Goal: Information Seeking & Learning: Learn about a topic

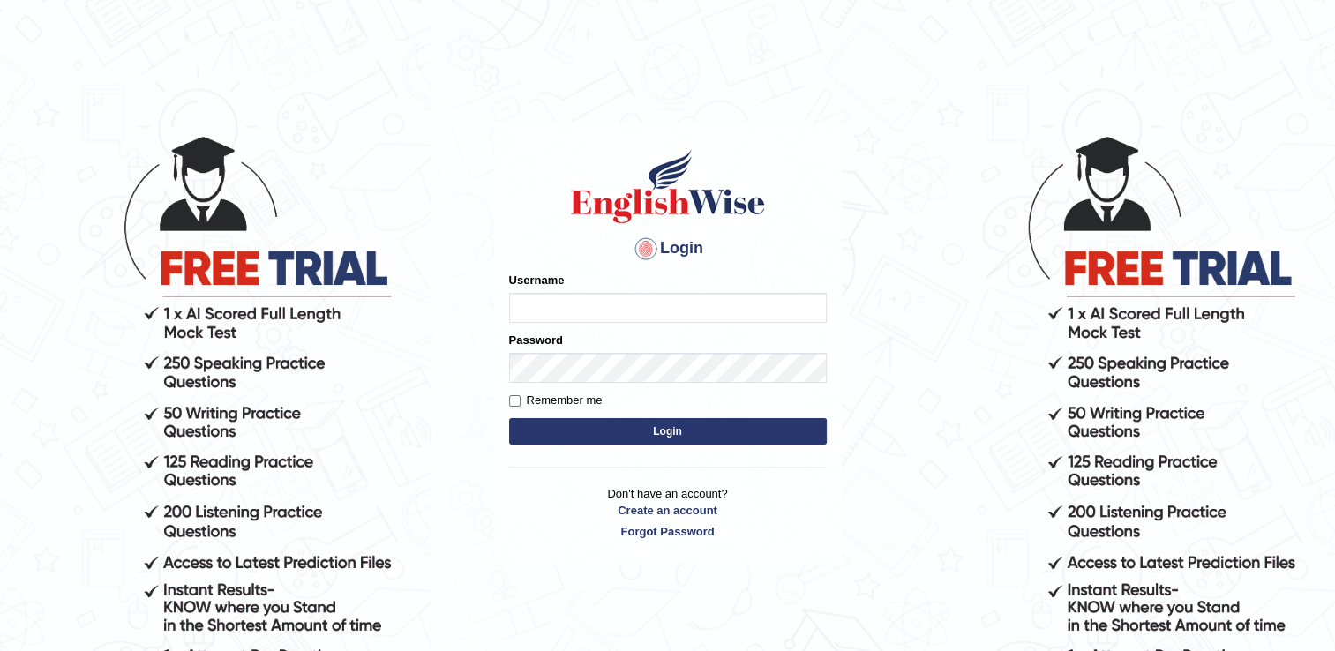
type input "BajiD"
drag, startPoint x: 0, startPoint y: 0, endPoint x: 568, endPoint y: 298, distance: 641.2
click at [568, 298] on input "BajiD" at bounding box center [668, 308] width 318 height 30
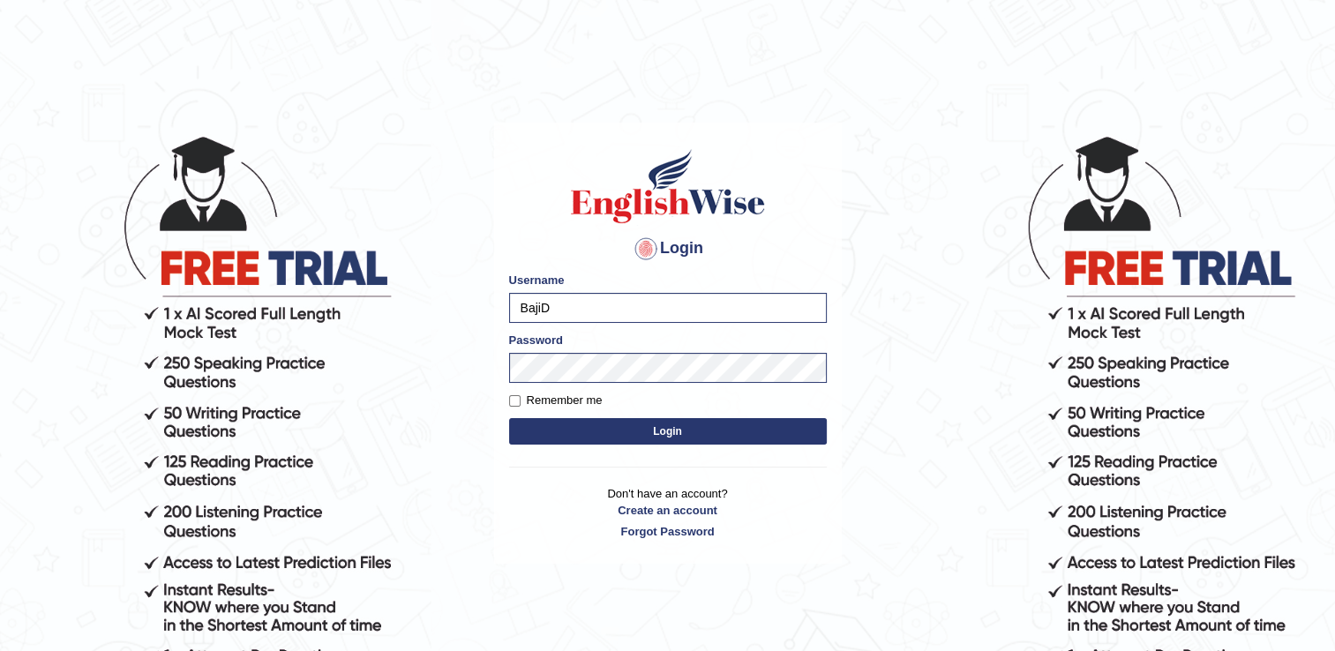
click at [519, 419] on button "Login" at bounding box center [668, 431] width 318 height 26
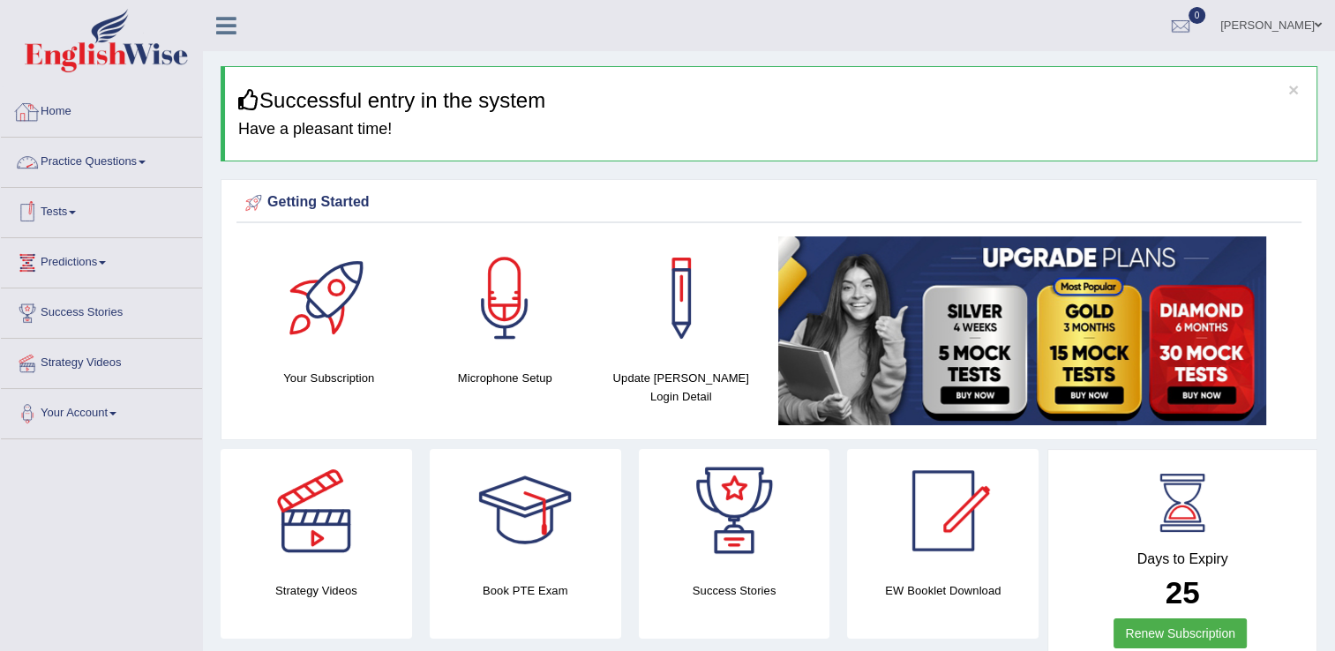
click at [115, 156] on link "Practice Questions" at bounding box center [101, 160] width 201 height 44
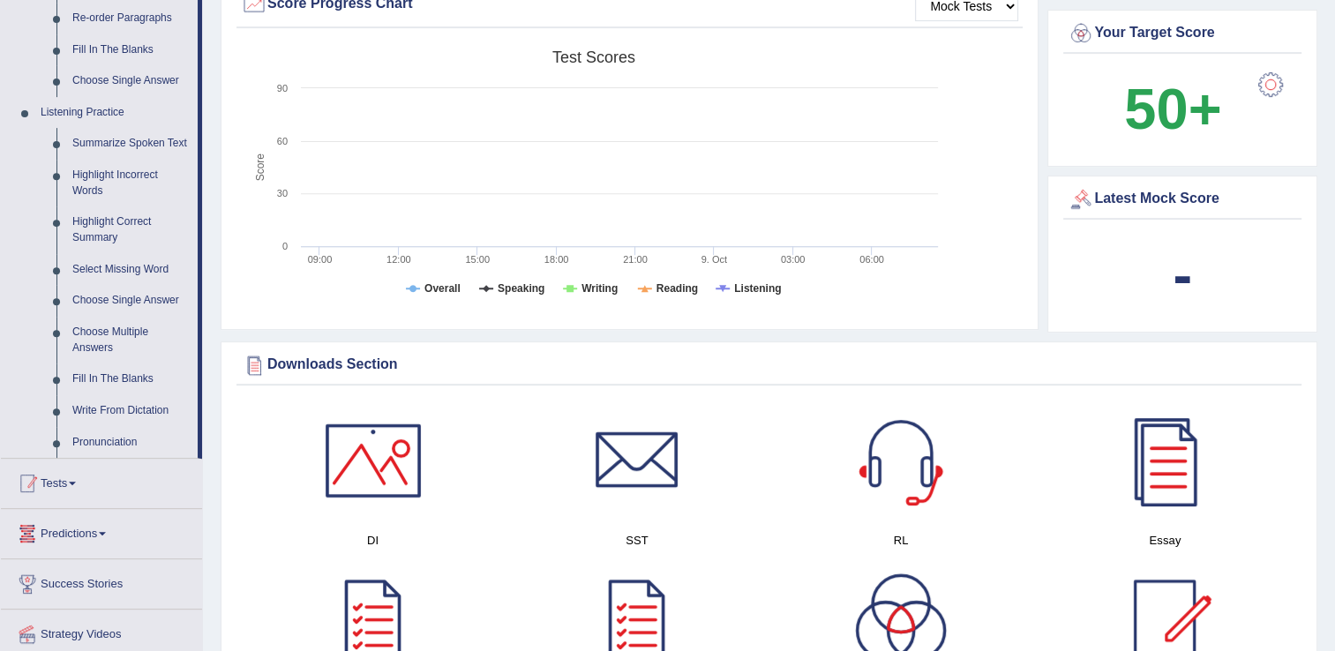
scroll to position [706, 0]
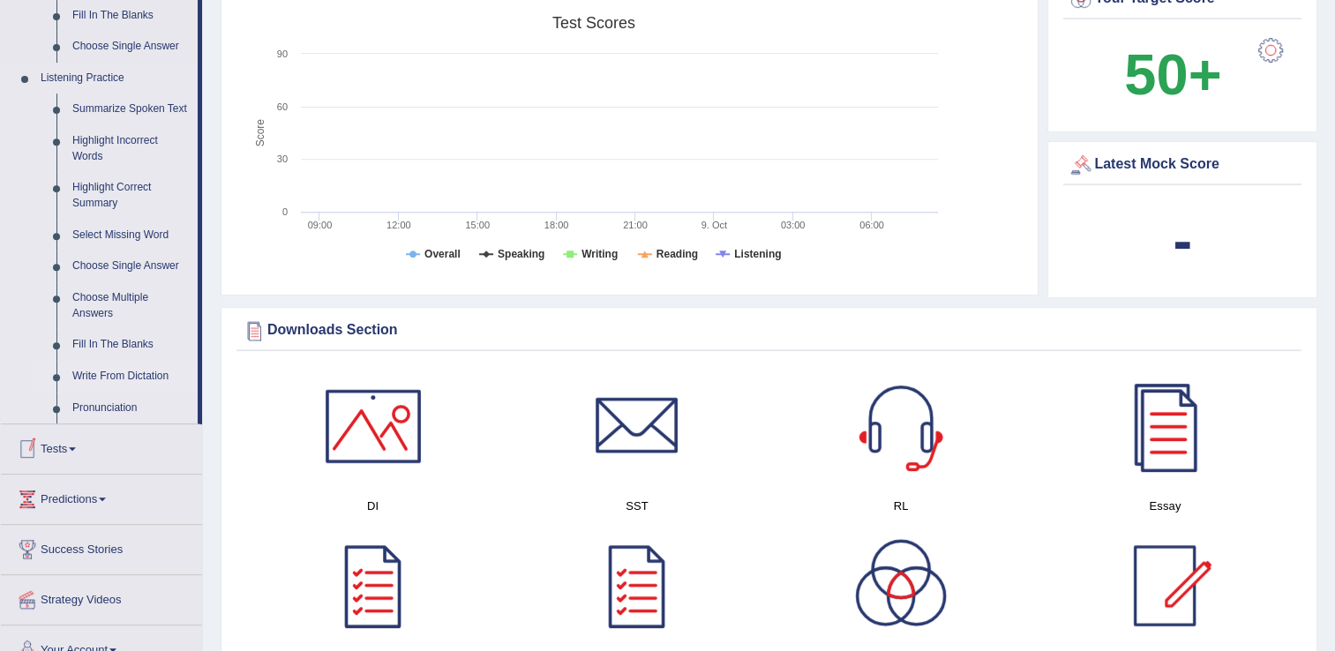
click at [117, 372] on link "Write From Dictation" at bounding box center [130, 377] width 133 height 32
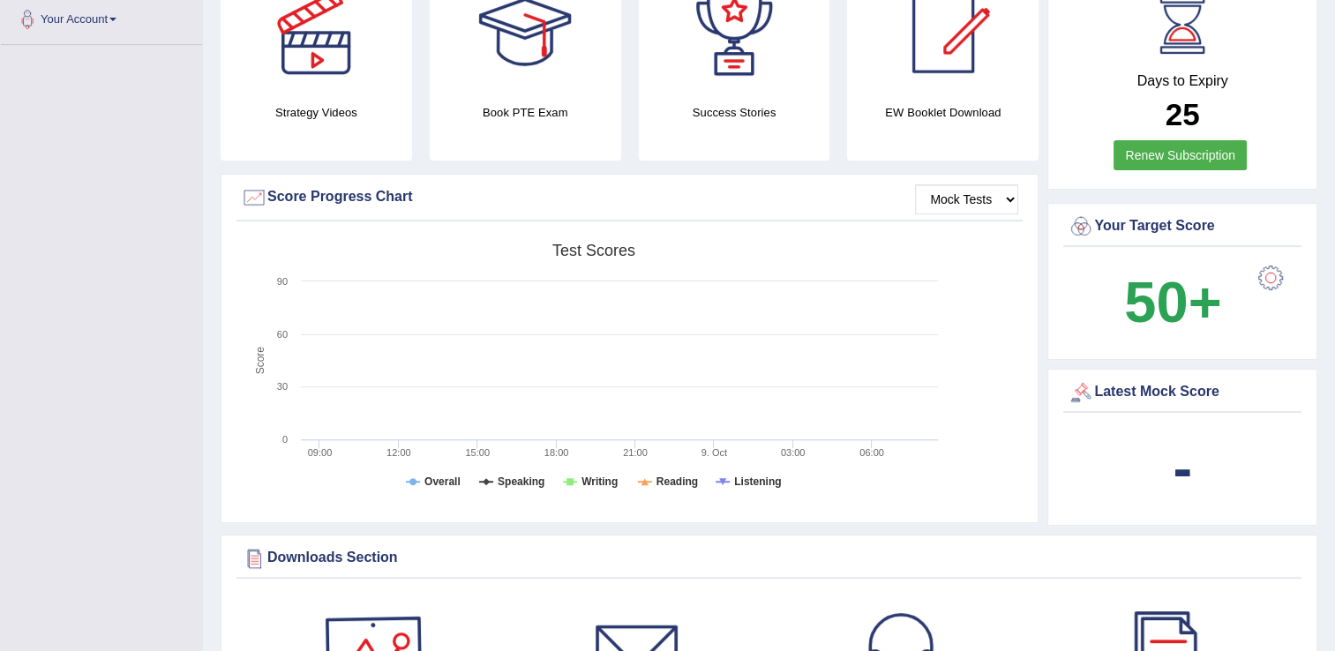
scroll to position [602, 0]
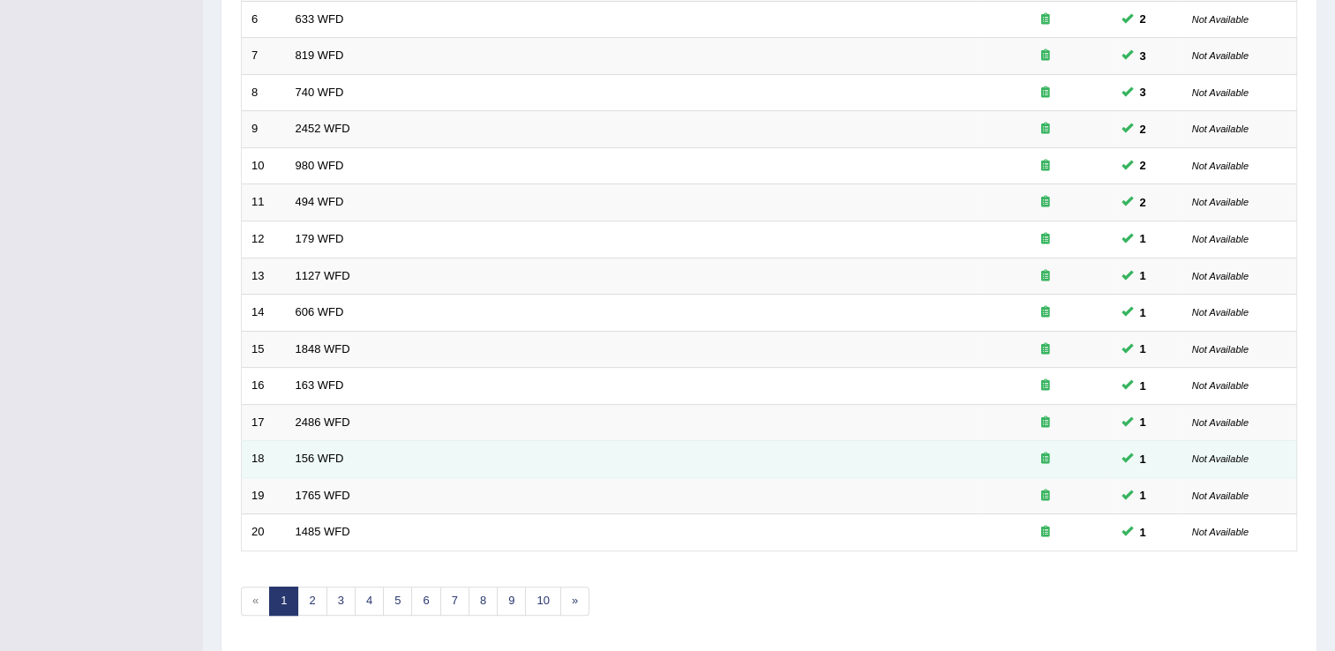
scroll to position [512, 0]
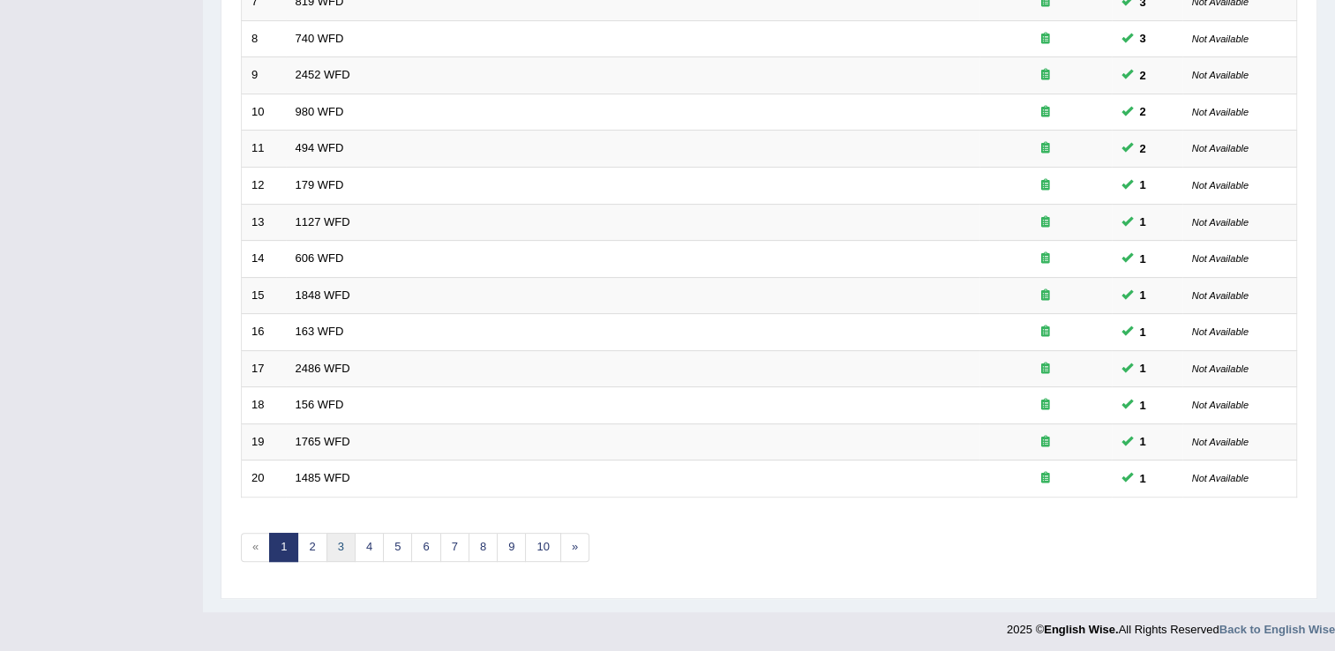
click at [329, 542] on link "3" at bounding box center [341, 547] width 29 height 29
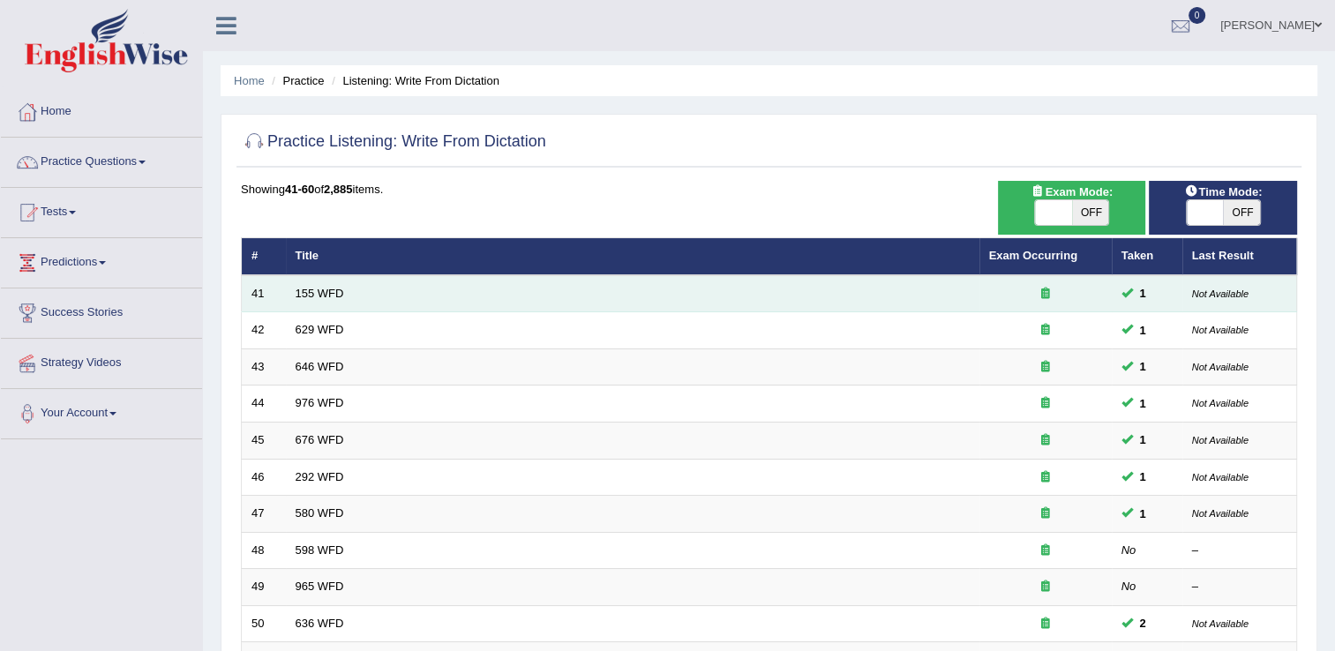
click at [347, 295] on td "155 WFD" at bounding box center [633, 293] width 694 height 37
click at [334, 297] on link "155 WFD" at bounding box center [320, 293] width 49 height 13
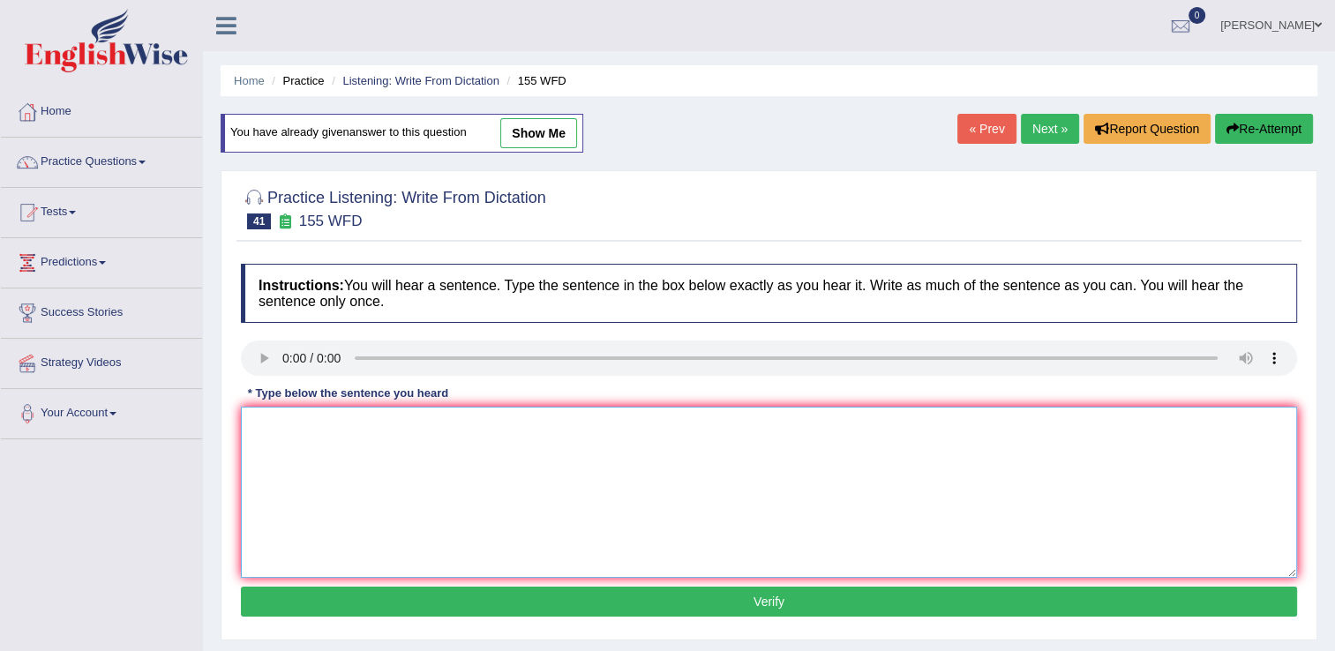
click at [342, 436] on textarea at bounding box center [769, 492] width 1057 height 171
click at [255, 425] on textarea "important detail argument missing this summary sumarry." at bounding box center [769, 492] width 1057 height 171
click at [272, 425] on textarea "Important detail argument missing this summary sumarry." at bounding box center [769, 492] width 1057 height 171
type textarea "Imfortant detail argument missing this summary sumarry."
click at [626, 595] on button "Verify" at bounding box center [769, 602] width 1057 height 30
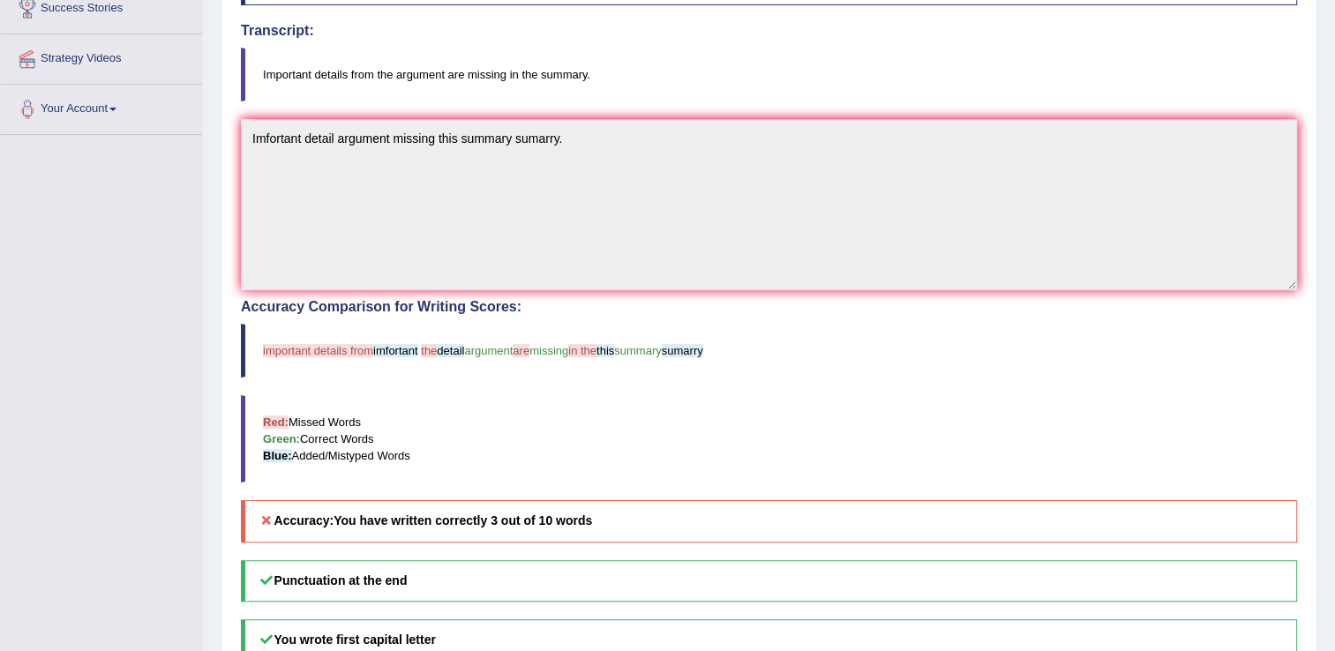
scroll to position [88, 0]
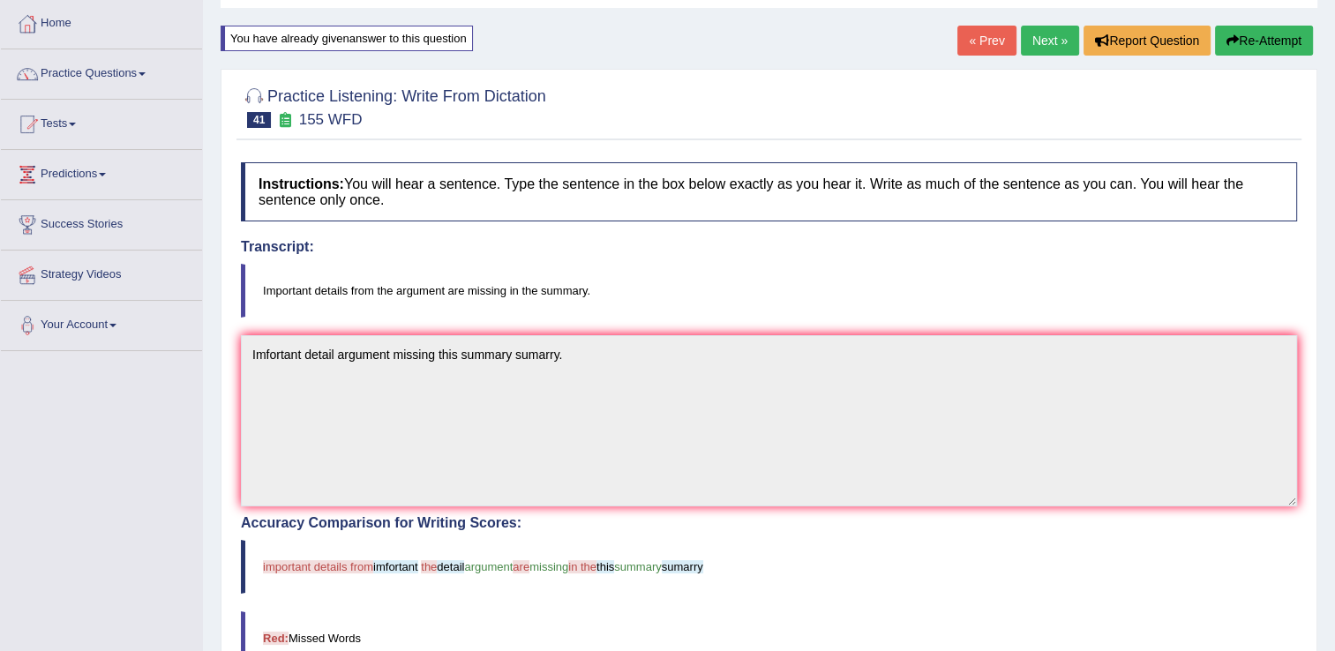
click at [1040, 31] on link "Next »" at bounding box center [1050, 41] width 58 height 30
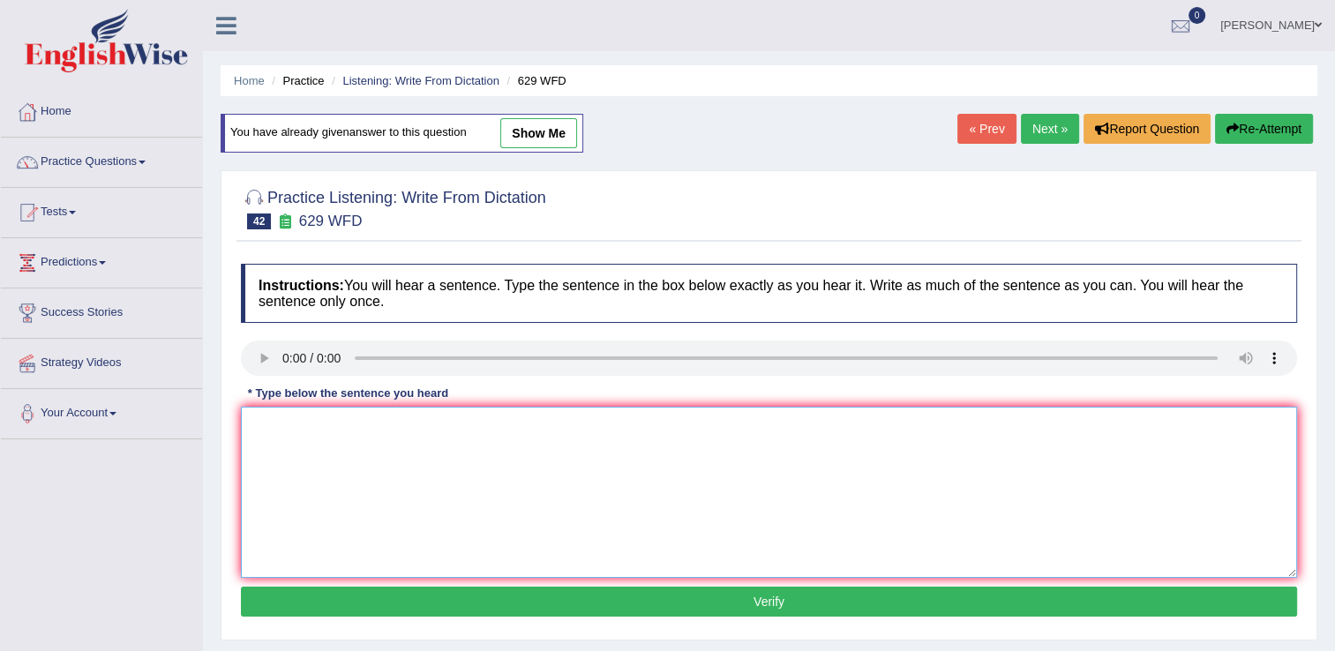
click at [314, 425] on textarea at bounding box center [769, 492] width 1057 height 171
click at [377, 471] on textarea "Please support this idea argument." at bounding box center [769, 492] width 1057 height 171
click at [290, 425] on textarea "Please support this idea argument." at bounding box center [769, 492] width 1057 height 171
type textarea "Please report support this idea argument."
click at [590, 591] on button "Verify" at bounding box center [769, 602] width 1057 height 30
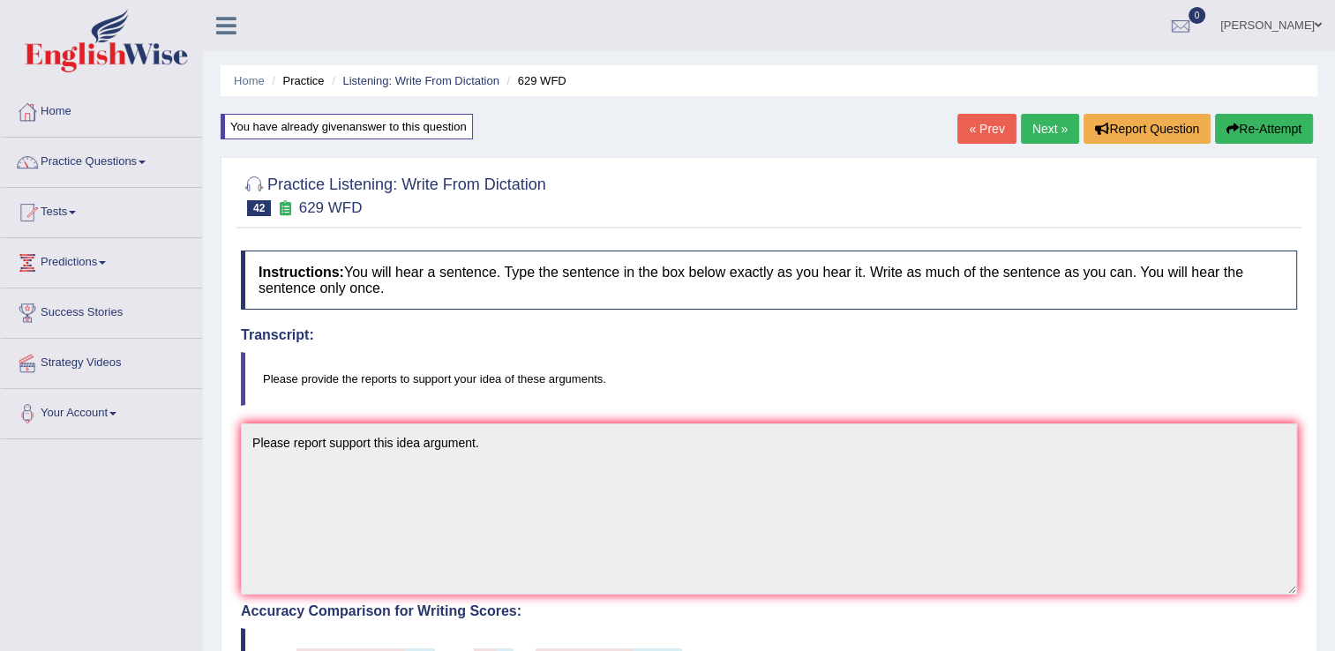
click at [1045, 125] on link "Next »" at bounding box center [1050, 129] width 58 height 30
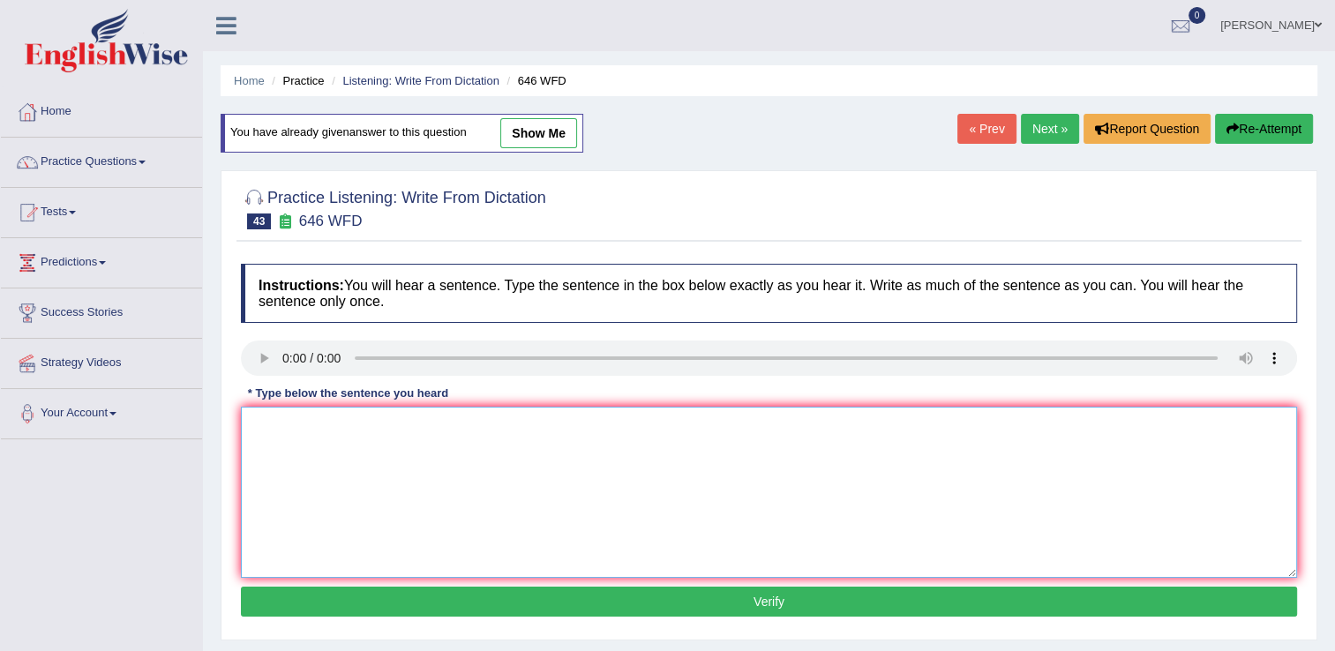
click at [381, 528] on textarea at bounding box center [769, 492] width 1057 height 171
type textarea "Industry of Europe technology."
click at [667, 604] on button "Verify" at bounding box center [769, 602] width 1057 height 30
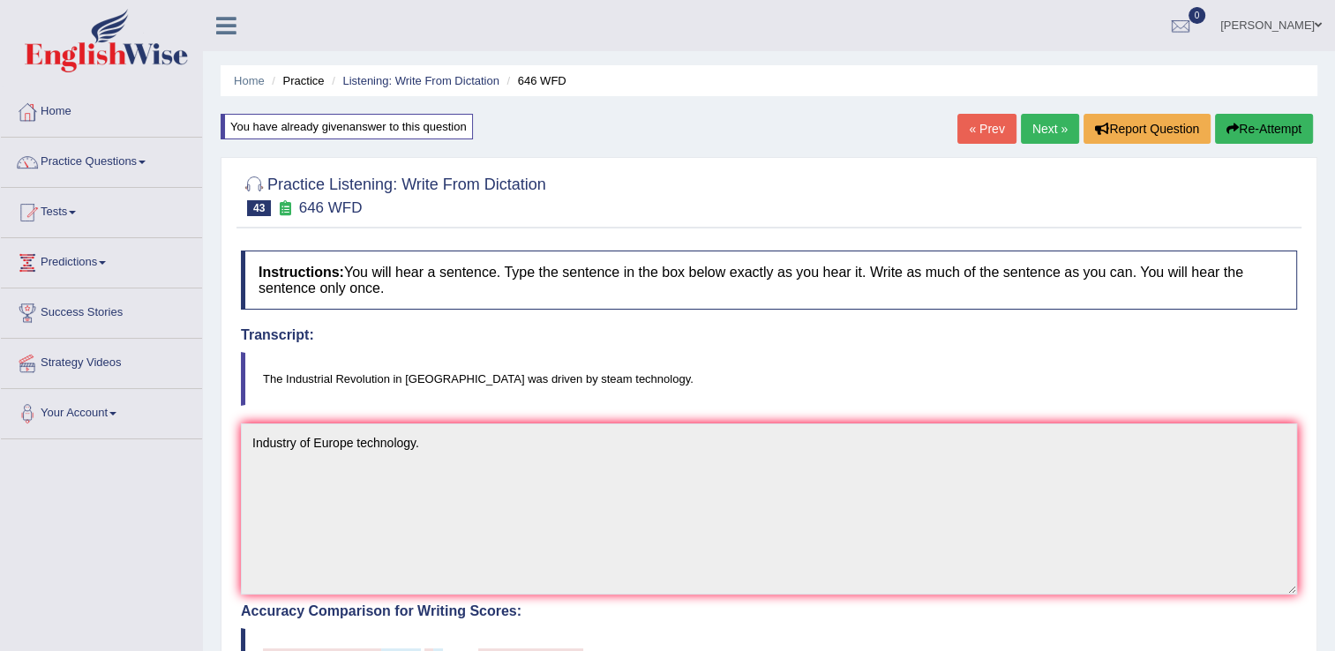
click at [1039, 124] on link "Next »" at bounding box center [1050, 129] width 58 height 30
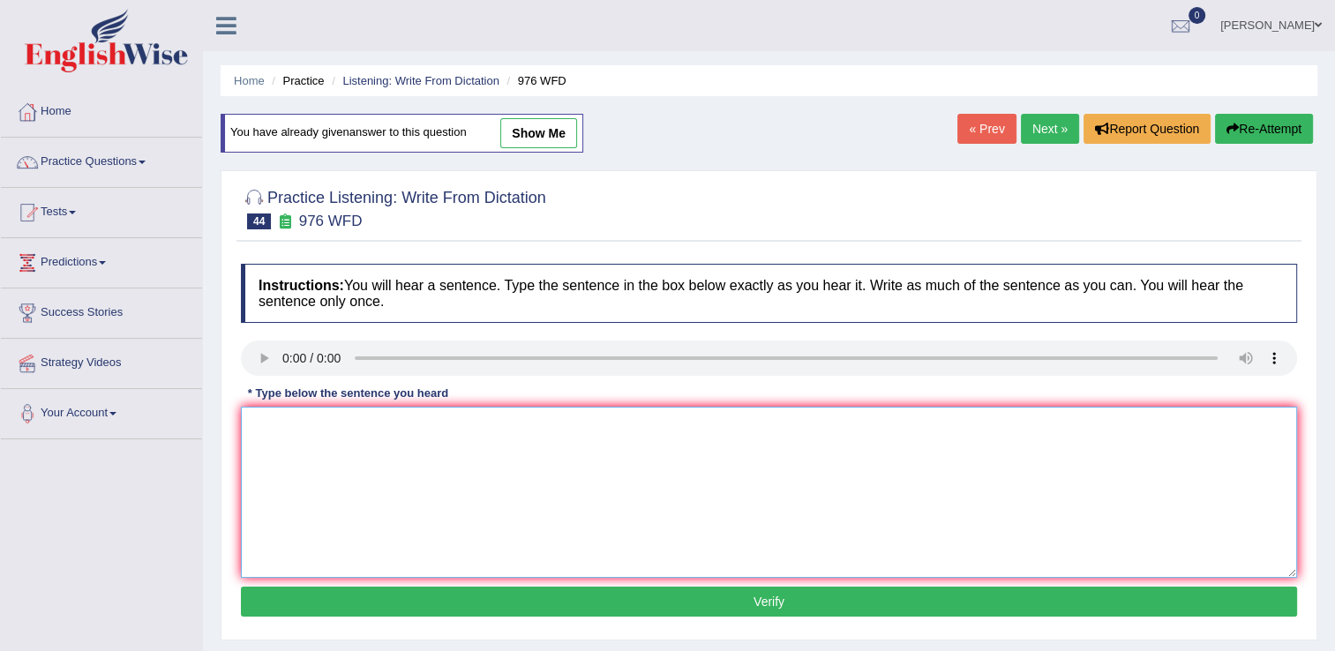
click at [356, 454] on textarea at bounding box center [769, 492] width 1057 height 171
click at [258, 425] on textarea "study of the tricky subject to research." at bounding box center [769, 492] width 1057 height 171
type textarea "Study of the tricky subject to research."
click at [583, 603] on button "Verify" at bounding box center [769, 602] width 1057 height 30
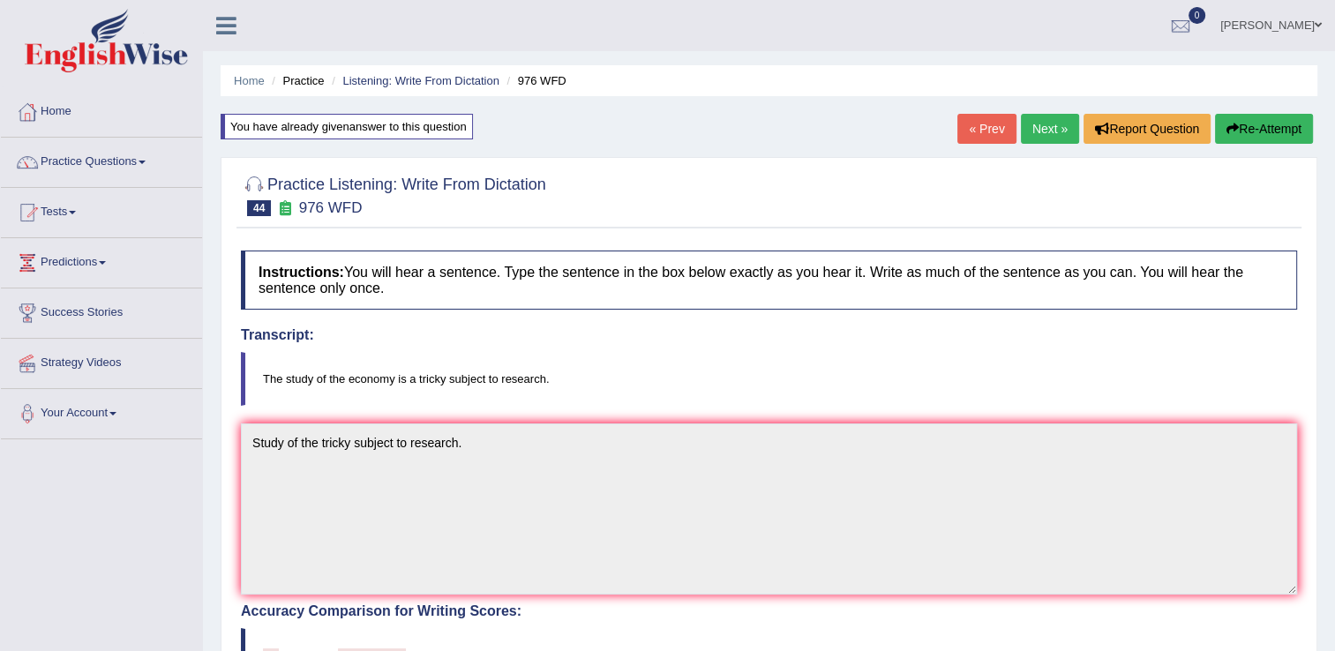
click at [1046, 130] on link "Next »" at bounding box center [1050, 129] width 58 height 30
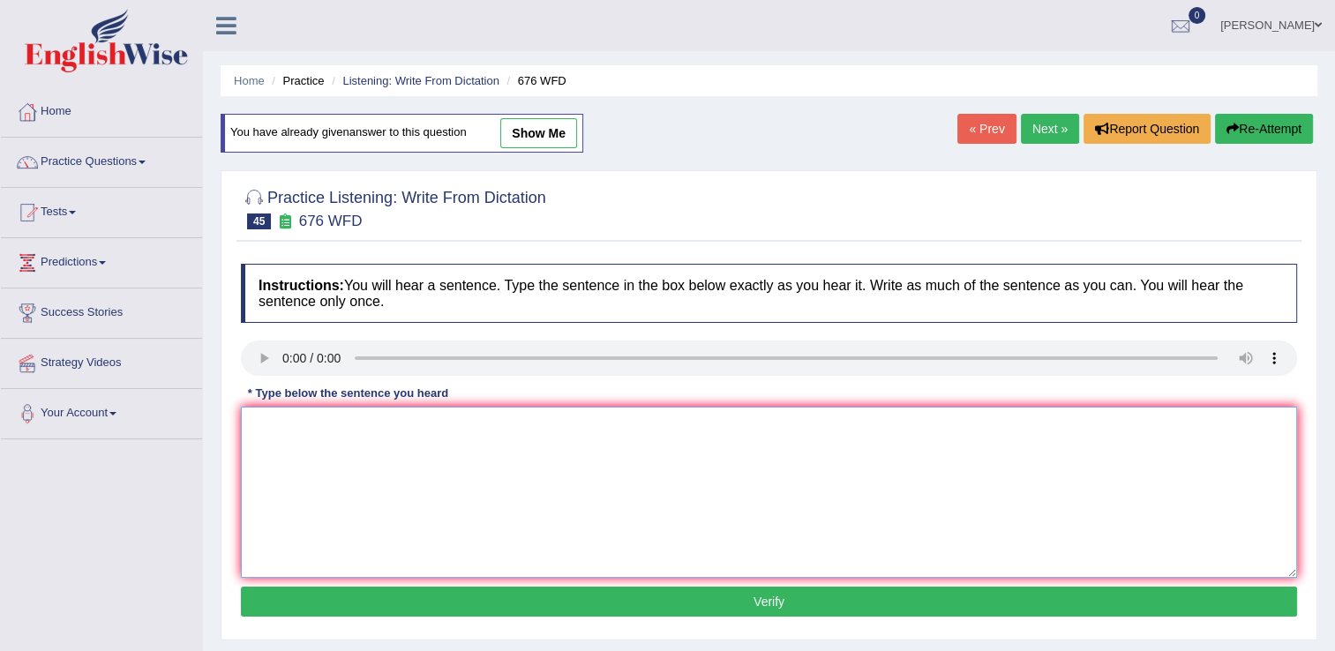
click at [443, 522] on textarea at bounding box center [769, 492] width 1057 height 171
click at [300, 427] on textarea "Univesity research subjects." at bounding box center [769, 492] width 1057 height 171
click at [447, 435] on textarea "Univesity needs research subjects." at bounding box center [769, 492] width 1057 height 171
type textarea "Univesity needs research subjects."
click at [553, 594] on button "Verify" at bounding box center [769, 602] width 1057 height 30
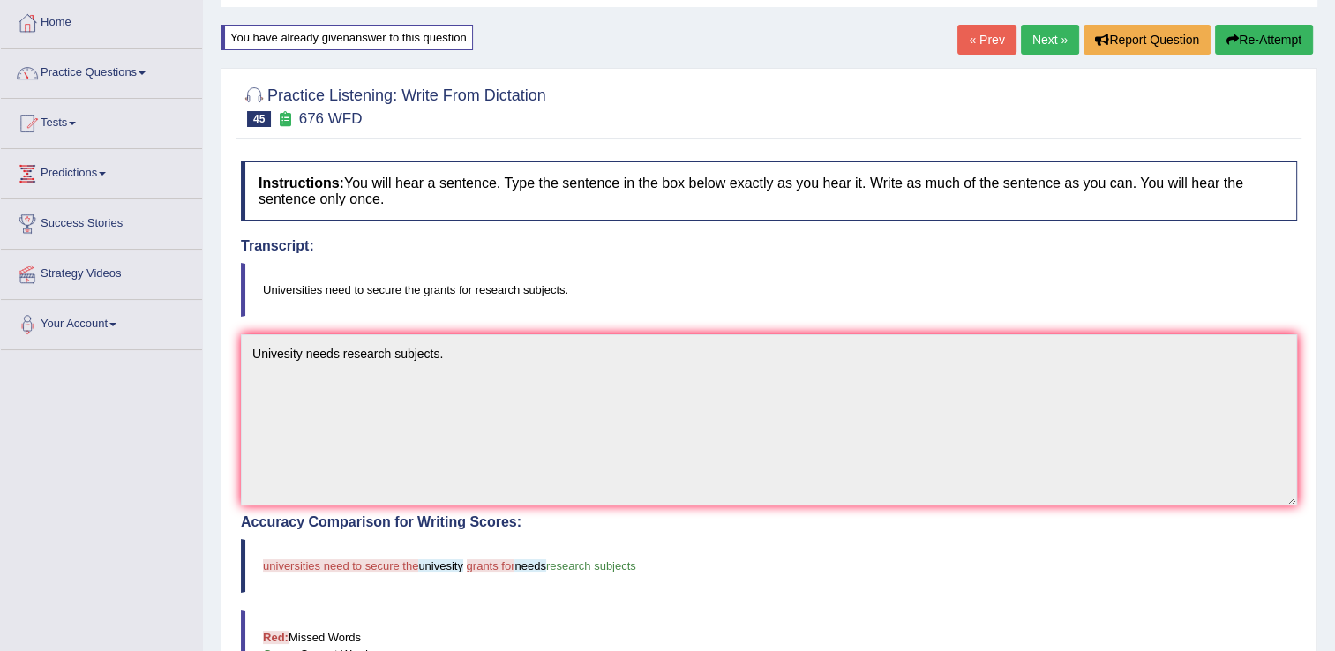
scroll to position [88, 0]
click at [1036, 43] on link "Next »" at bounding box center [1050, 41] width 58 height 30
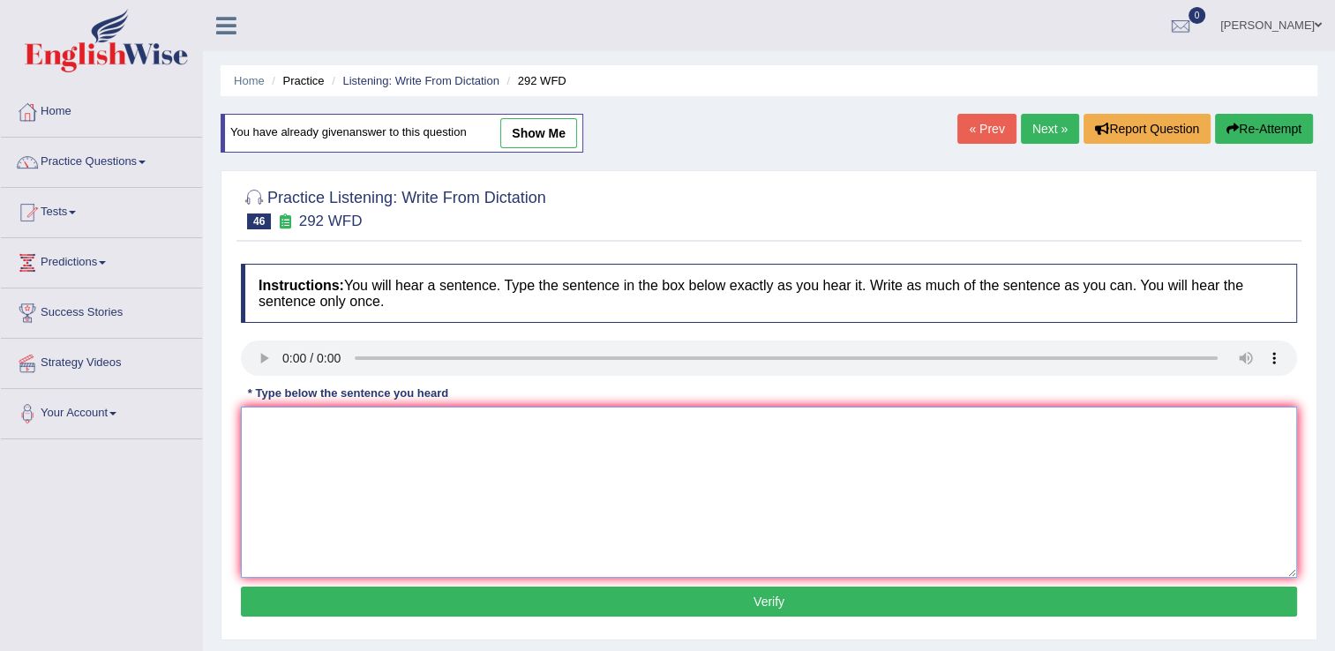
click at [350, 463] on textarea at bounding box center [769, 492] width 1057 height 171
click at [321, 425] on textarea "Some poeple argu education is not that important." at bounding box center [769, 492] width 1057 height 171
drag, startPoint x: 349, startPoint y: 425, endPoint x: 378, endPoint y: 433, distance: 30.0
click at [350, 425] on textarea "Some poeple argu education is not that important." at bounding box center [769, 492] width 1057 height 171
type textarea "Some poeple arguing education is not that important."
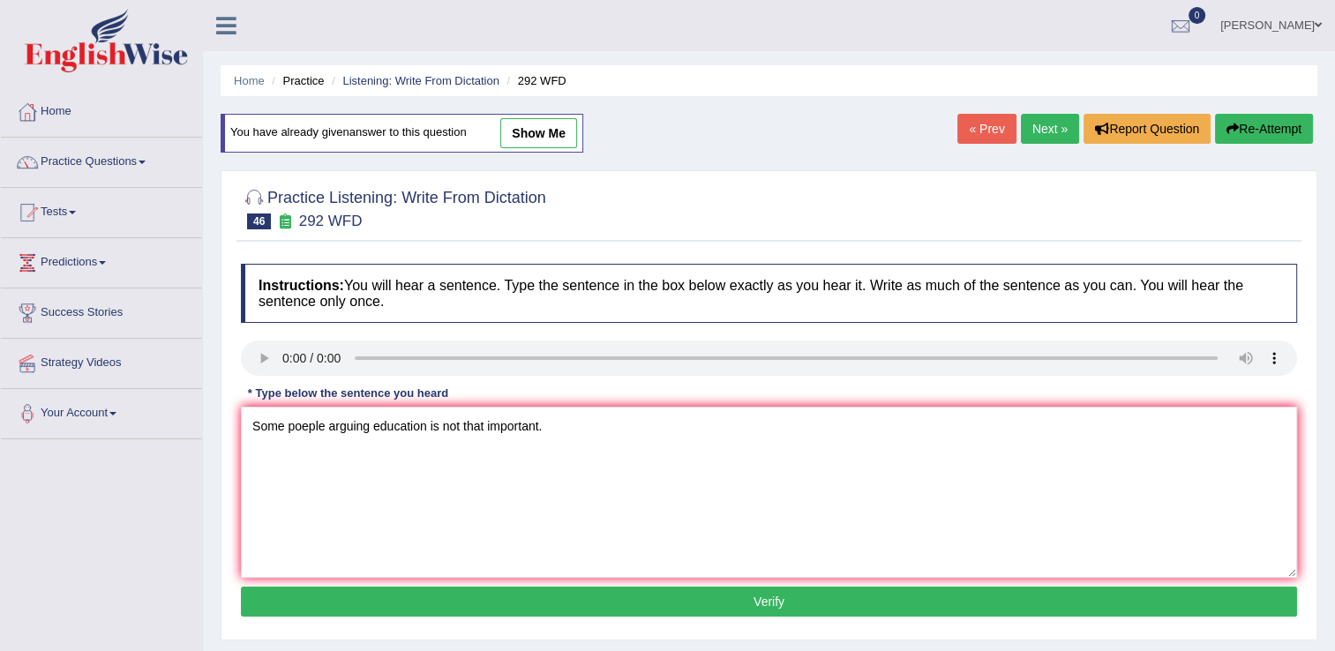
click at [704, 601] on button "Verify" at bounding box center [769, 602] width 1057 height 30
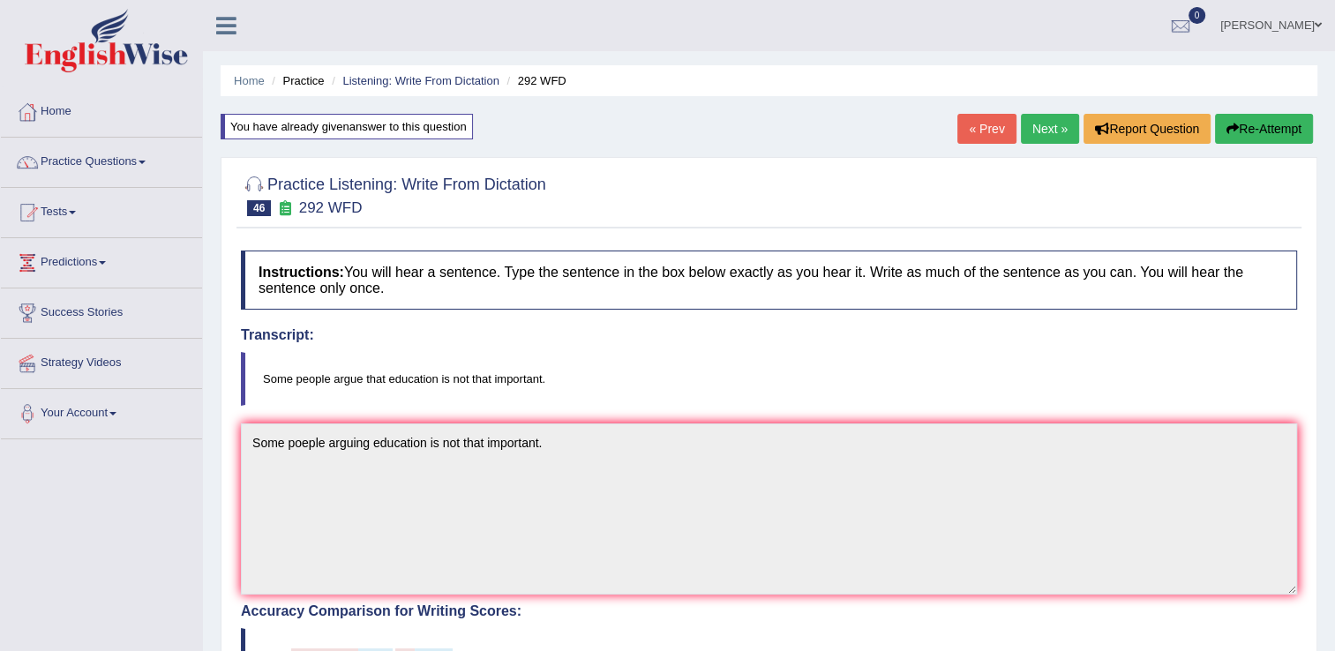
click at [1041, 133] on link "Next »" at bounding box center [1050, 129] width 58 height 30
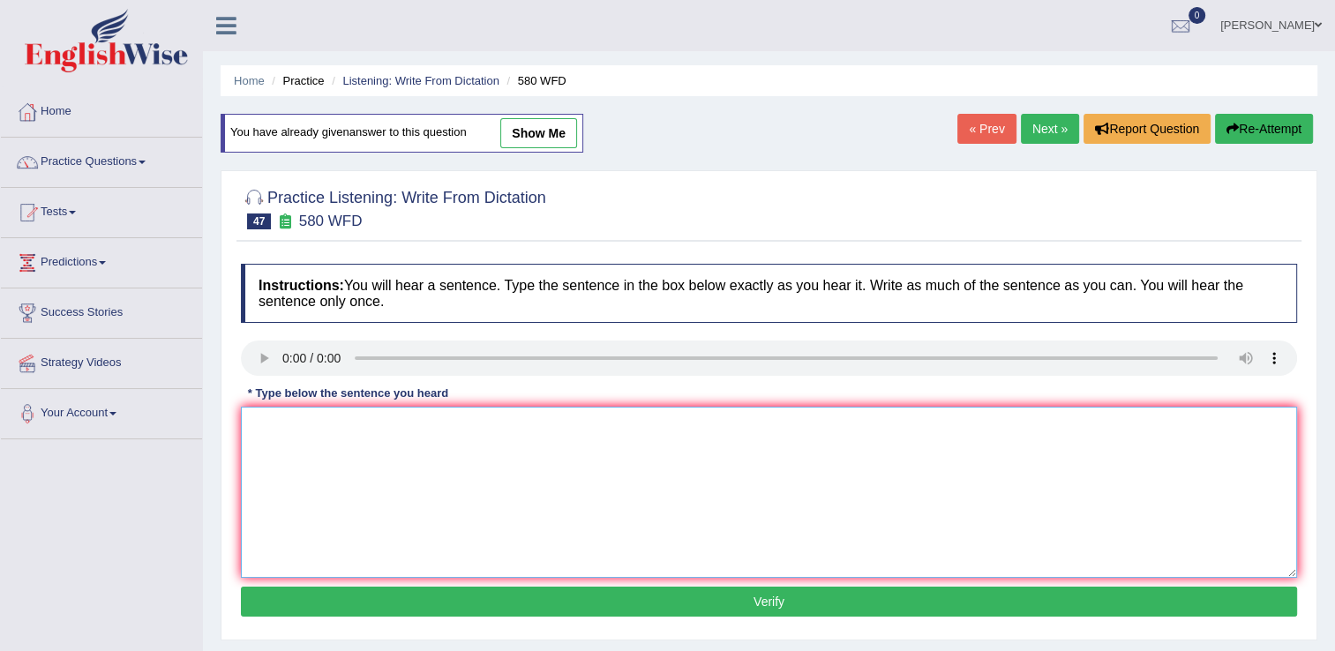
click at [376, 484] on textarea at bounding box center [769, 492] width 1057 height 171
drag, startPoint x: 259, startPoint y: 425, endPoint x: 275, endPoint y: 425, distance: 16.8
click at [259, 424] on textarea "you can use your laptop in lecture." at bounding box center [769, 492] width 1057 height 171
type textarea "You can use your laptop in lecture."
click at [639, 602] on button "Verify" at bounding box center [769, 602] width 1057 height 30
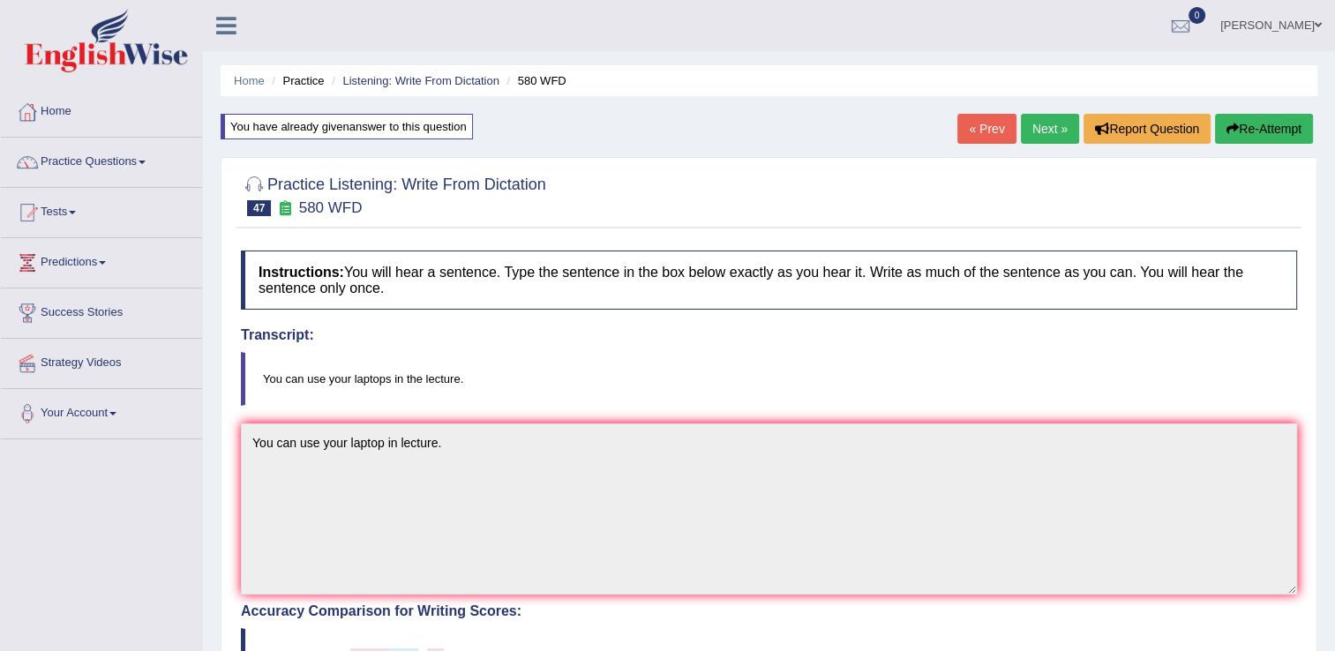
click at [1048, 139] on link "Next »" at bounding box center [1050, 129] width 58 height 30
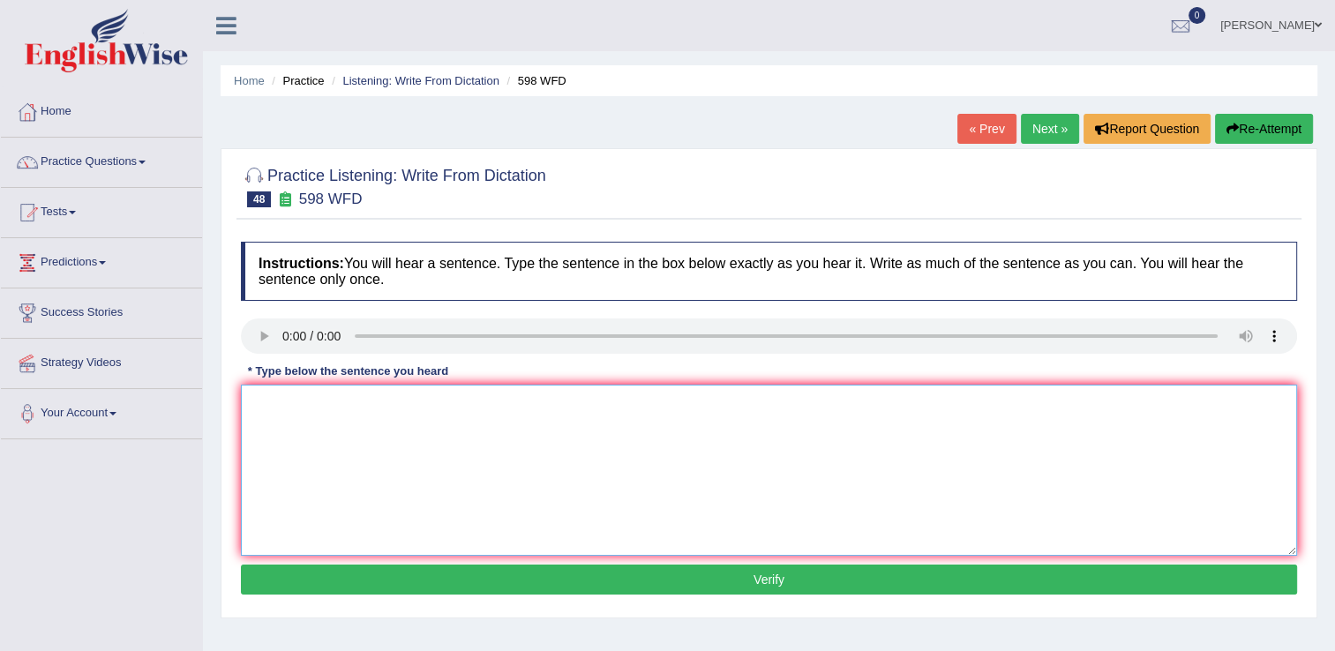
click at [341, 418] on textarea at bounding box center [769, 470] width 1057 height 171
click at [253, 403] on textarea "check the website if you looking for text." at bounding box center [769, 470] width 1057 height 171
click at [727, 471] on textarea "Check the website if you looking for text." at bounding box center [769, 470] width 1057 height 171
type textarea "Check the website if you looking for text."
click at [729, 580] on button "Verify" at bounding box center [769, 580] width 1057 height 30
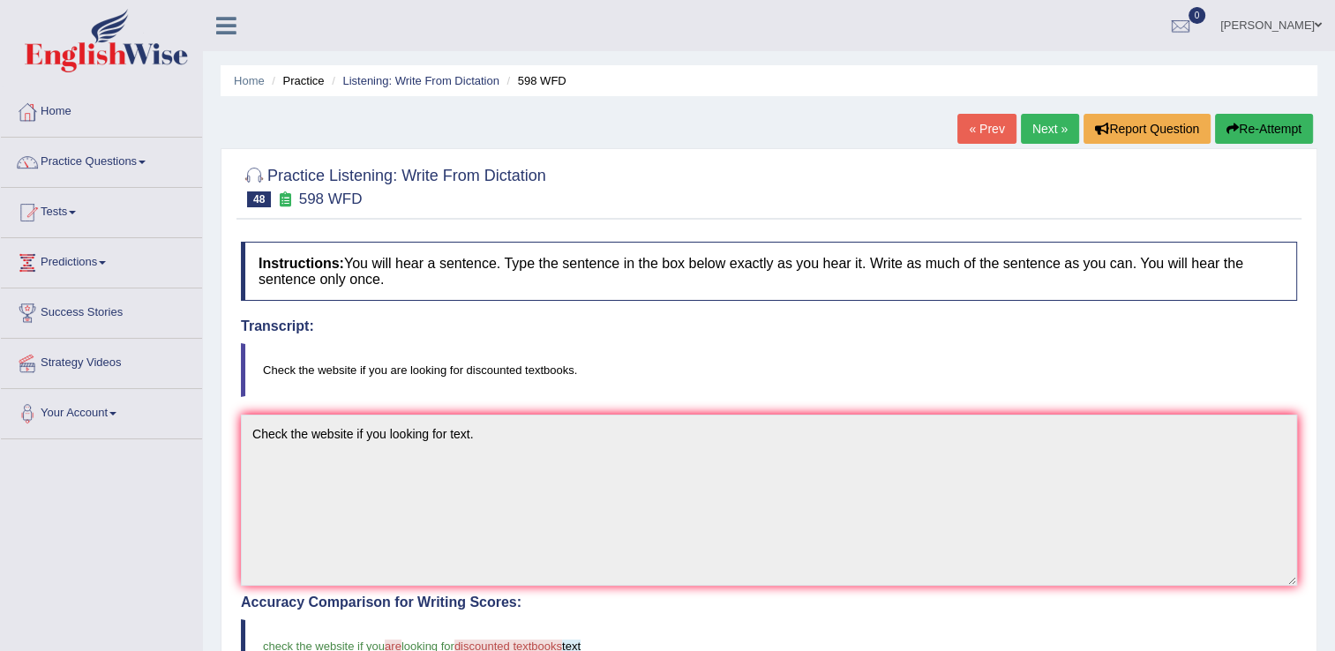
click at [1035, 136] on link "Next »" at bounding box center [1050, 129] width 58 height 30
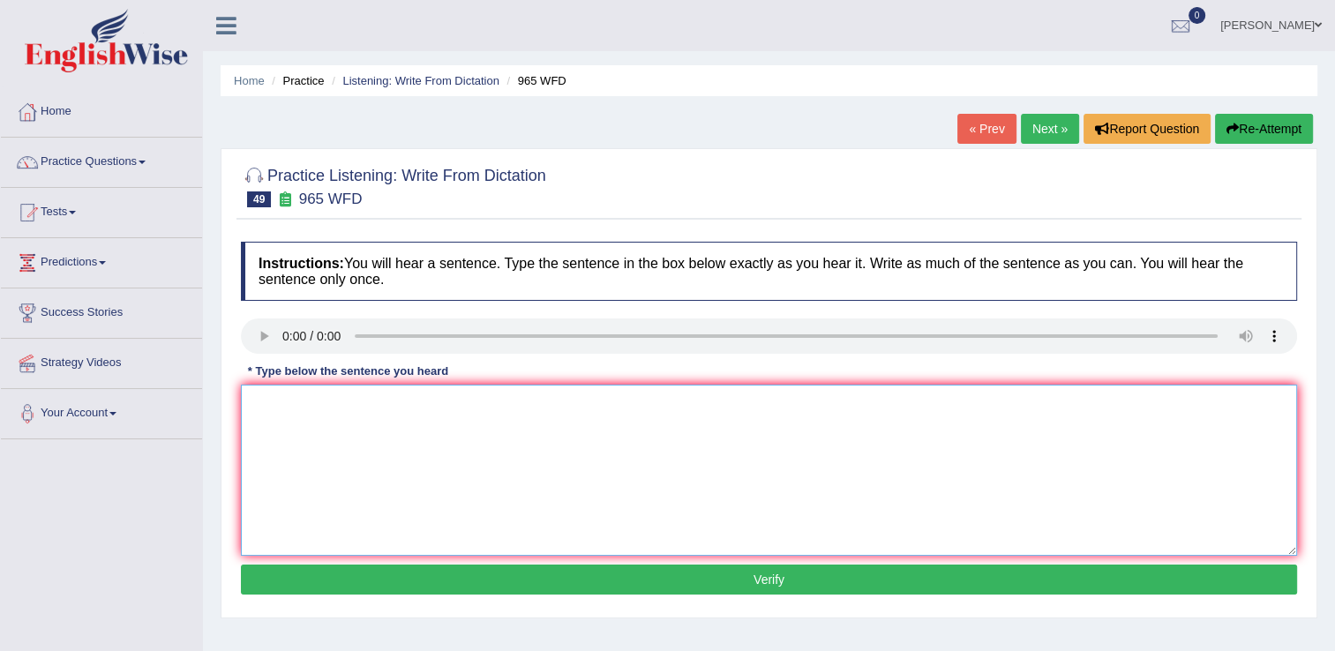
click at [348, 423] on textarea at bounding box center [769, 470] width 1057 height 171
drag, startPoint x: 412, startPoint y: 406, endPoint x: 345, endPoint y: 406, distance: 67.1
click at [342, 407] on textarea "you must entry research your passport" at bounding box center [769, 470] width 1057 height 171
click at [380, 406] on textarea "you must entry research your passport" at bounding box center [769, 470] width 1057 height 171
drag, startPoint x: 385, startPoint y: 404, endPoint x: 340, endPoint y: 406, distance: 45.1
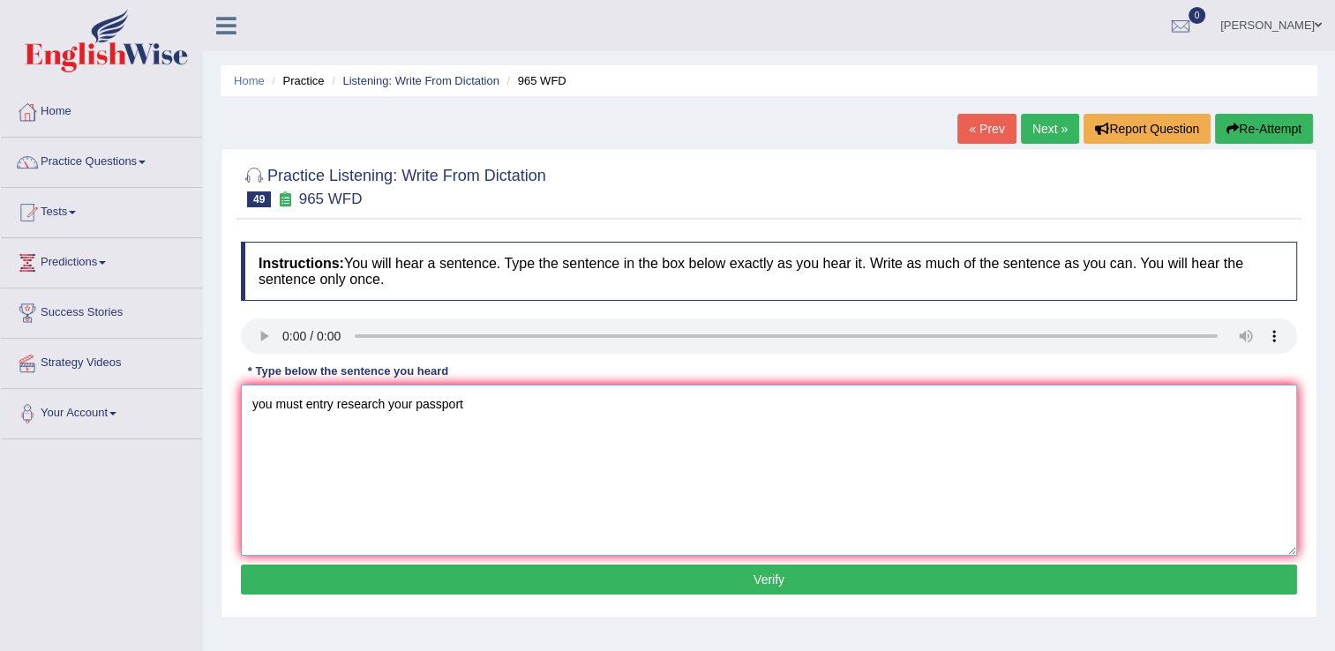
click at [340, 406] on textarea "you must entry research your passport" at bounding box center [769, 470] width 1057 height 171
click at [434, 406] on textarea "you must entry your passport" at bounding box center [769, 470] width 1057 height 171
click at [257, 405] on textarea "you must entry your passport" at bounding box center [769, 470] width 1057 height 171
click at [426, 404] on textarea "You must entry your passport" at bounding box center [769, 470] width 1057 height 171
type textarea "You must entry your passport research."
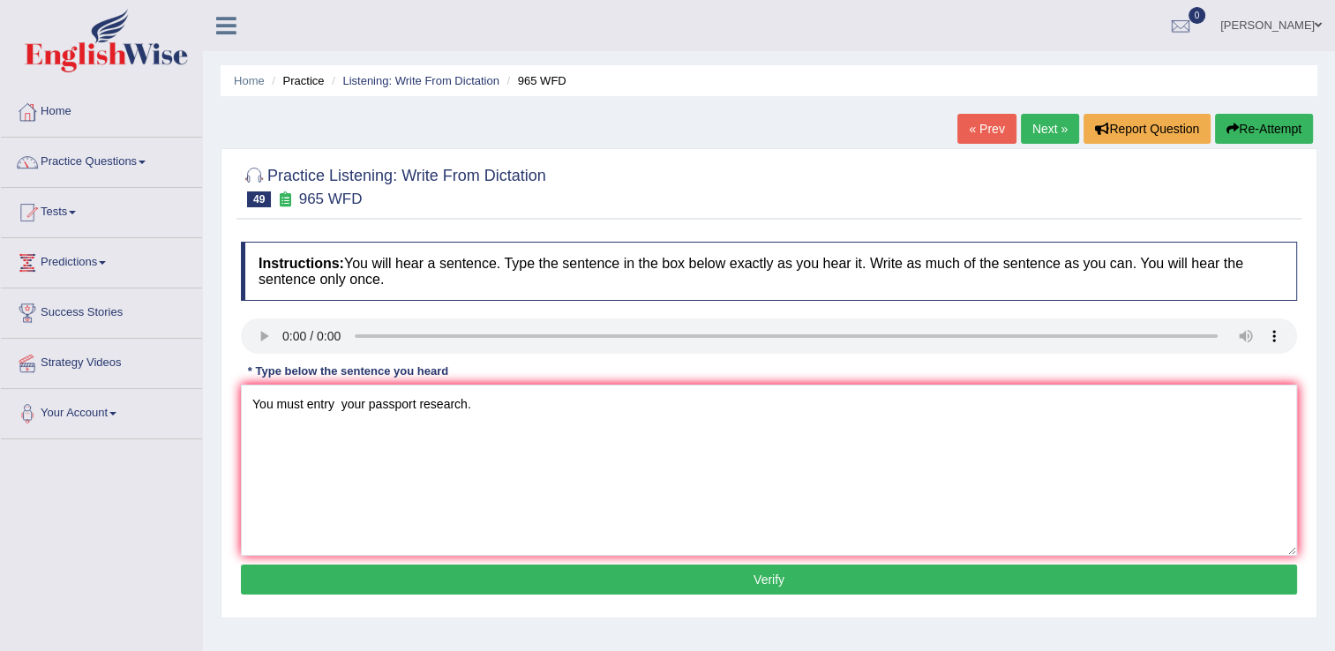
click at [677, 575] on button "Verify" at bounding box center [769, 580] width 1057 height 30
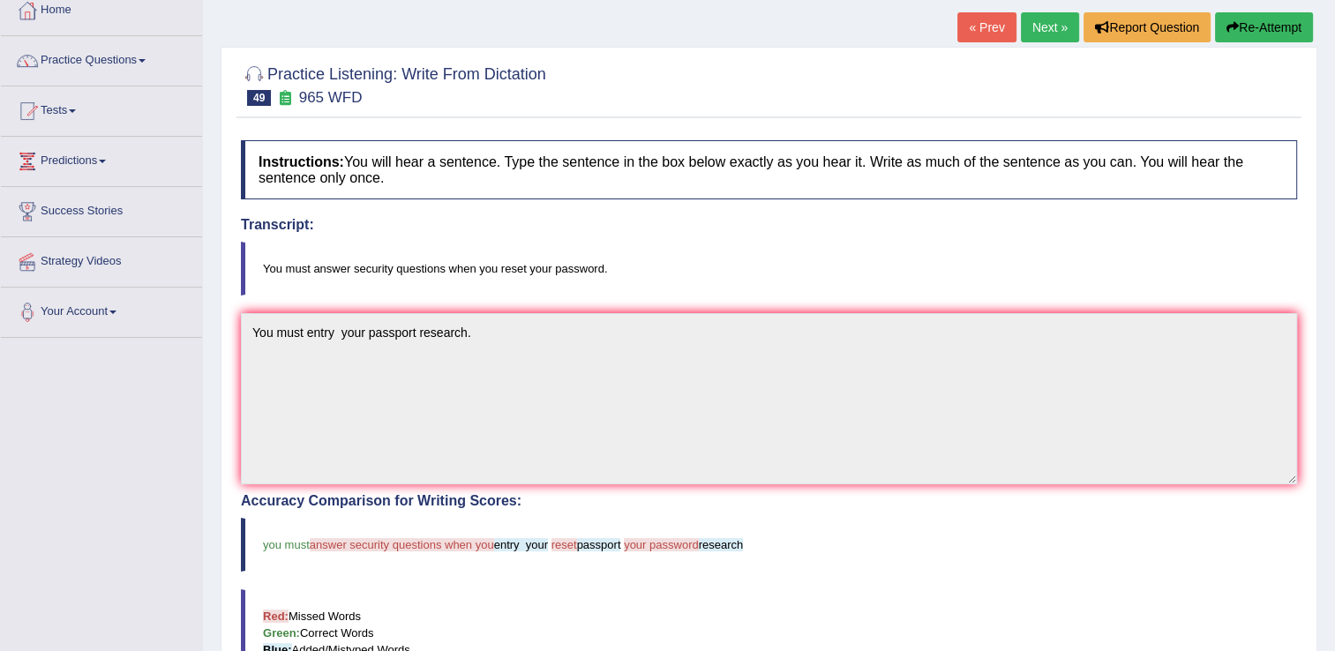
scroll to position [88, 0]
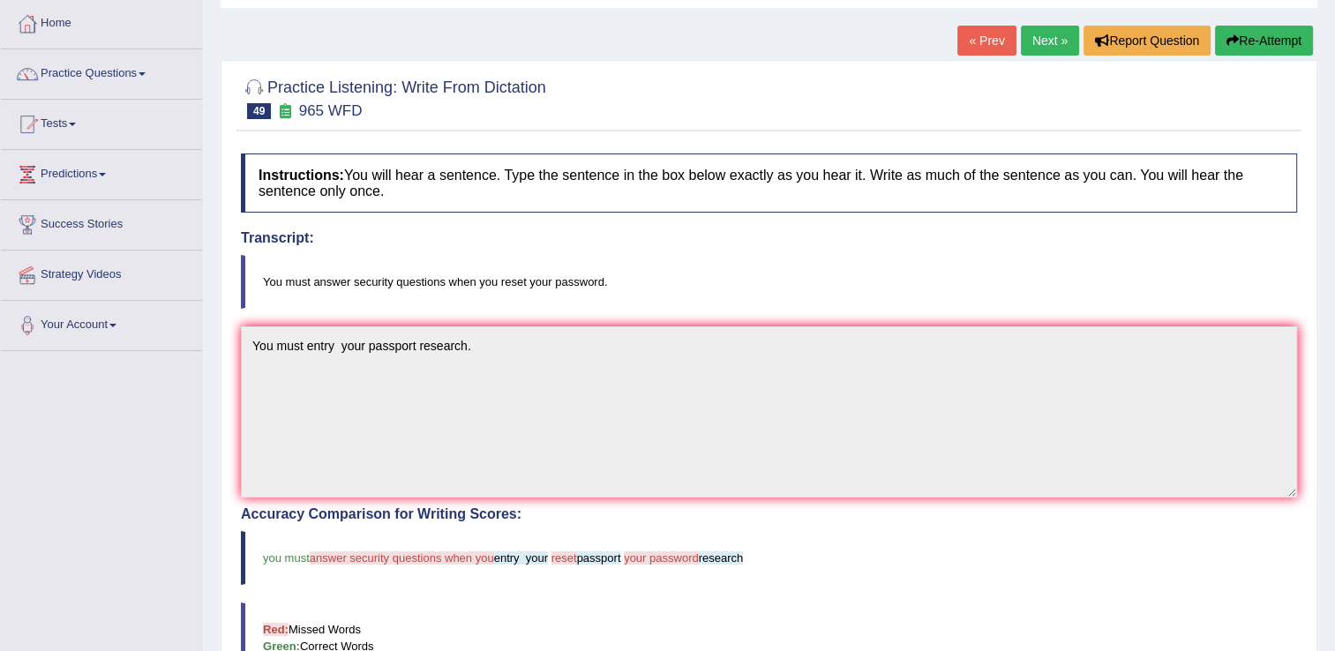
click at [1046, 41] on link "Next »" at bounding box center [1050, 41] width 58 height 30
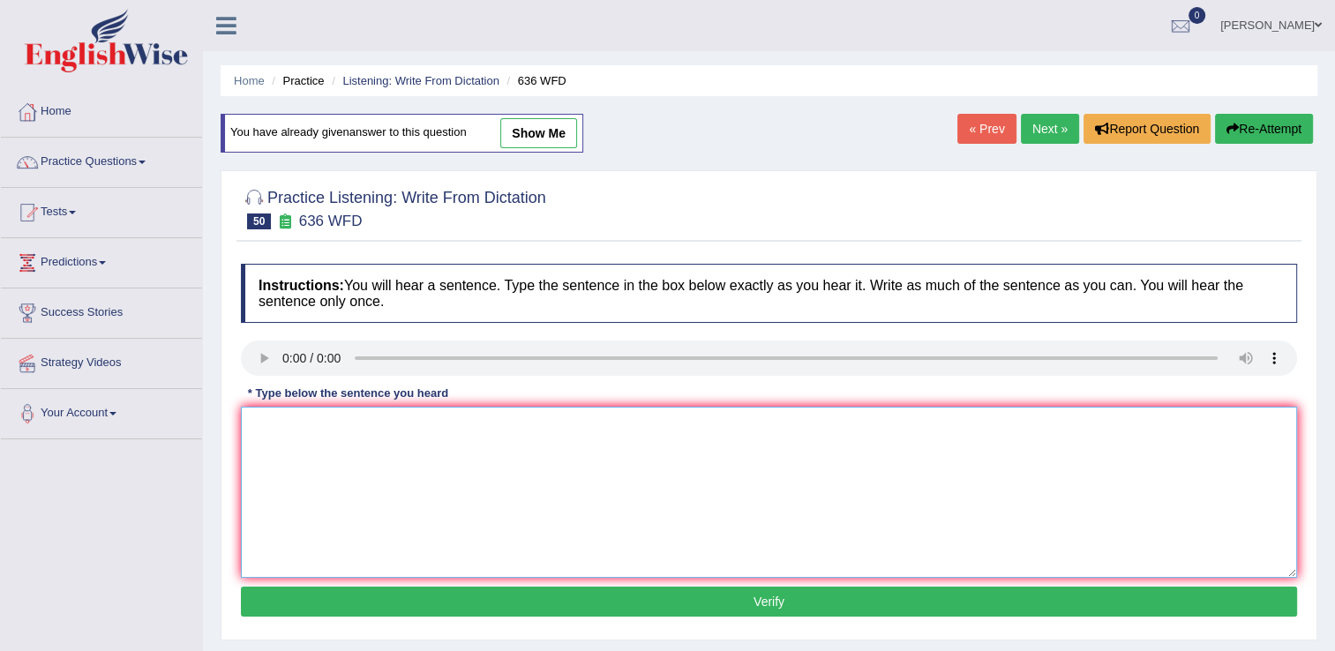
click at [374, 463] on textarea at bounding box center [769, 492] width 1057 height 171
click at [378, 457] on textarea at bounding box center [769, 492] width 1057 height 171
click at [339, 430] on textarea "Will be qualifief greatest scientist of all time" at bounding box center [769, 492] width 1057 height 171
click at [496, 429] on textarea "Will be qualified greatest scientist of all time" at bounding box center [769, 492] width 1057 height 171
type textarea "Will be qualified greatest scientist of all time."
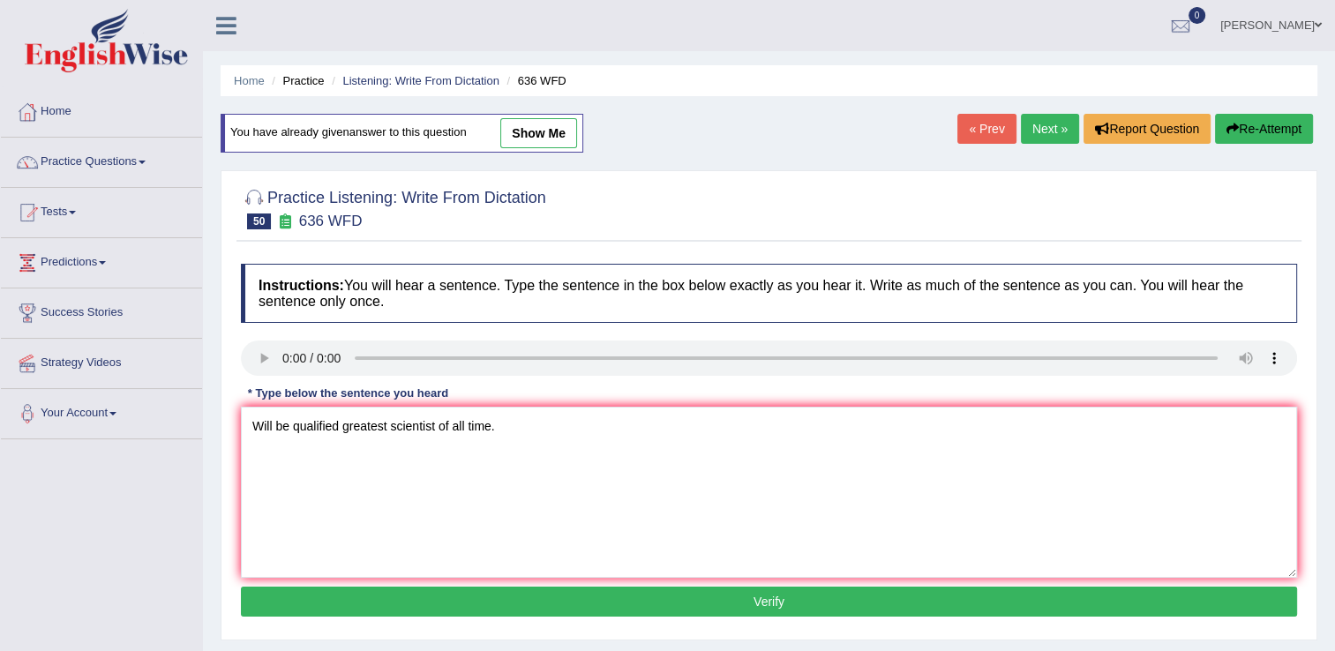
click at [618, 602] on button "Verify" at bounding box center [769, 602] width 1057 height 30
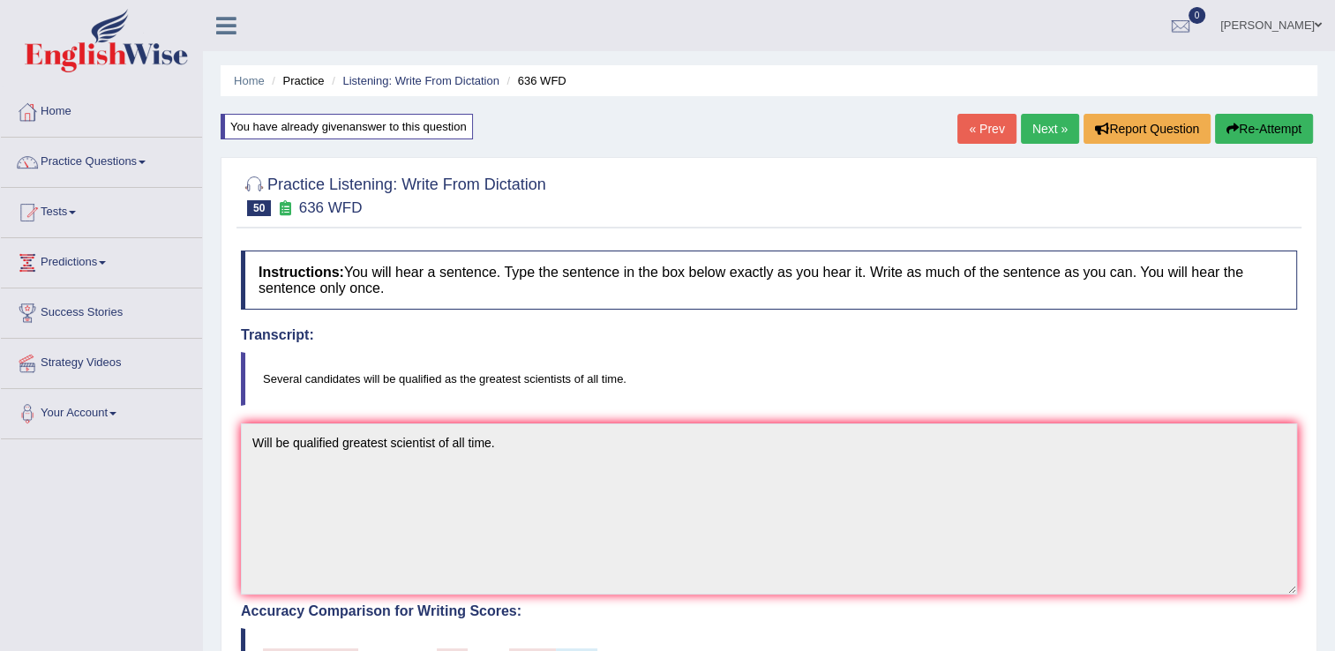
click at [1056, 131] on link "Next »" at bounding box center [1050, 129] width 58 height 30
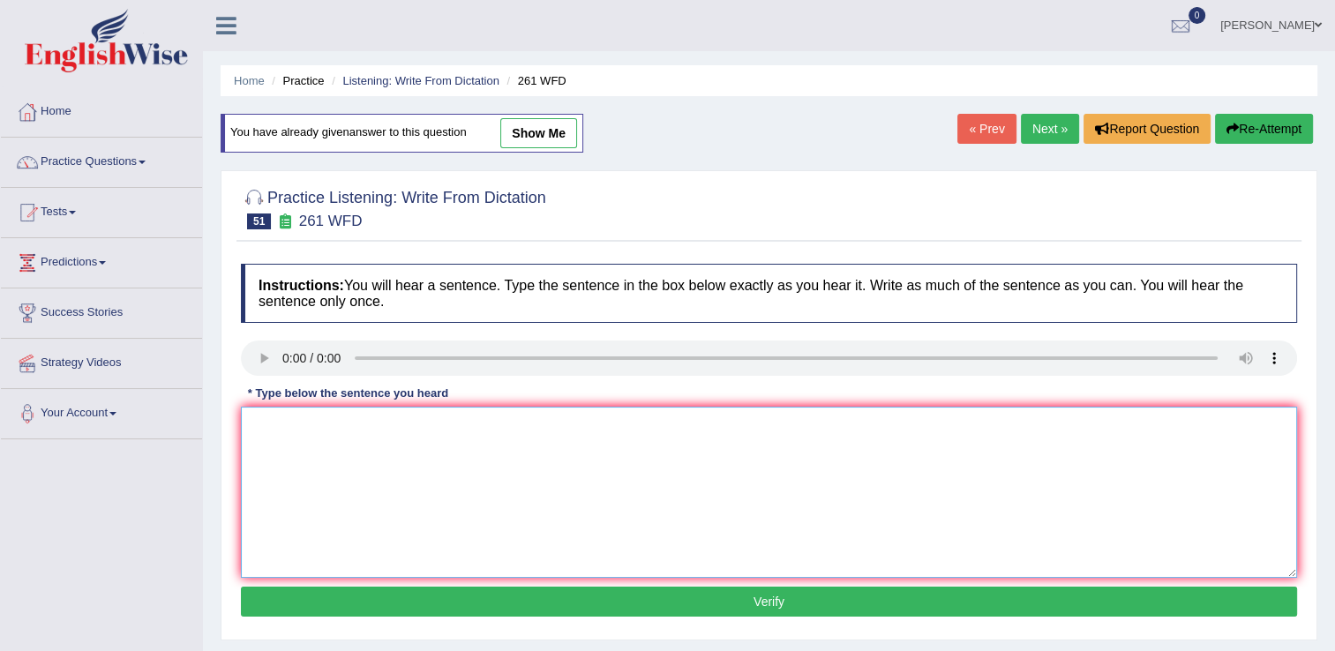
click at [339, 463] on textarea at bounding box center [769, 492] width 1057 height 171
click at [249, 423] on textarea "before using any equipment at workshops" at bounding box center [769, 492] width 1057 height 171
click at [511, 428] on textarea "Read before using any equipment at workshops" at bounding box center [769, 492] width 1057 height 171
type textarea "Read before using any equipment at workshops."
click at [730, 606] on button "Verify" at bounding box center [769, 602] width 1057 height 30
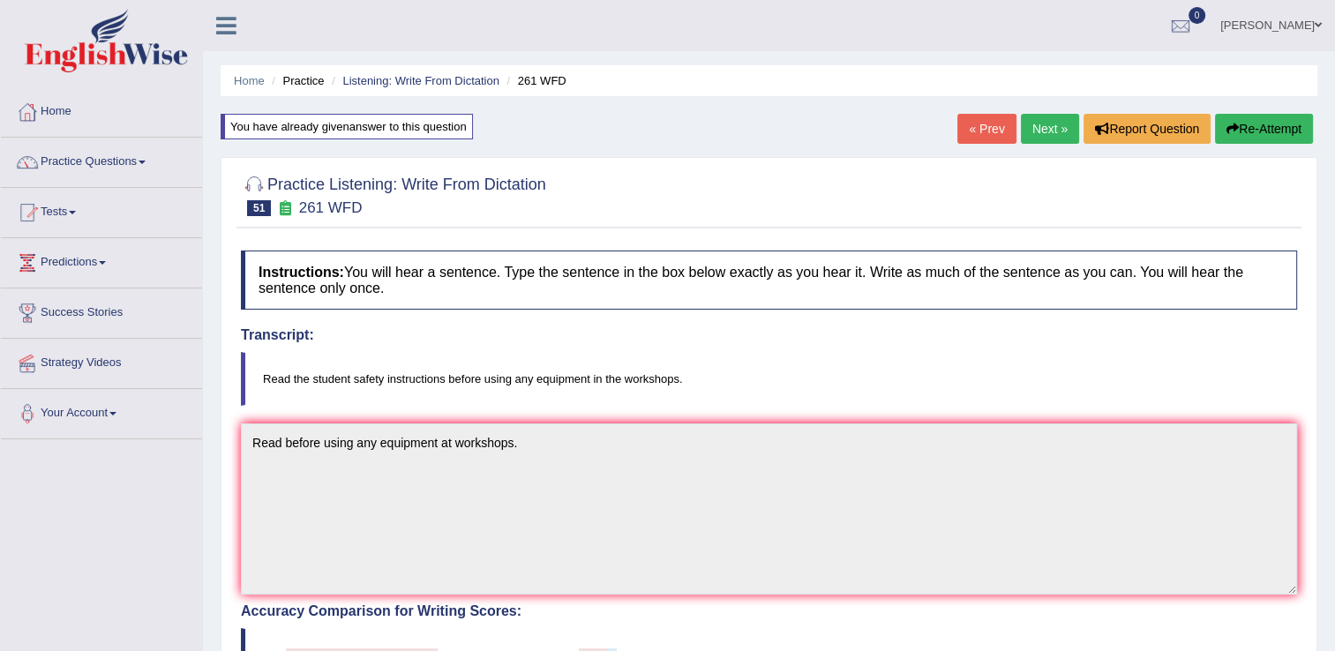
click at [1045, 131] on link "Next »" at bounding box center [1050, 129] width 58 height 30
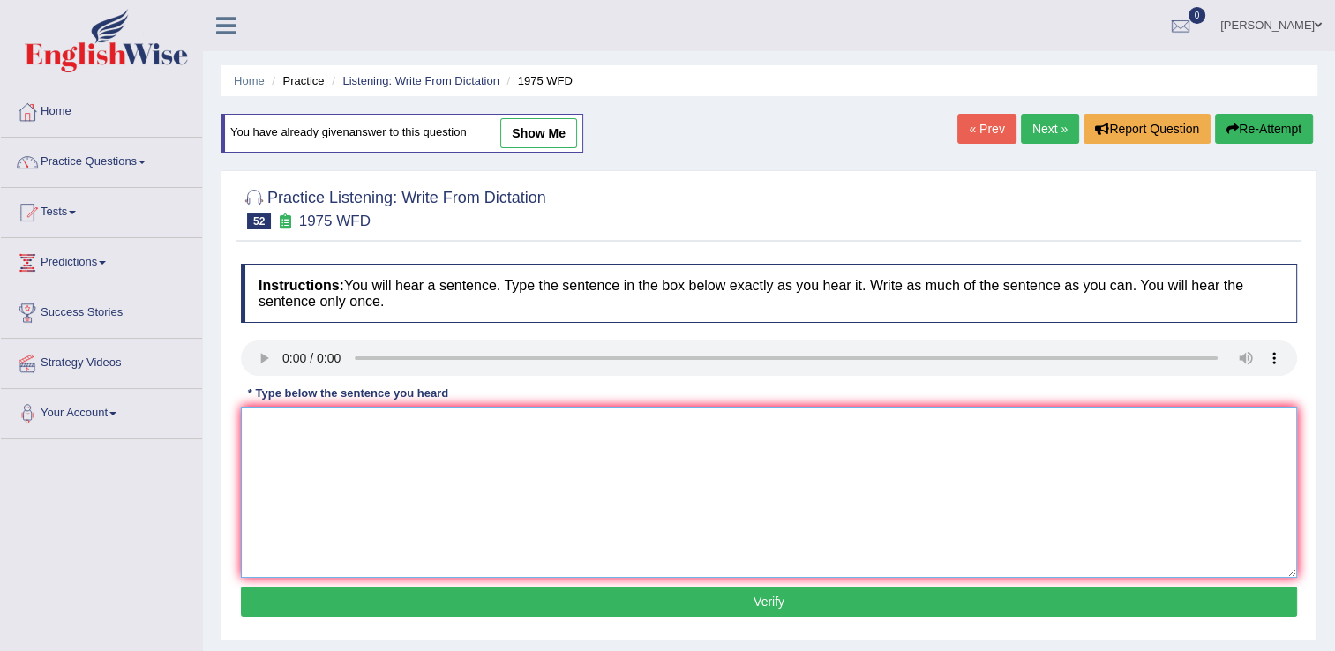
click at [355, 449] on textarea at bounding box center [769, 492] width 1057 height 171
click at [313, 440] on textarea at bounding box center [769, 492] width 1057 height 171
click at [249, 426] on textarea "study based on false promise." at bounding box center [769, 492] width 1057 height 171
type textarea "This study based on false promise."
click at [706, 602] on button "Verify" at bounding box center [769, 602] width 1057 height 30
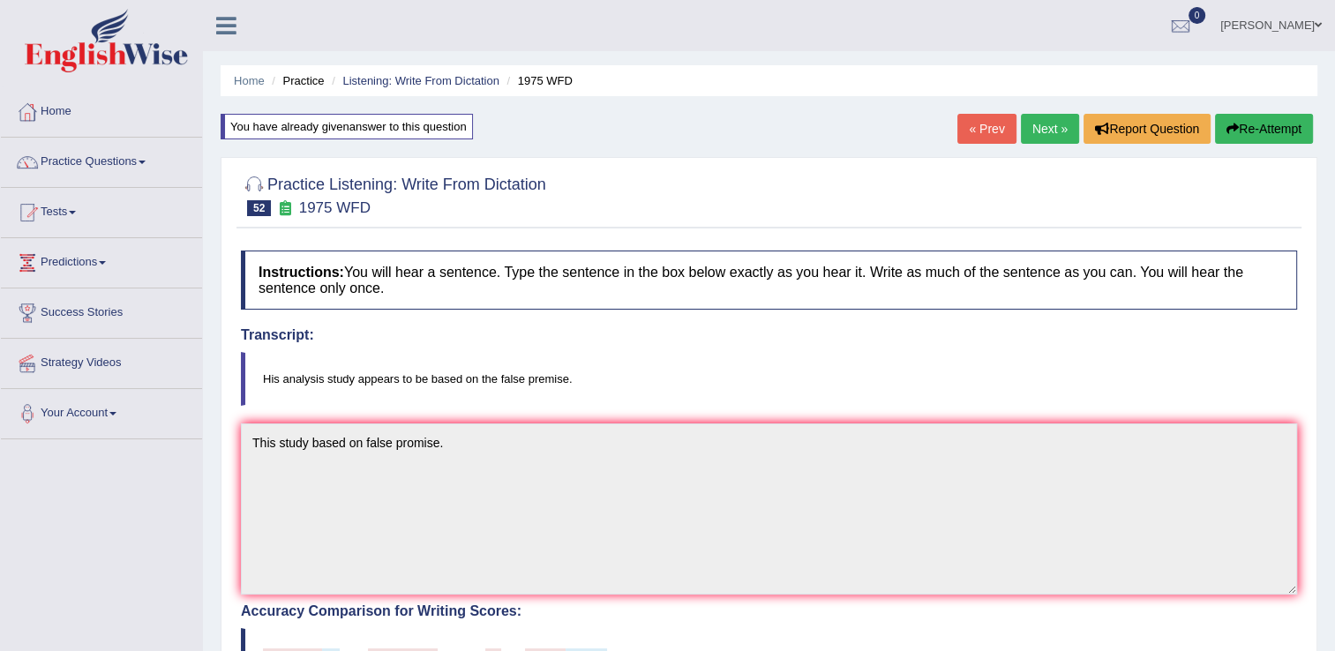
click at [1046, 130] on link "Next »" at bounding box center [1050, 129] width 58 height 30
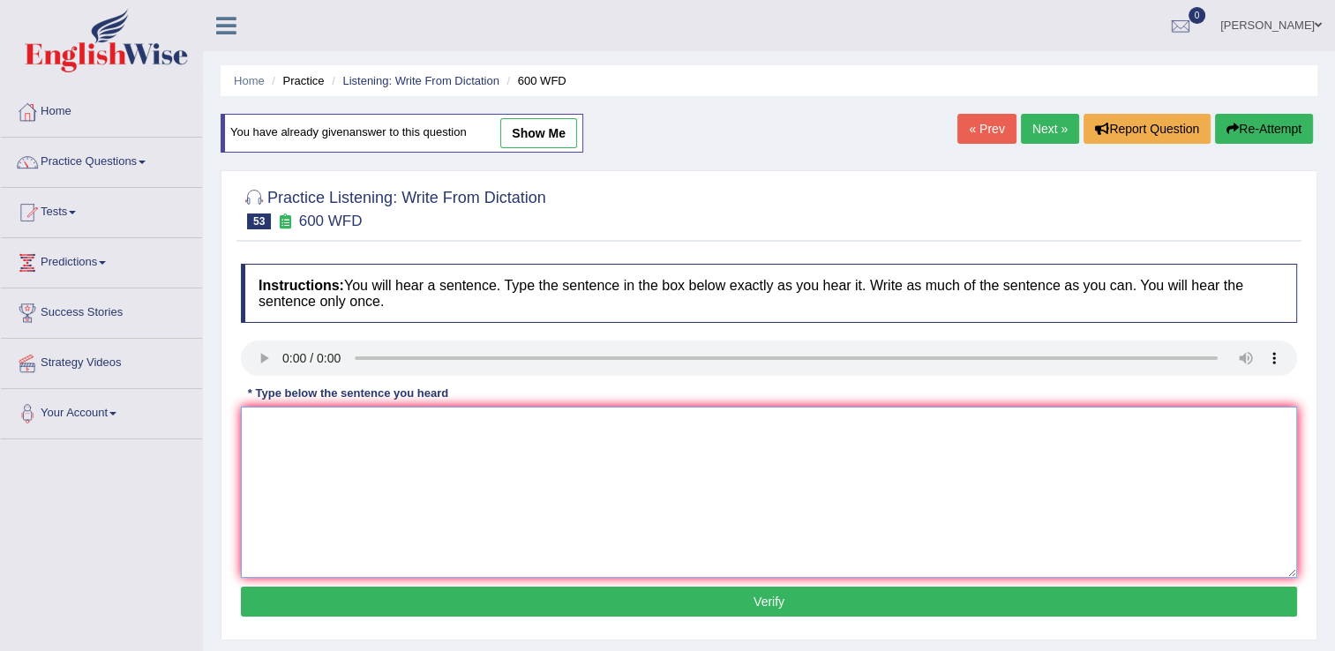
click at [317, 418] on textarea at bounding box center [769, 492] width 1057 height 171
click at [346, 431] on textarea "students continius send application forms" at bounding box center [769, 492] width 1057 height 171
type textarea "students continous send application forms"
click at [575, 598] on button "Verify" at bounding box center [769, 602] width 1057 height 30
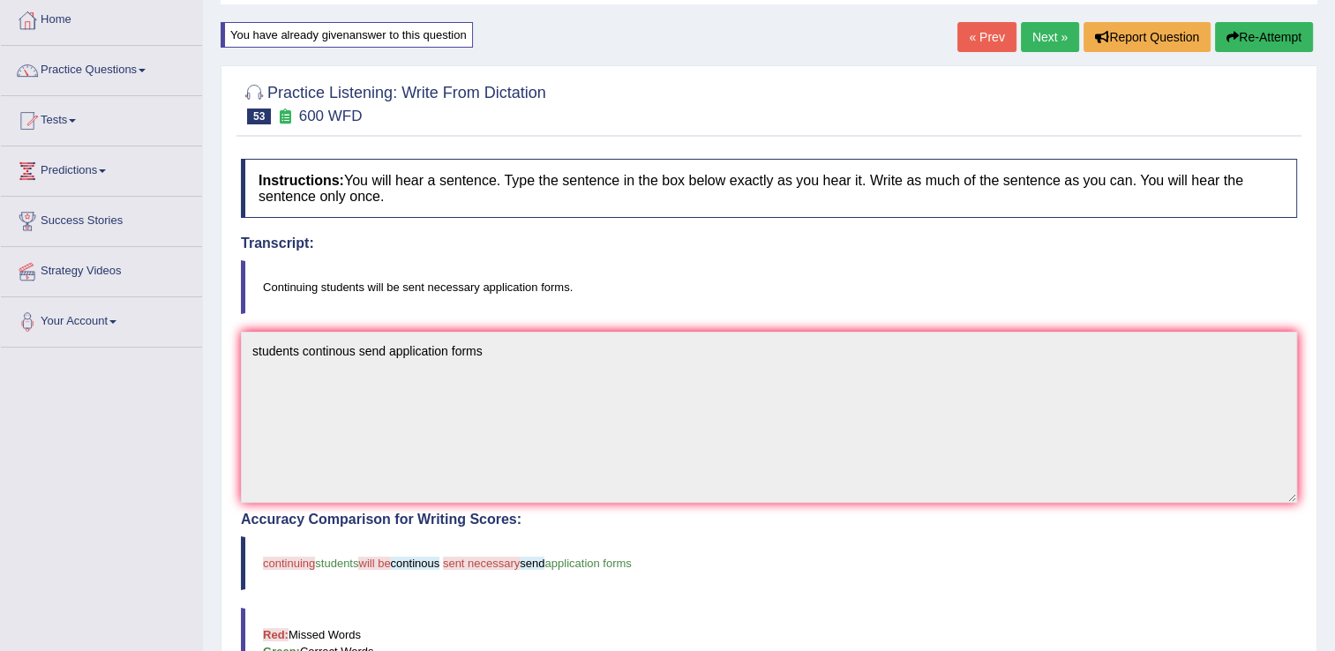
scroll to position [88, 0]
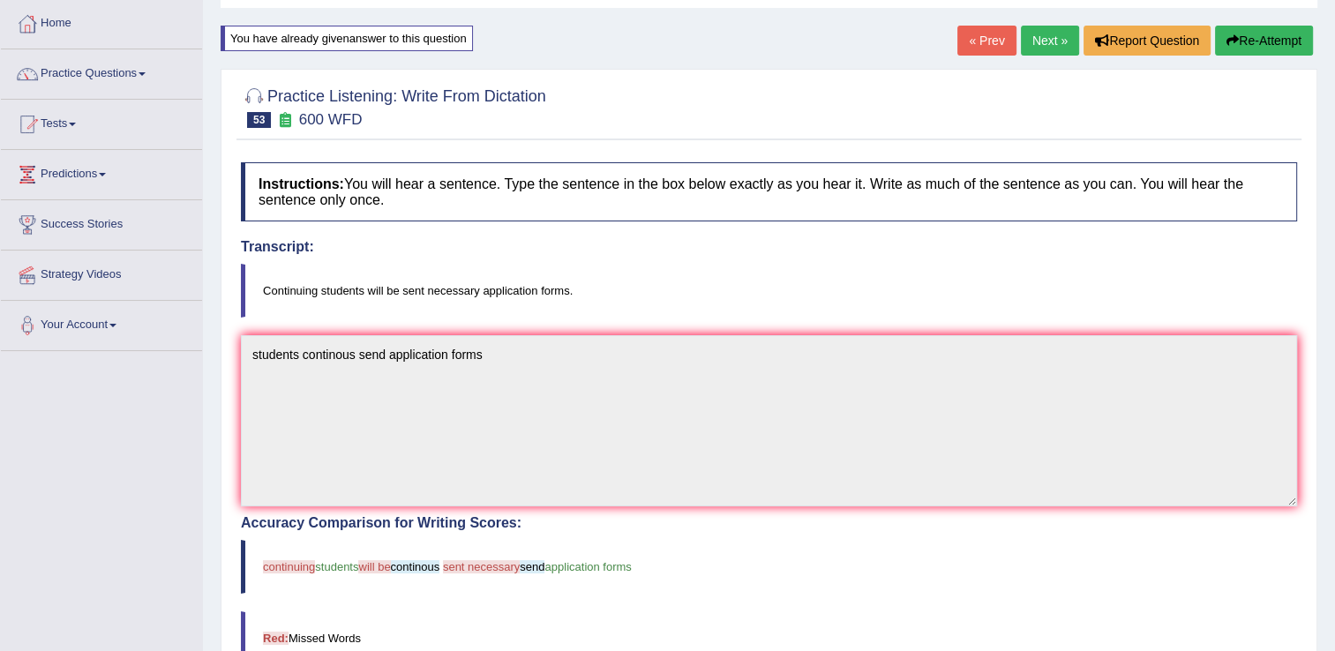
click at [1043, 49] on link "Next »" at bounding box center [1050, 41] width 58 height 30
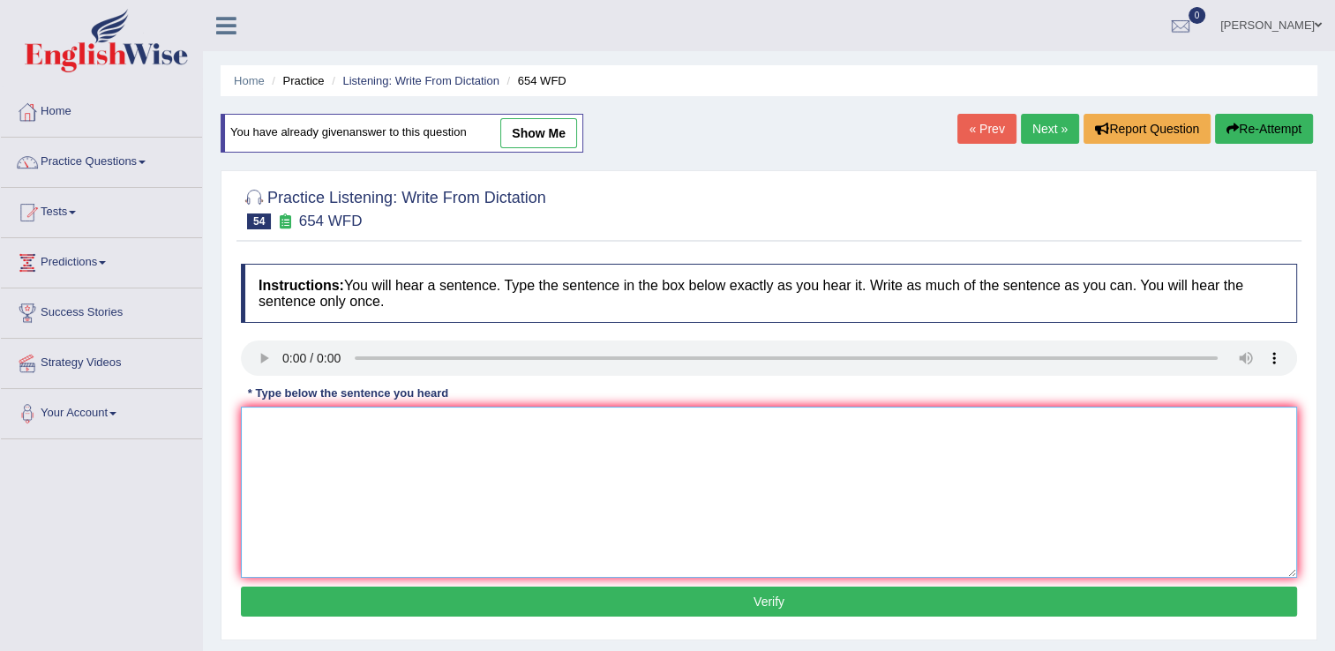
click at [380, 461] on textarea at bounding box center [769, 492] width 1057 height 171
type textarea "study shows Khonghong people in Asia."
click at [618, 604] on button "Verify" at bounding box center [769, 602] width 1057 height 30
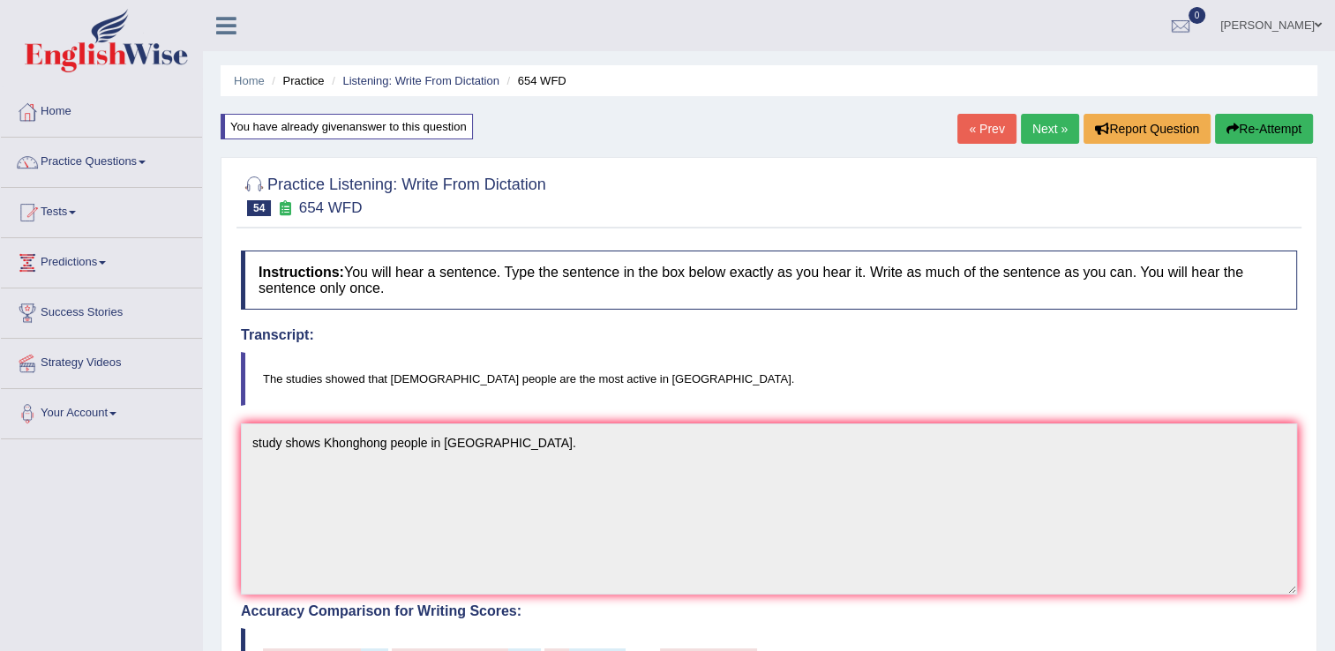
drag, startPoint x: 1049, startPoint y: 125, endPoint x: 1035, endPoint y: 135, distance: 16.4
click at [1049, 125] on link "Next »" at bounding box center [1050, 129] width 58 height 30
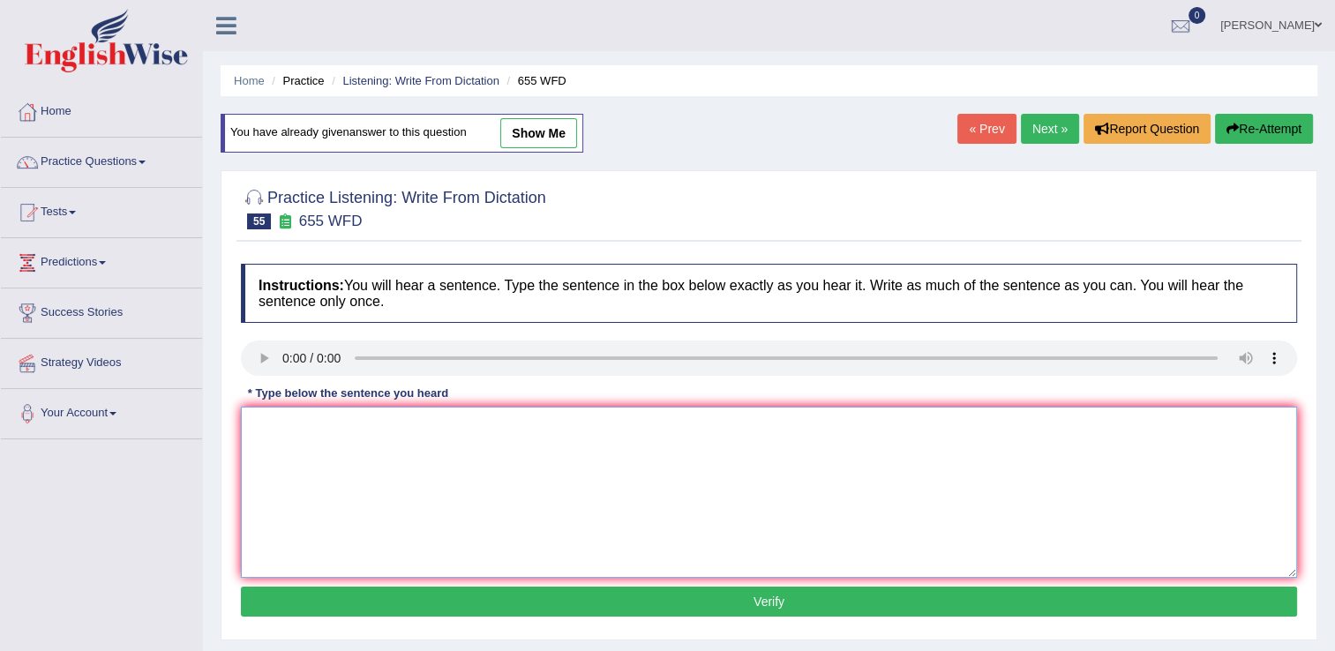
click at [373, 488] on textarea at bounding box center [769, 492] width 1057 height 171
click at [254, 430] on textarea "teacher training including abserb classes class." at bounding box center [769, 492] width 1057 height 171
type textarea "Teacher training including abserb classes class."
click at [697, 595] on button "Verify" at bounding box center [769, 602] width 1057 height 30
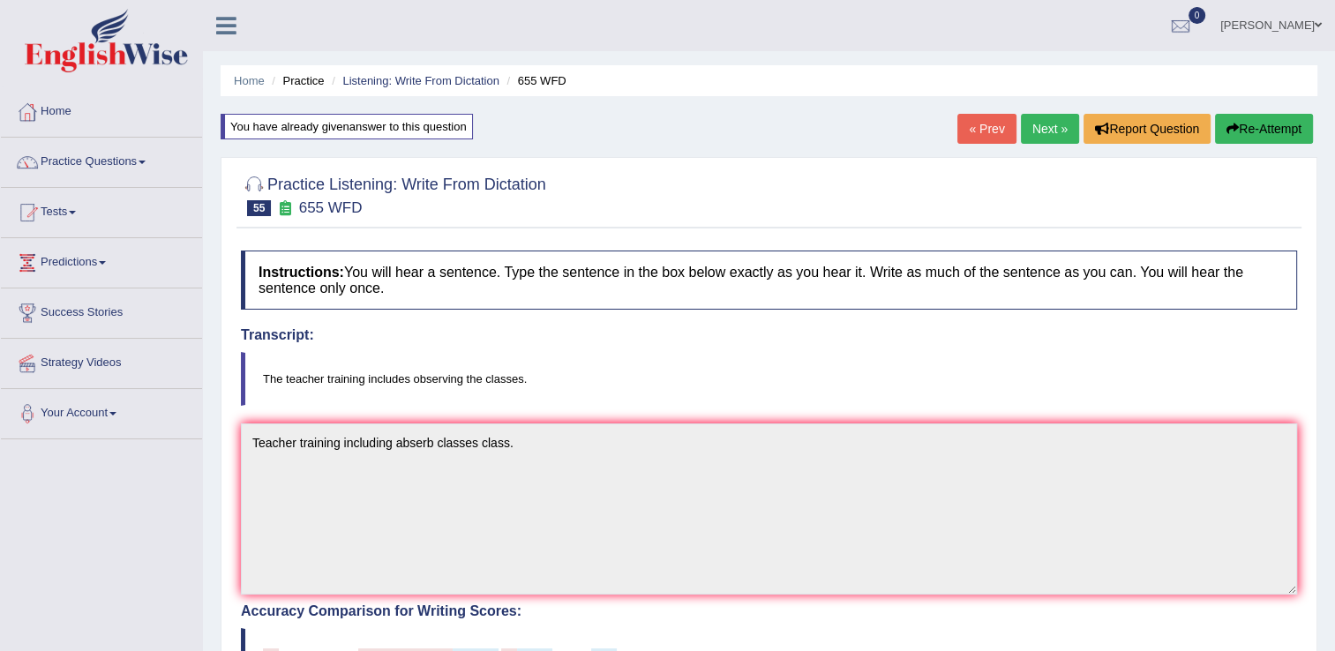
click at [1042, 132] on link "Next »" at bounding box center [1050, 129] width 58 height 30
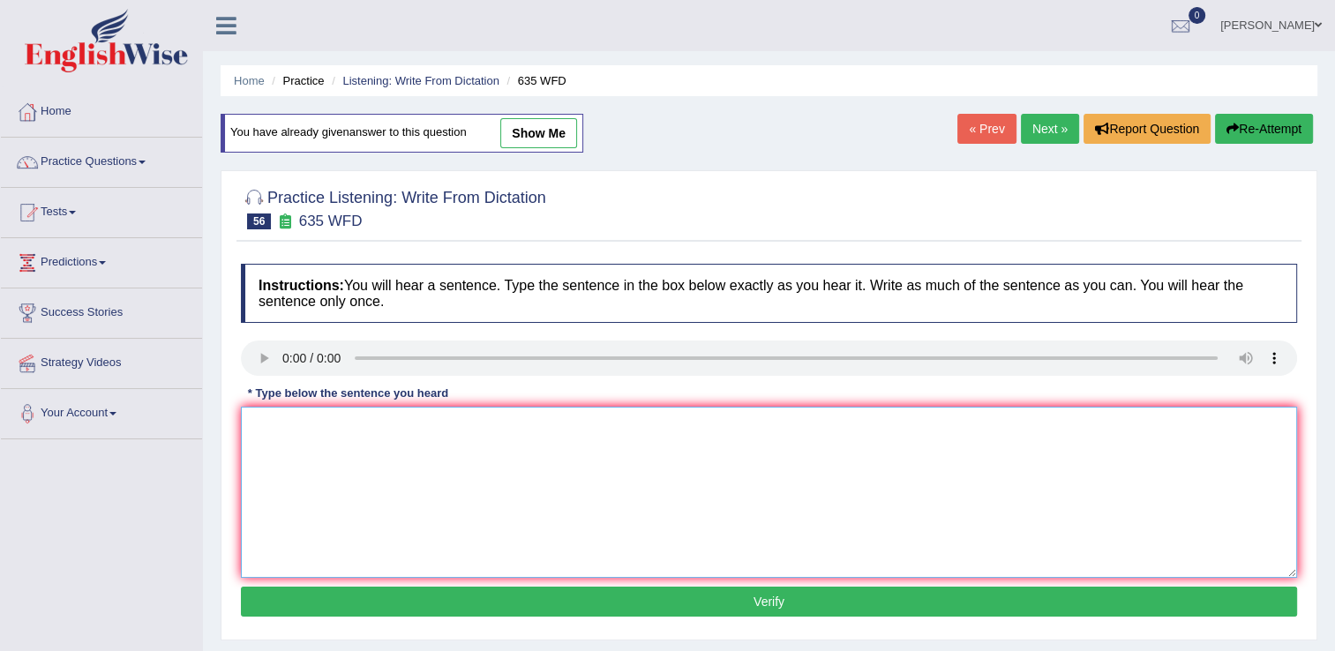
click at [429, 455] on textarea at bounding box center [769, 492] width 1057 height 171
click at [258, 428] on textarea "library curreltly located ground floor." at bounding box center [769, 492] width 1057 height 171
drag, startPoint x: 319, startPoint y: 428, endPoint x: 327, endPoint y: 426, distance: 9.0
click at [320, 427] on textarea "Library curreltly located ground floor." at bounding box center [769, 492] width 1057 height 171
type textarea "Library currently located ground floor."
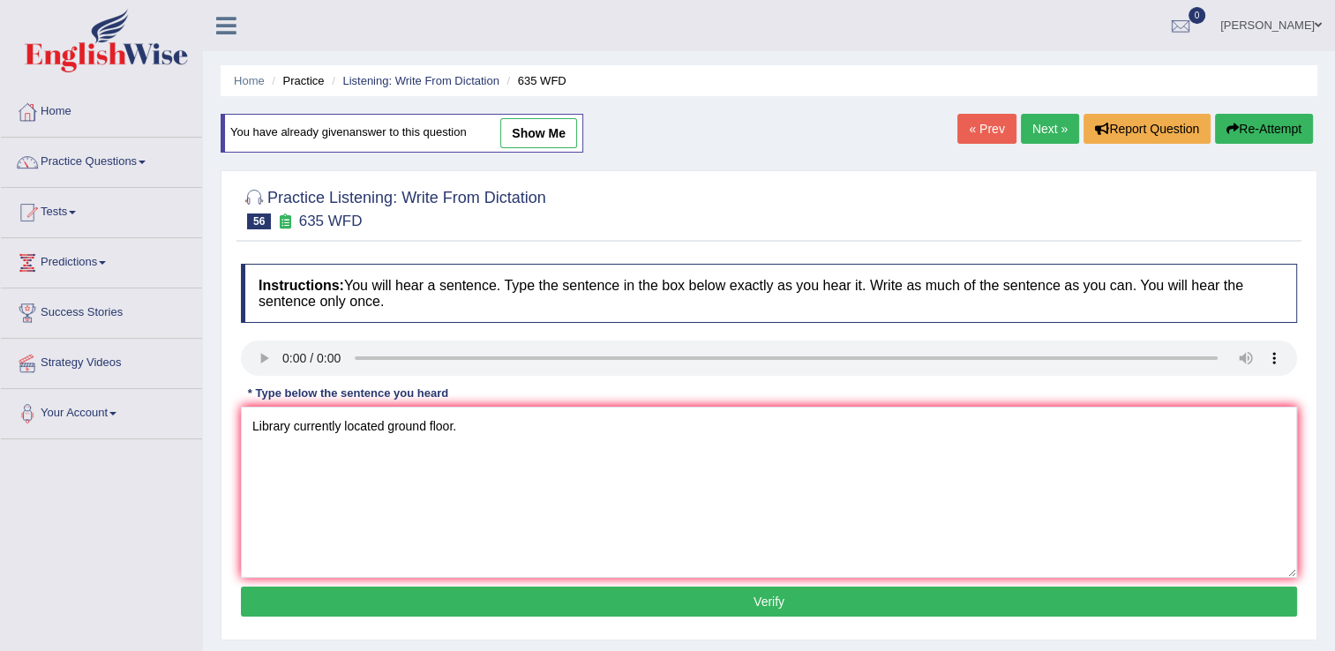
click at [556, 599] on button "Verify" at bounding box center [769, 602] width 1057 height 30
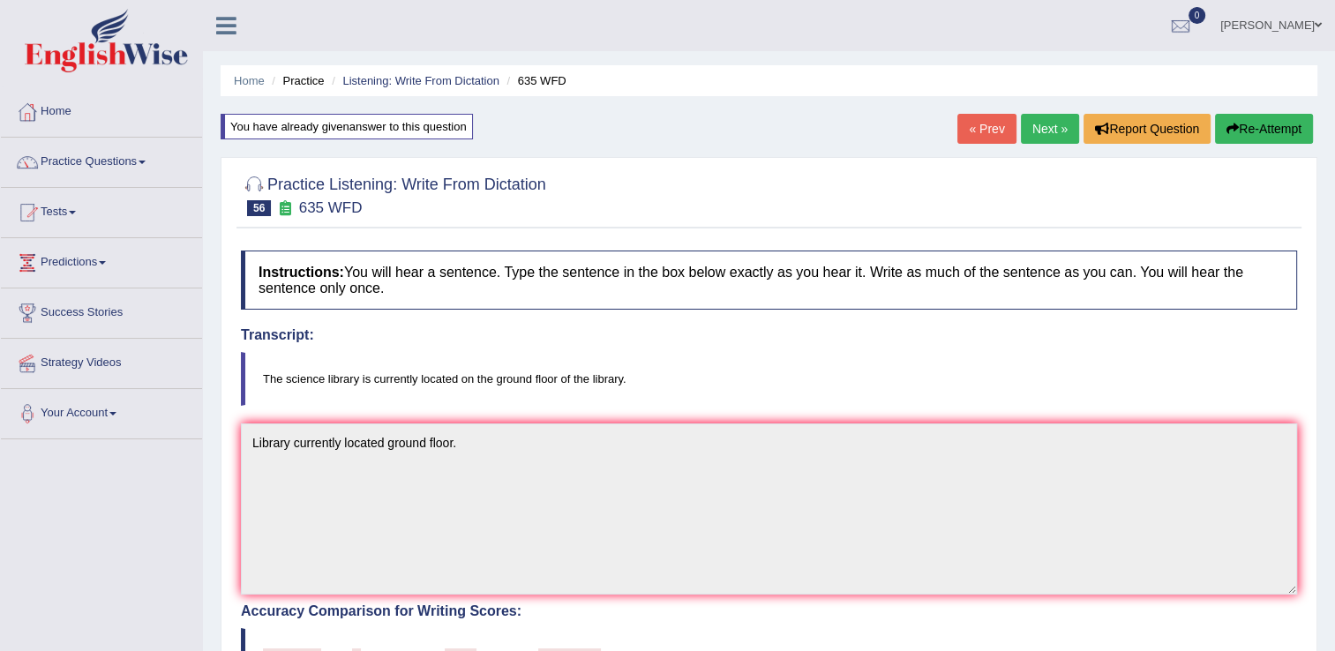
click at [1045, 133] on link "Next »" at bounding box center [1050, 129] width 58 height 30
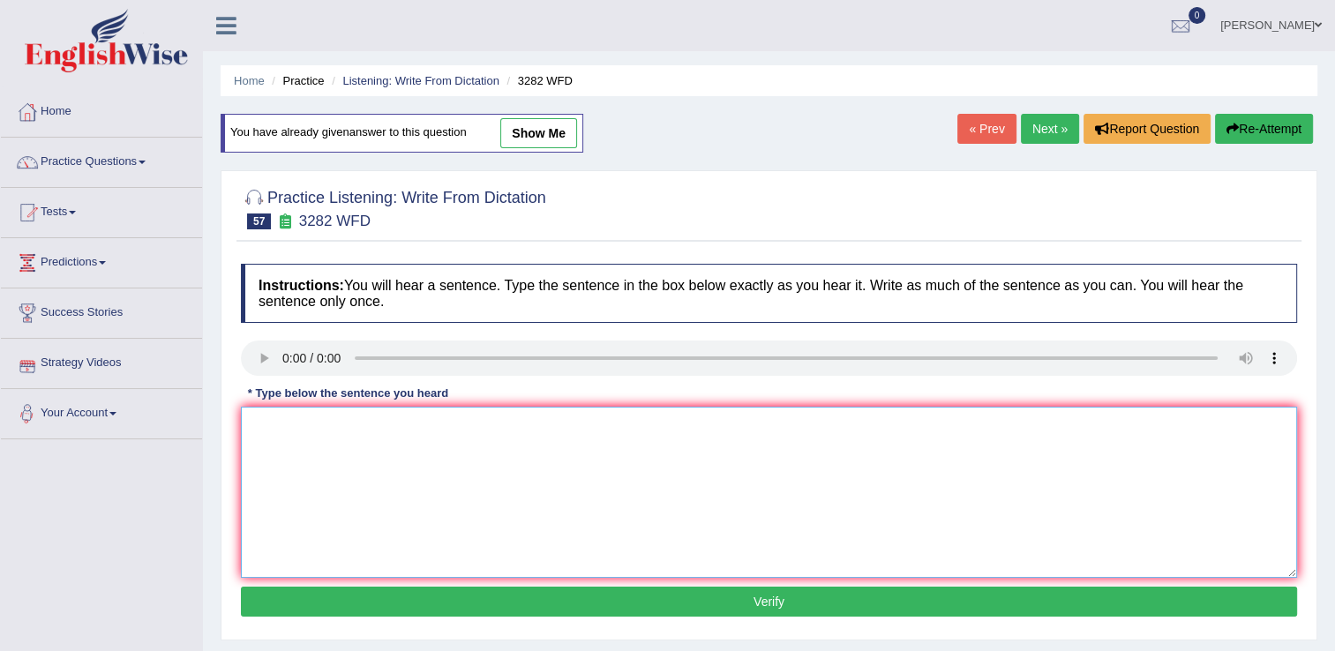
click at [406, 487] on textarea at bounding box center [769, 492] width 1057 height 171
click at [254, 425] on textarea "computer used to be larger than now." at bounding box center [769, 492] width 1057 height 171
type textarea "Computer used to be larger than now."
click at [607, 604] on button "Verify" at bounding box center [769, 602] width 1057 height 30
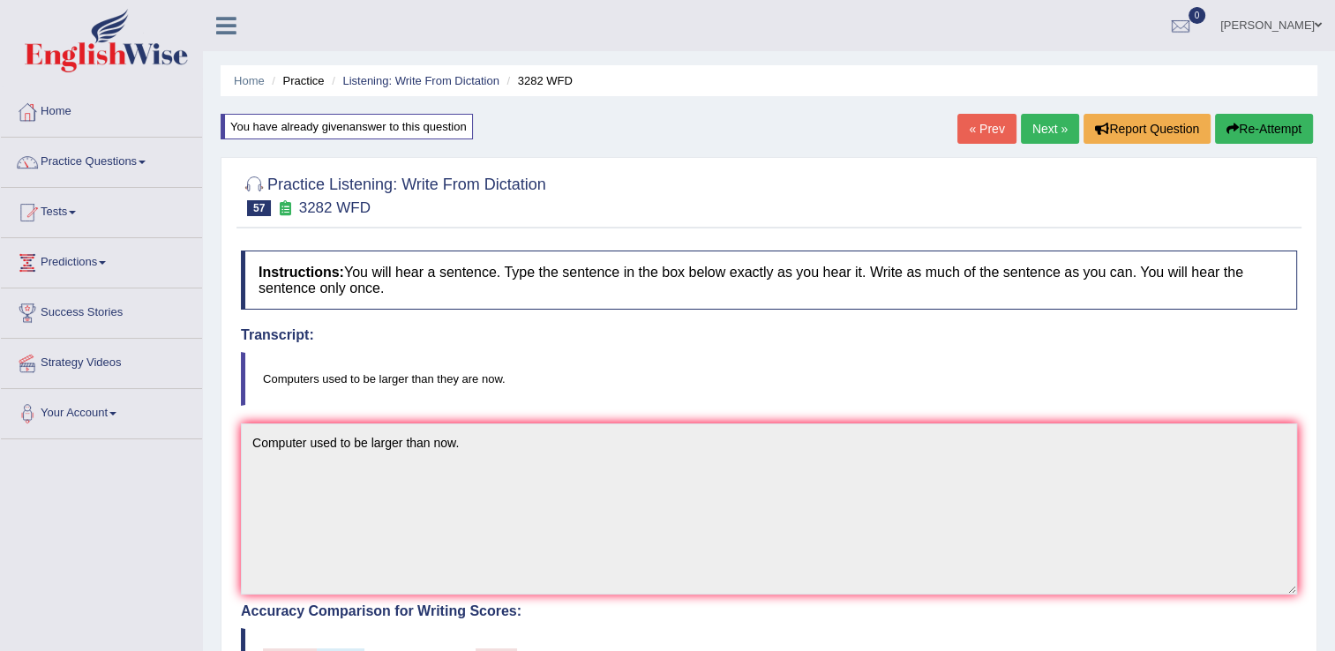
click at [1050, 137] on link "Next »" at bounding box center [1050, 129] width 58 height 30
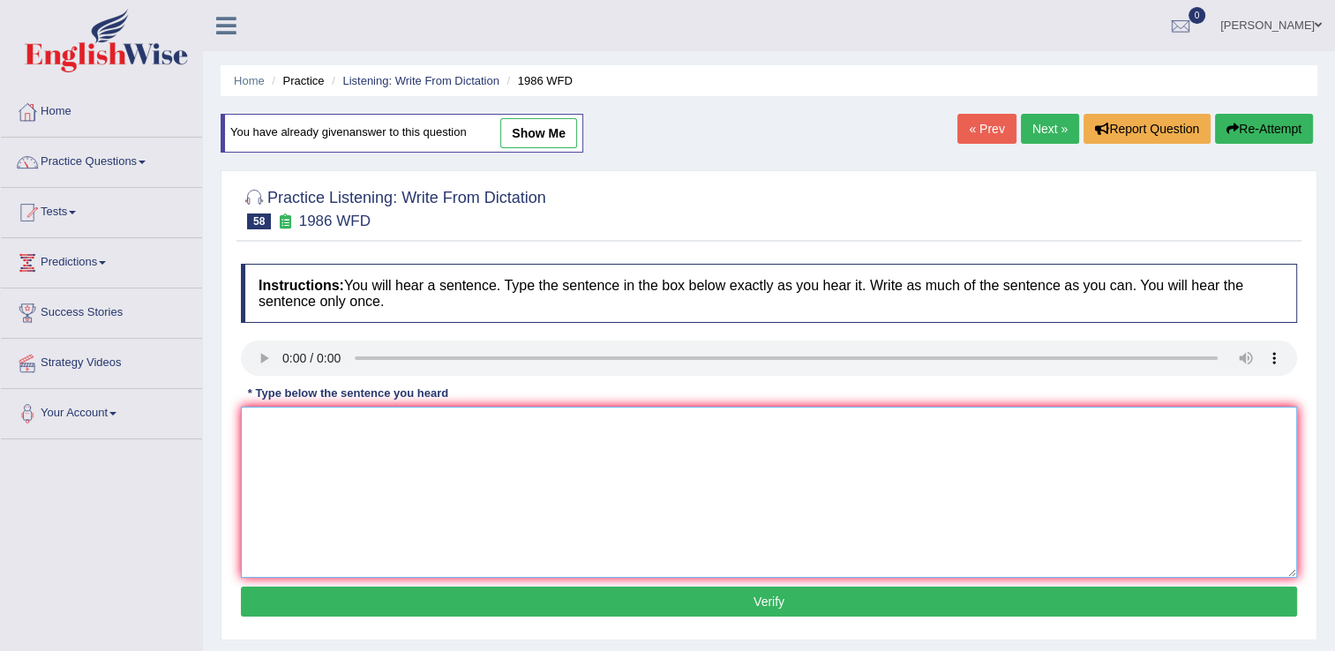
click at [364, 463] on textarea at bounding box center [769, 492] width 1057 height 171
click at [437, 438] on textarea "good acedamic people" at bounding box center [769, 492] width 1057 height 171
click at [465, 431] on textarea "good acedamic paper clear argument" at bounding box center [769, 492] width 1057 height 171
click at [261, 424] on textarea "good acedamic paper clear argument." at bounding box center [769, 492] width 1057 height 171
type textarea "Good acedamic paper clear argument."
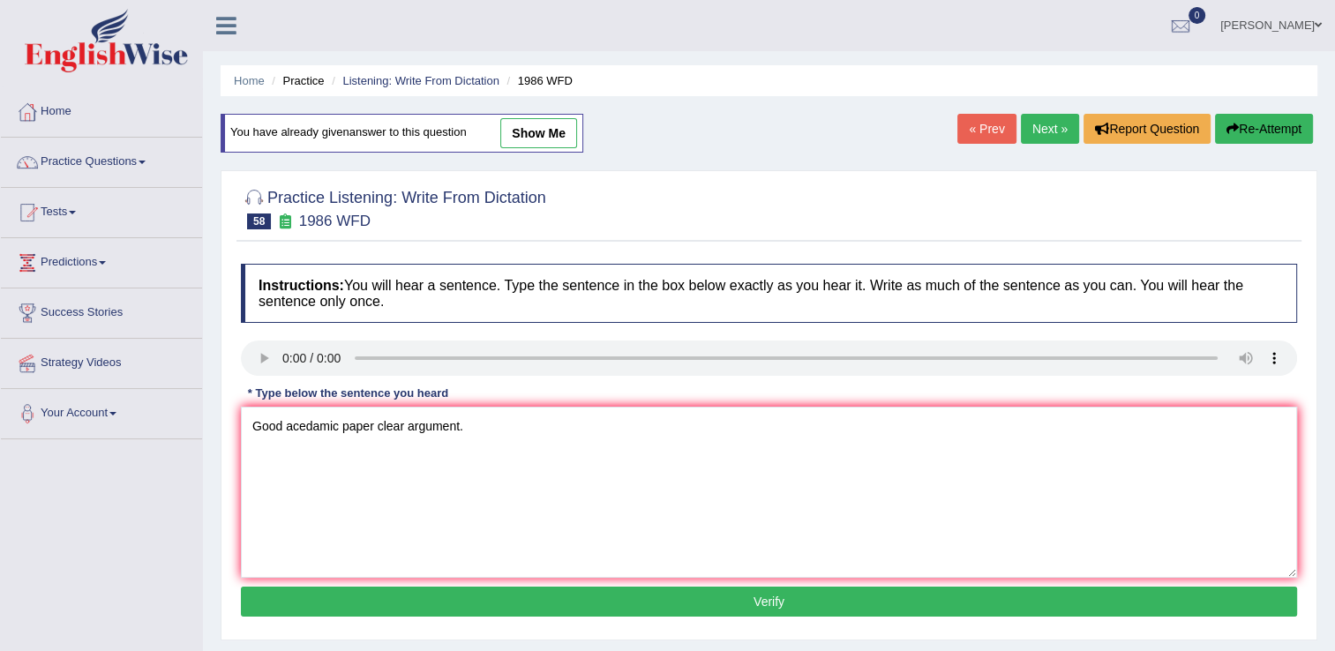
click at [669, 597] on button "Verify" at bounding box center [769, 602] width 1057 height 30
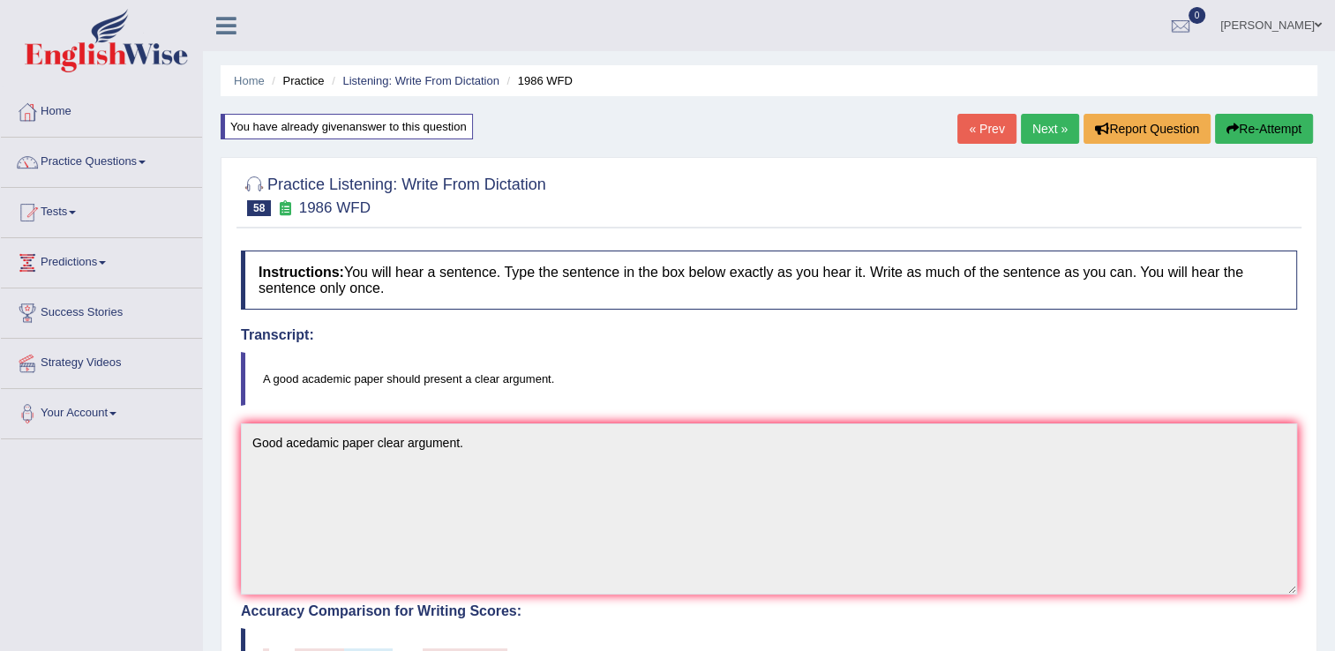
click at [1045, 122] on link "Next »" at bounding box center [1050, 129] width 58 height 30
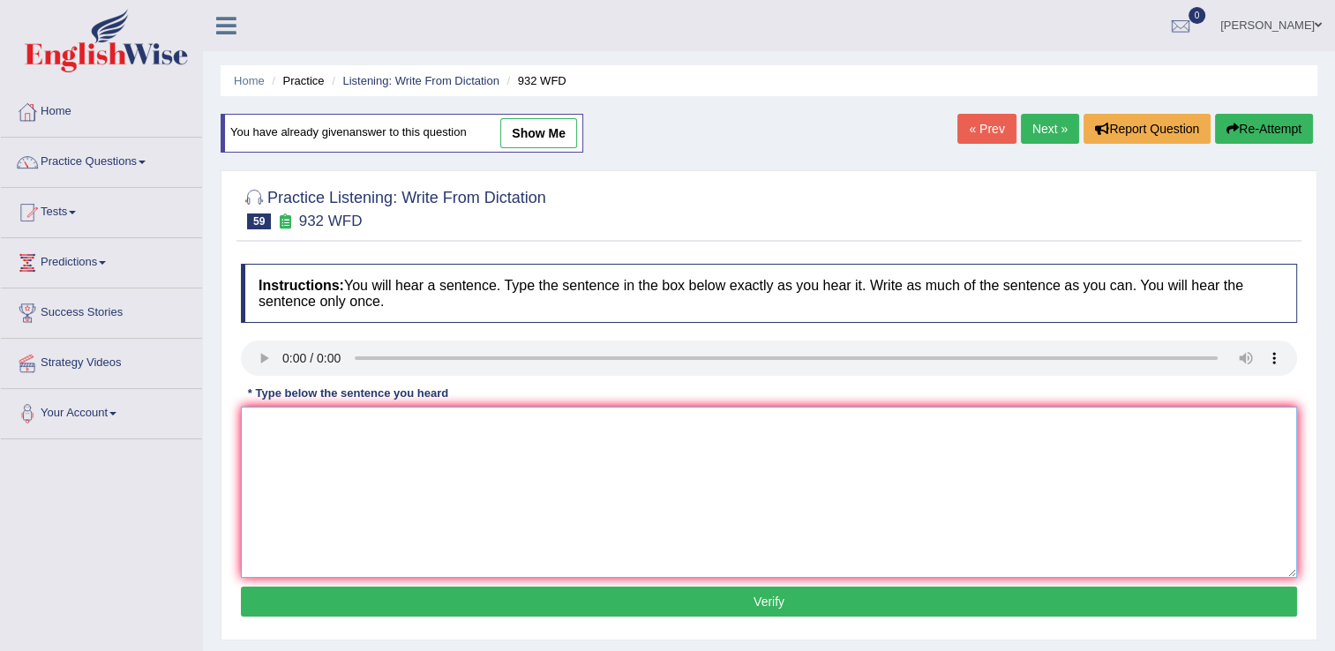
click at [465, 489] on textarea at bounding box center [769, 492] width 1057 height 171
click at [259, 425] on textarea "take the first step of scolarshif of the university." at bounding box center [769, 492] width 1057 height 171
click at [422, 426] on textarea "Take the first step of scolarshif of the university." at bounding box center [769, 492] width 1057 height 171
type textarea "Take the first step of scolarship of the university."
click at [756, 595] on button "Verify" at bounding box center [769, 602] width 1057 height 30
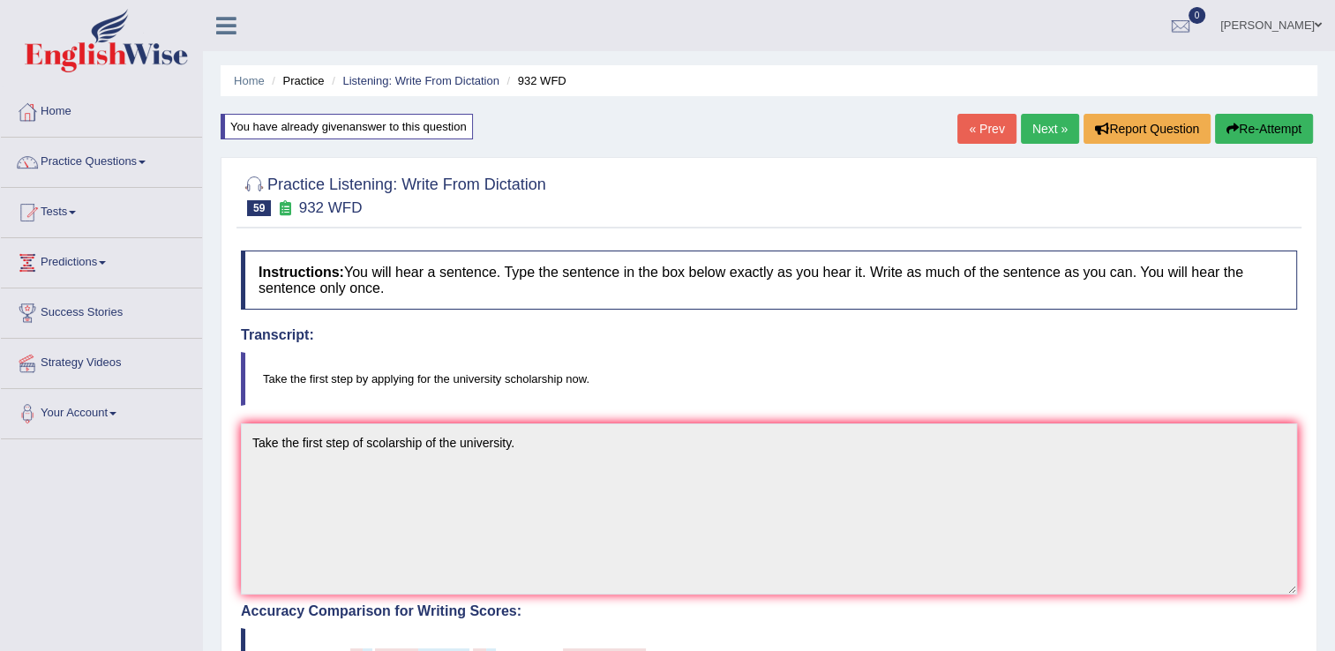
click at [1035, 124] on link "Next »" at bounding box center [1050, 129] width 58 height 30
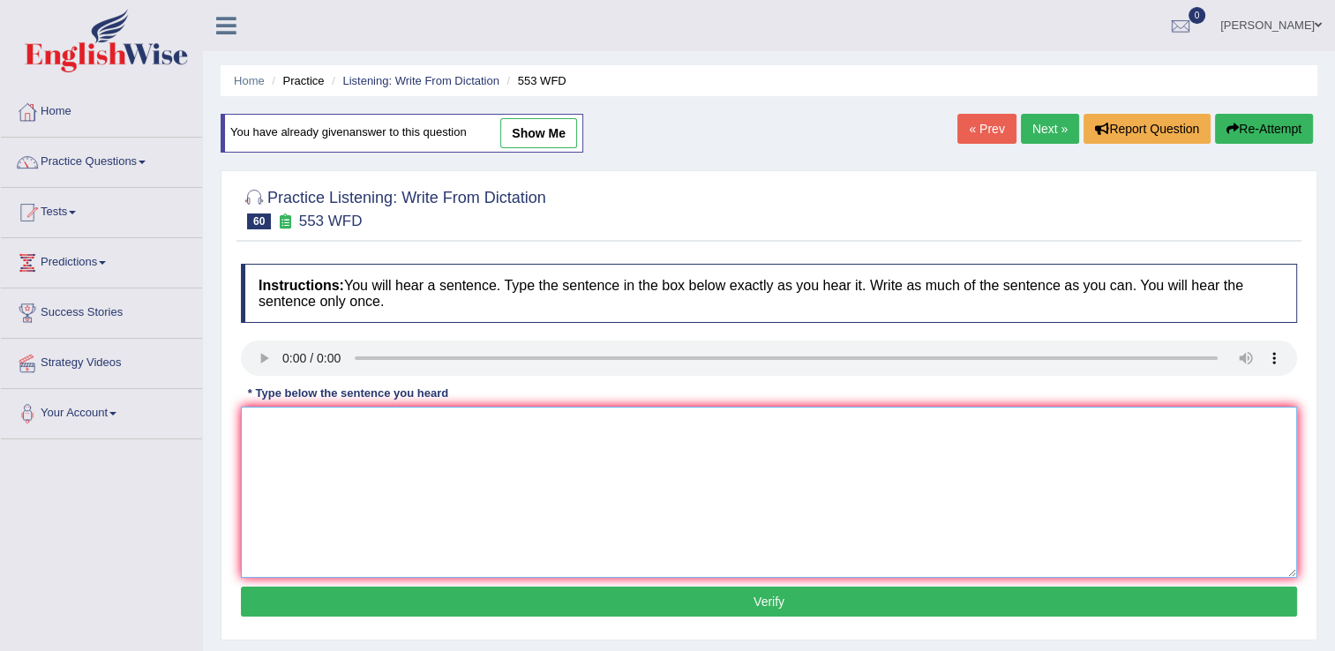
click at [370, 450] on textarea at bounding box center [769, 492] width 1057 height 171
click at [358, 429] on textarea "water filet unn plastic bottles." at bounding box center [769, 492] width 1057 height 171
click at [291, 429] on textarea "water filet unn plastic bottles." at bounding box center [769, 492] width 1057 height 171
click at [304, 429] on textarea "water filet unn plastic bottles." at bounding box center [769, 492] width 1057 height 171
click at [305, 428] on textarea "water filet unn plastic bottles." at bounding box center [769, 492] width 1057 height 171
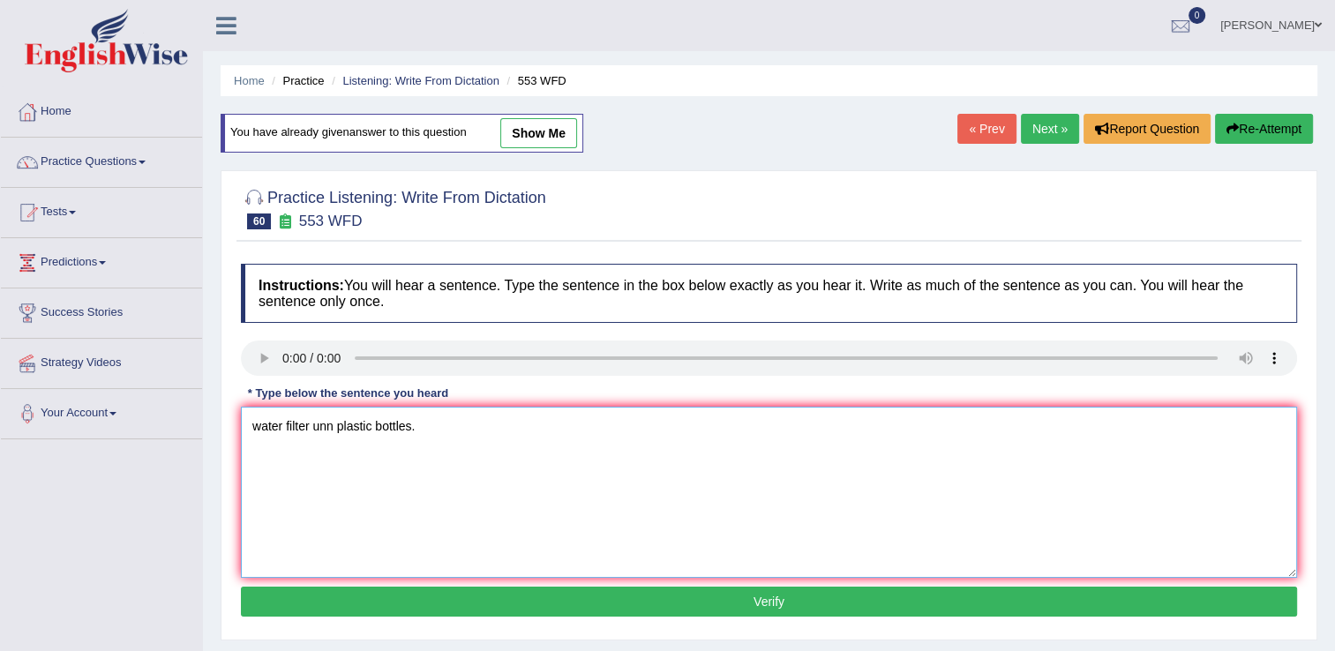
click at [335, 426] on textarea "water filter unn plastic bottles." at bounding box center [769, 492] width 1057 height 171
click at [260, 425] on textarea "water filter unnecessary plastic bottles." at bounding box center [769, 492] width 1057 height 171
click at [311, 425] on textarea "Water filter unnecessary plastic bottles." at bounding box center [769, 492] width 1057 height 171
type textarea "Water filters on campus unnecessary plastic bottles."
click at [746, 602] on button "Verify" at bounding box center [769, 602] width 1057 height 30
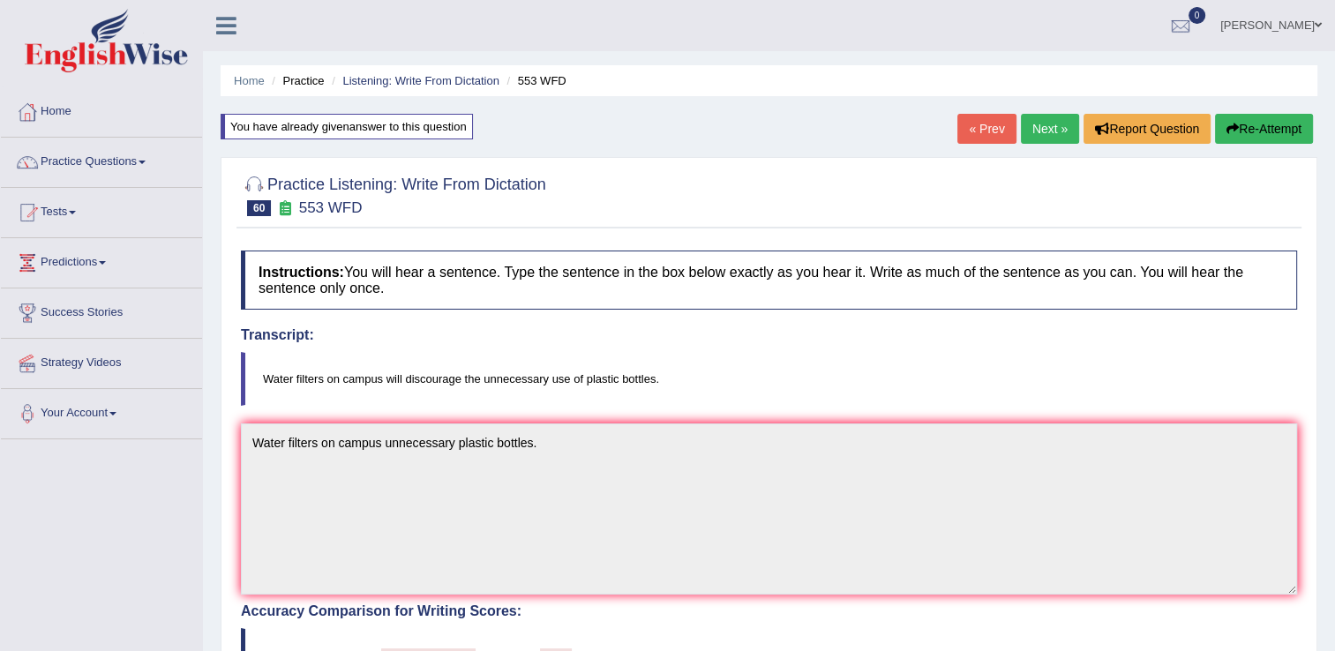
click at [1042, 132] on link "Next »" at bounding box center [1050, 129] width 58 height 30
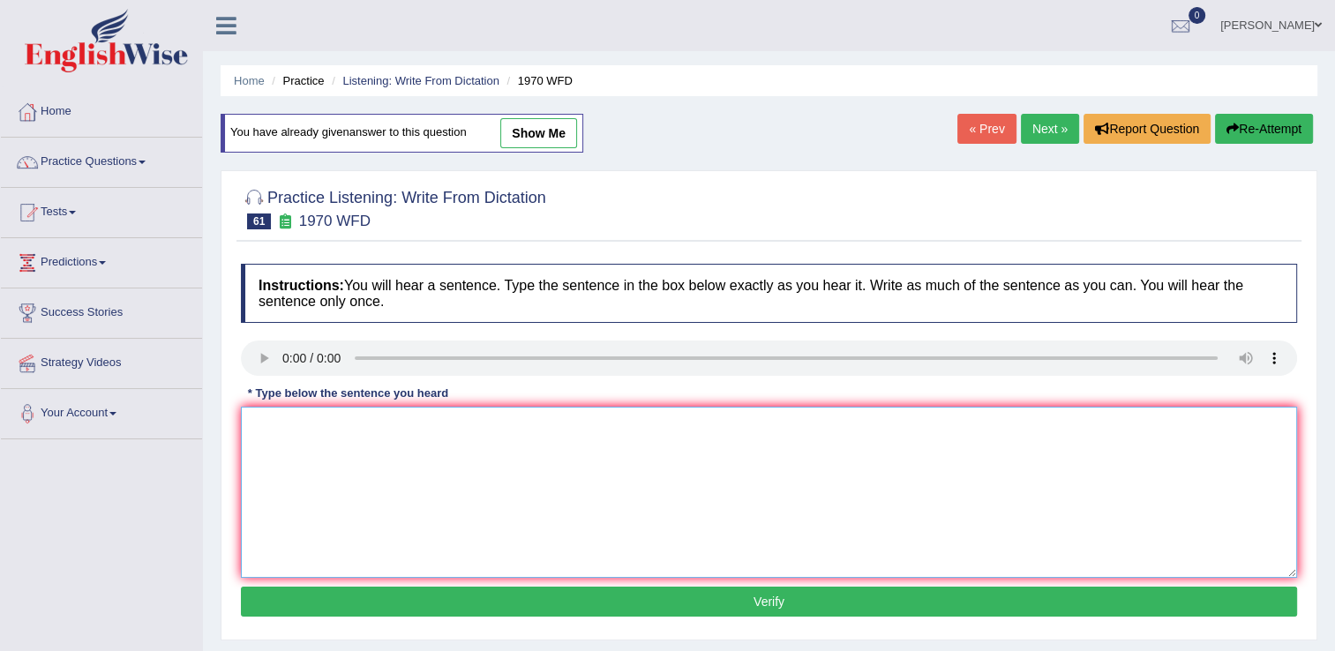
click at [370, 459] on textarea at bounding box center [769, 492] width 1057 height 171
type textarea "o"
type textarea "s"
click at [321, 429] on textarea "one student selected of each class." at bounding box center [769, 492] width 1057 height 171
type textarea "one student selected of each class."
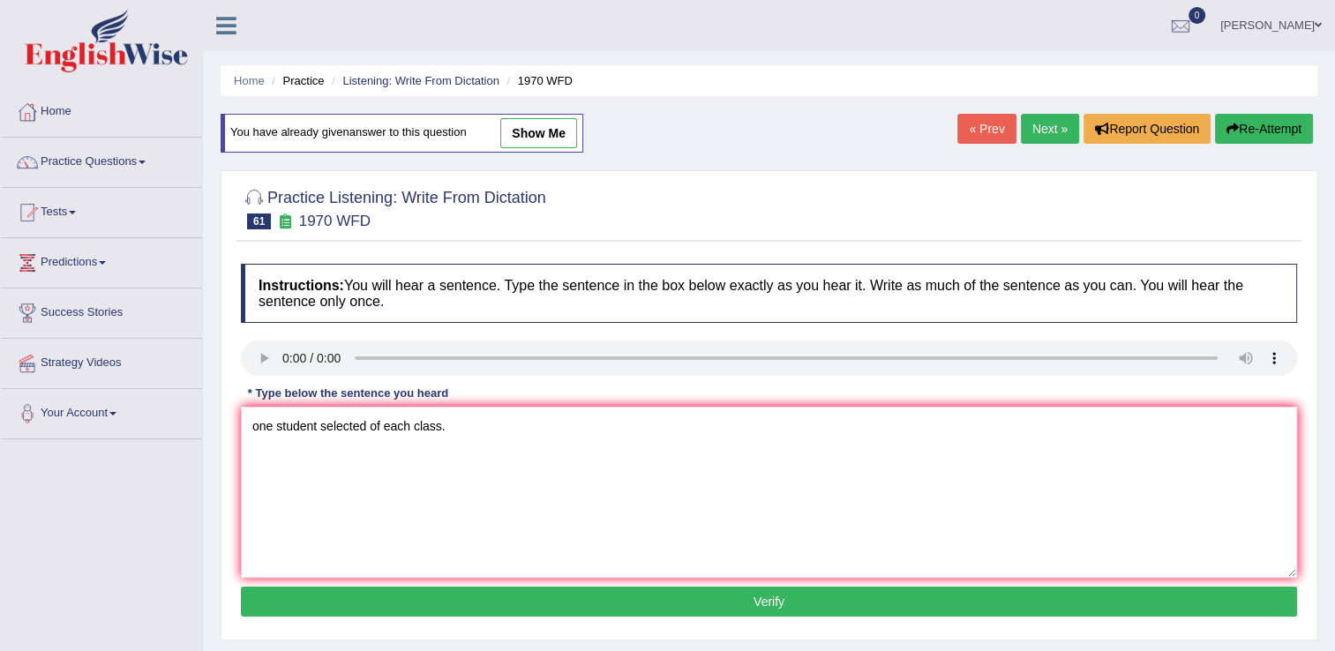
click at [776, 597] on button "Verify" at bounding box center [769, 602] width 1057 height 30
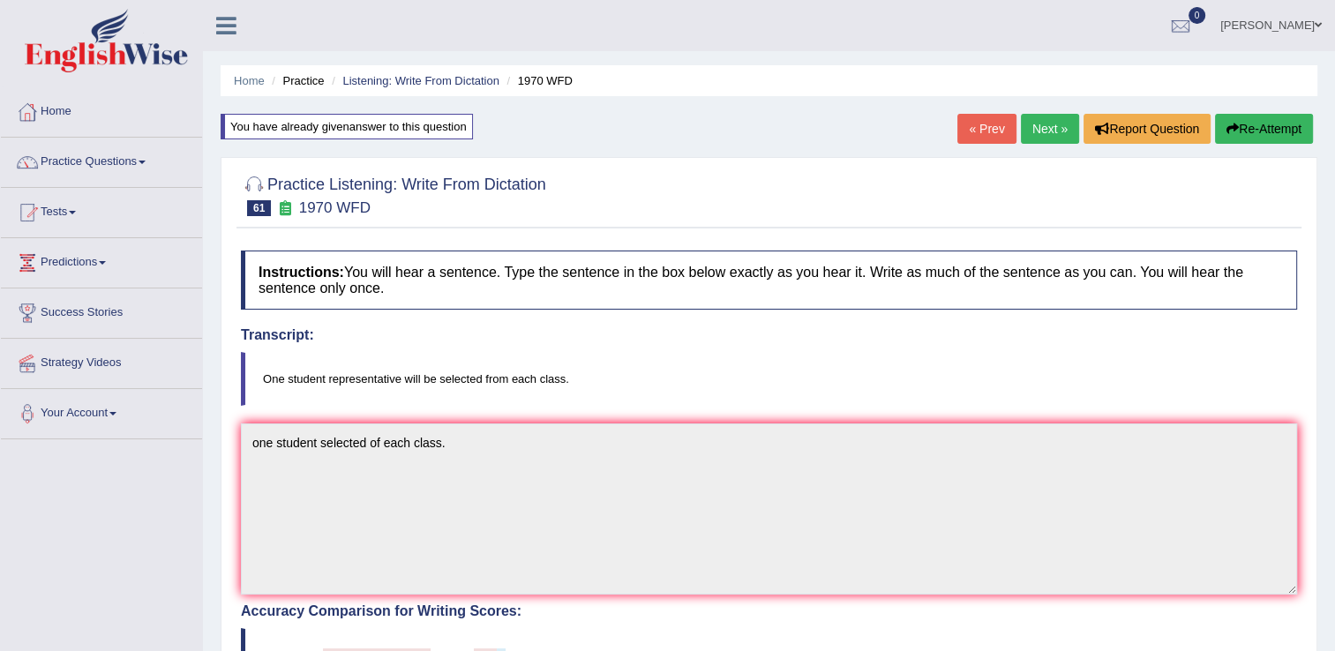
click at [1051, 126] on link "Next »" at bounding box center [1050, 129] width 58 height 30
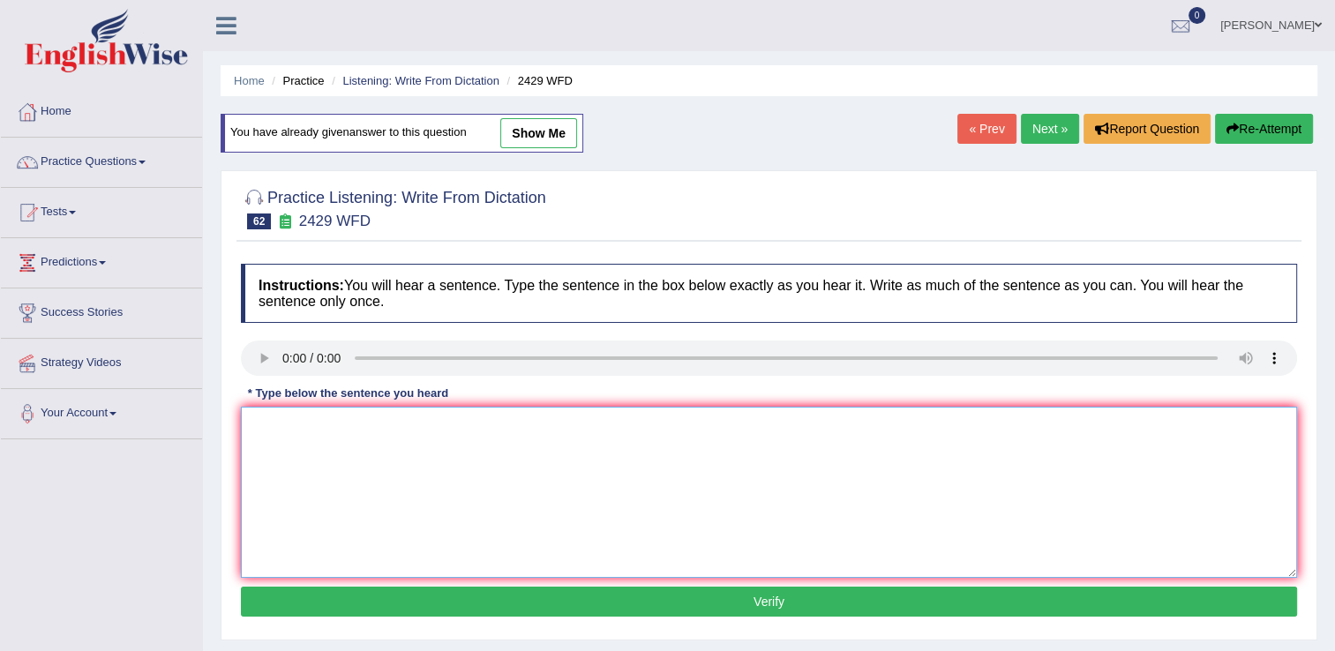
click at [318, 425] on textarea at bounding box center [769, 492] width 1057 height 171
click at [278, 426] on textarea "befroe choosing university courses you should consider your future." at bounding box center [769, 492] width 1057 height 171
type textarea "Before choosing university courses you should consider your future."
click at [565, 599] on button "Verify" at bounding box center [769, 602] width 1057 height 30
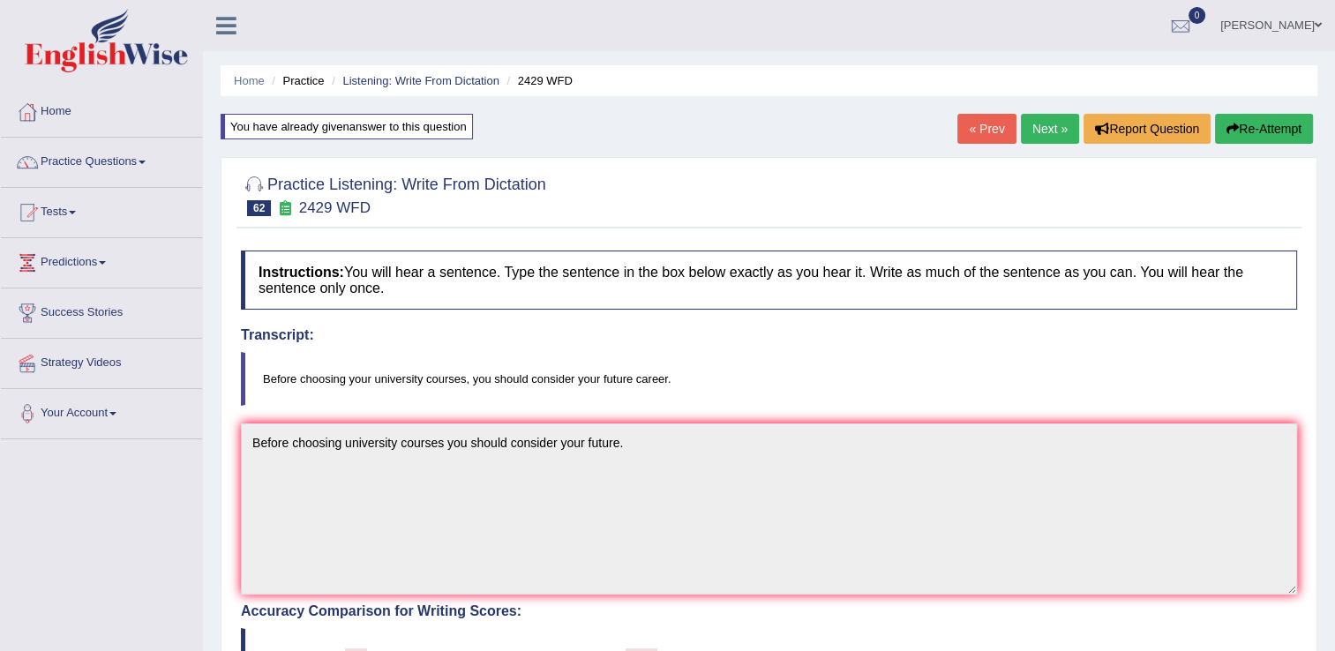
click at [1056, 133] on link "Next »" at bounding box center [1050, 129] width 58 height 30
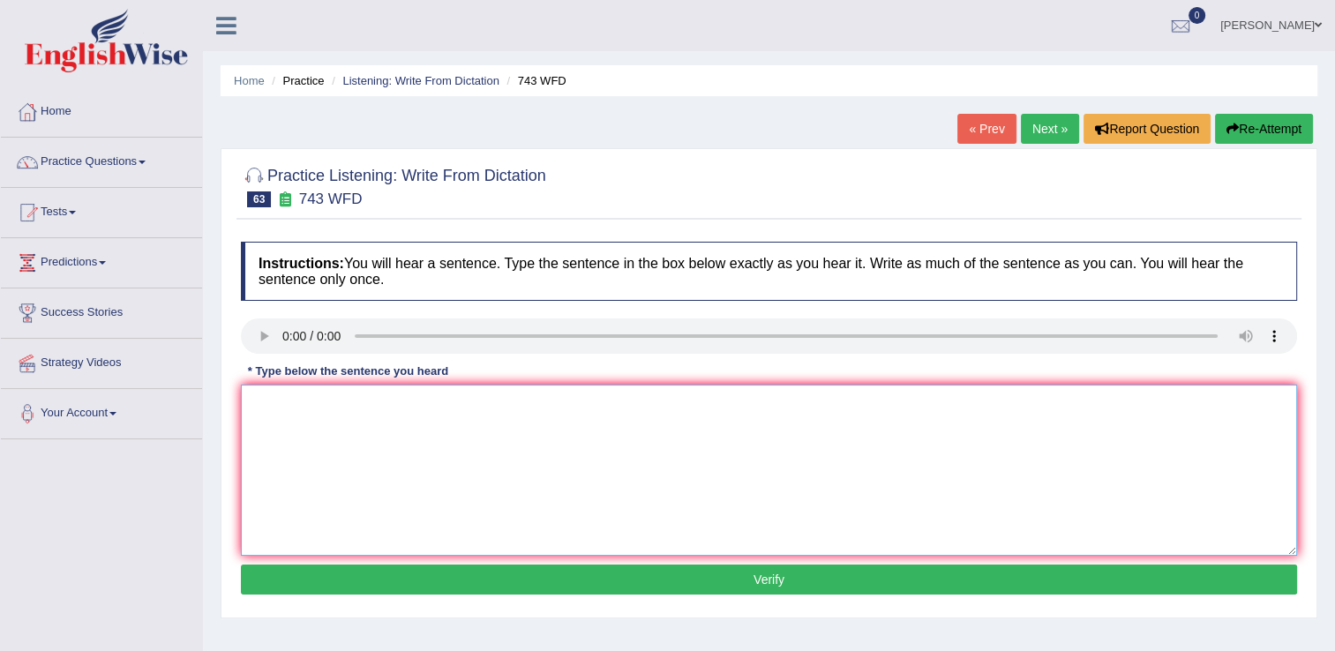
click at [332, 447] on textarea at bounding box center [769, 470] width 1057 height 171
click at [258, 406] on textarea "not being analysys language." at bounding box center [769, 470] width 1057 height 171
type textarea "Not being analysys language."
click at [741, 571] on button "Verify" at bounding box center [769, 580] width 1057 height 30
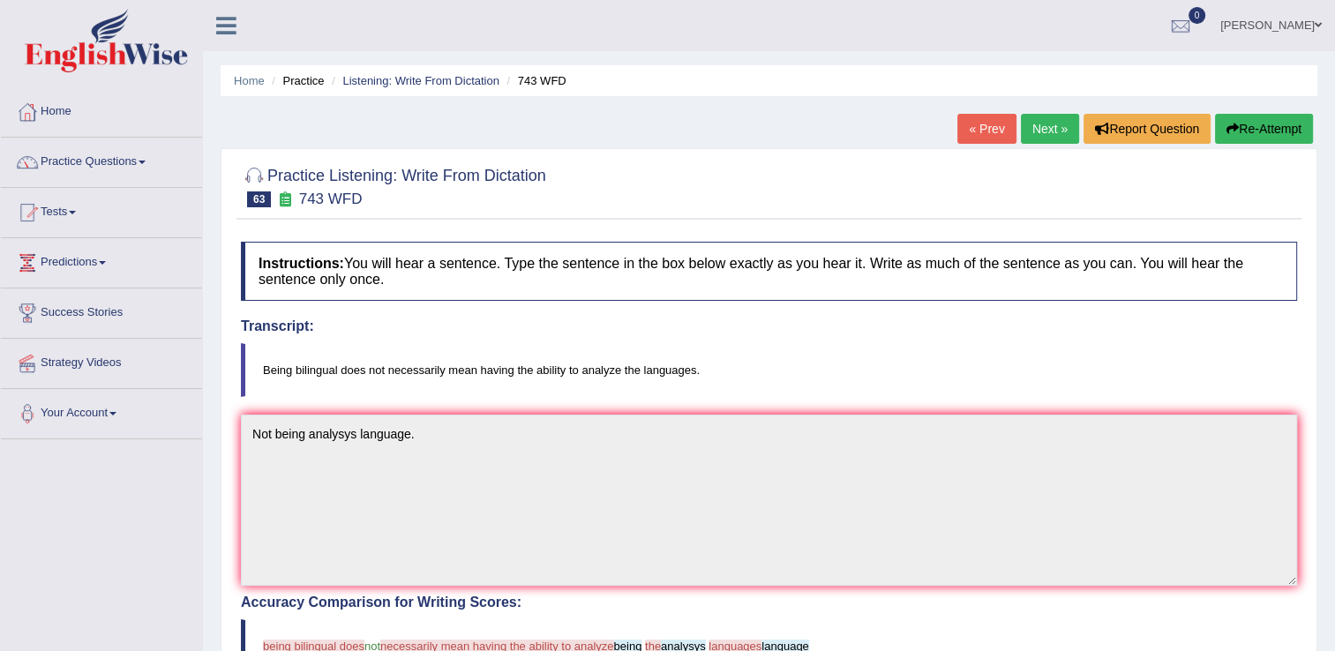
click at [1042, 133] on link "Next »" at bounding box center [1050, 129] width 58 height 30
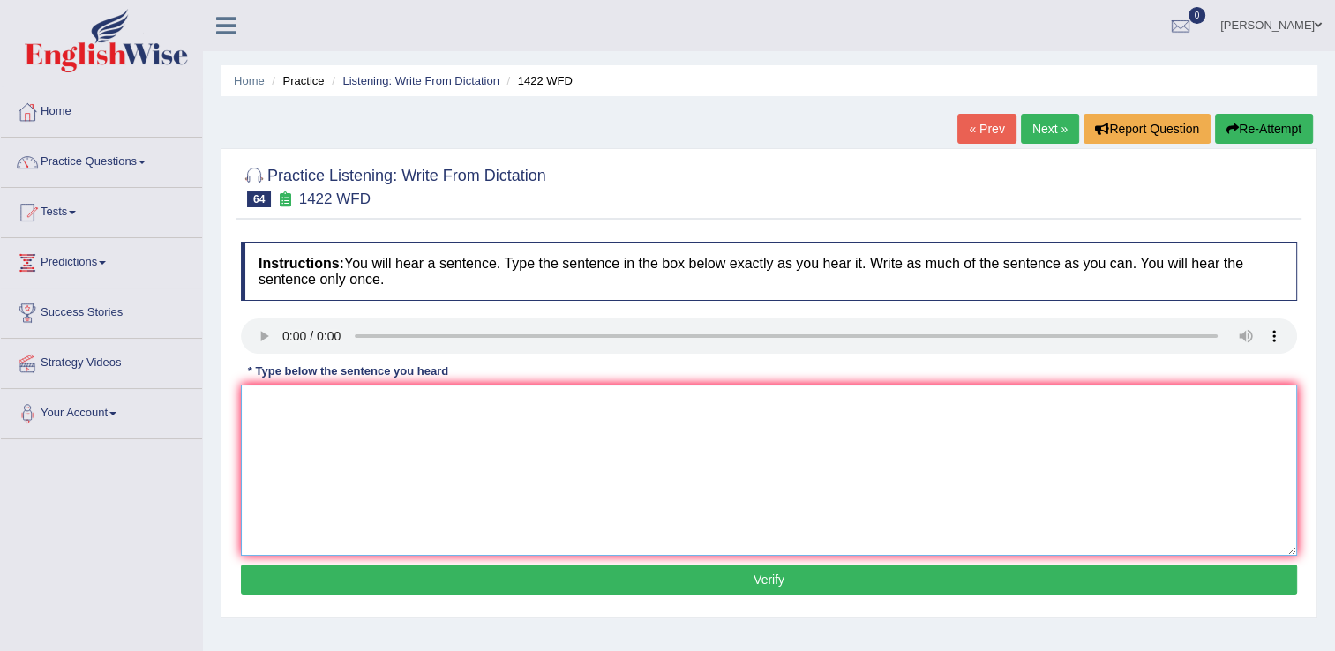
click at [360, 441] on textarea at bounding box center [769, 470] width 1057 height 171
click at [260, 404] on textarea "we are looking for new way to learners." at bounding box center [769, 470] width 1057 height 171
type textarea "We are looking for new way to learners."
click at [693, 583] on button "Verify" at bounding box center [769, 580] width 1057 height 30
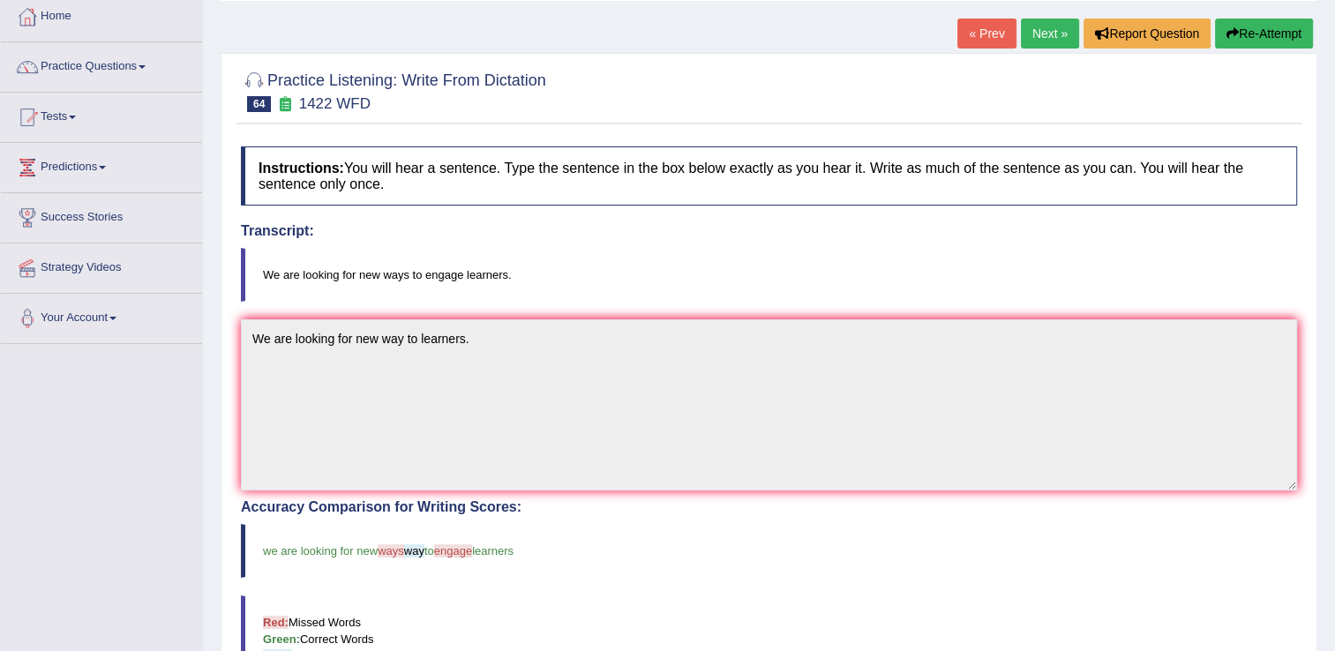
scroll to position [88, 0]
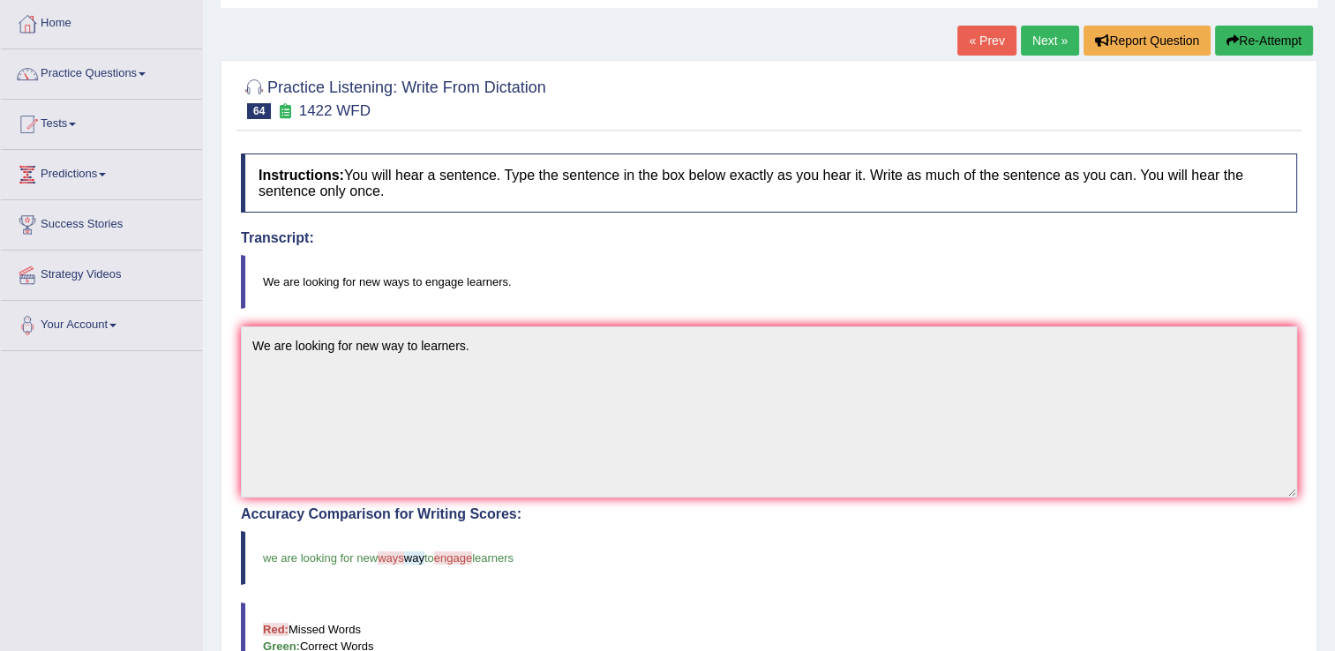
click at [1046, 38] on link "Next »" at bounding box center [1050, 41] width 58 height 30
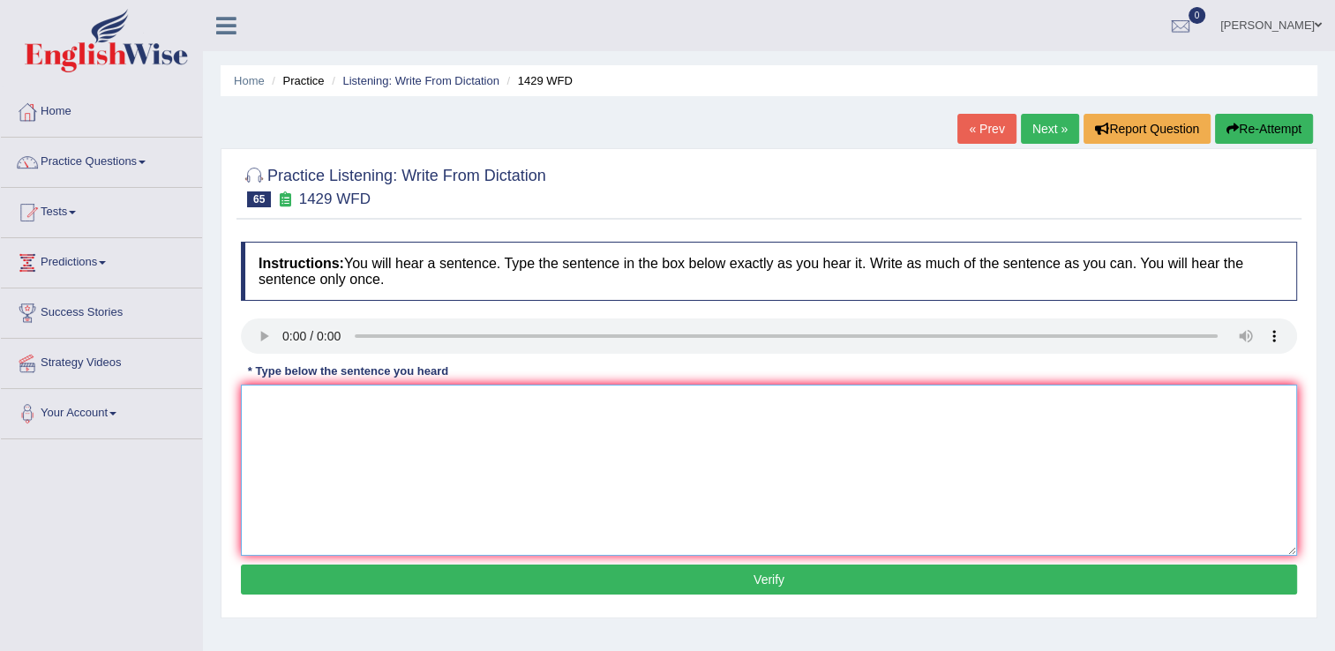
click at [395, 458] on textarea at bounding box center [769, 470] width 1057 height 171
drag, startPoint x: 260, startPoint y: 408, endPoint x: 273, endPoint y: 410, distance: 12.5
click at [260, 407] on textarea "when you attended job interview is the key." at bounding box center [769, 470] width 1057 height 171
type textarea "When you attended job interview is the key."
click at [695, 582] on button "Verify" at bounding box center [769, 580] width 1057 height 30
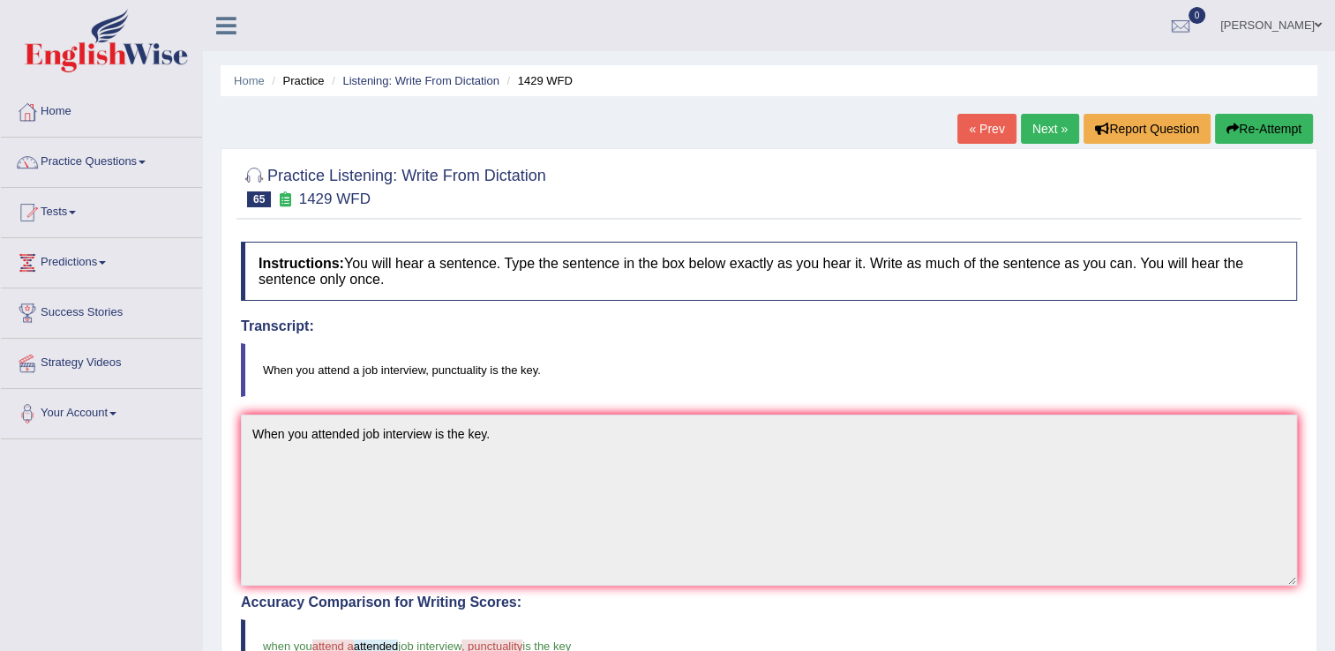
click at [1031, 128] on link "Next »" at bounding box center [1050, 129] width 58 height 30
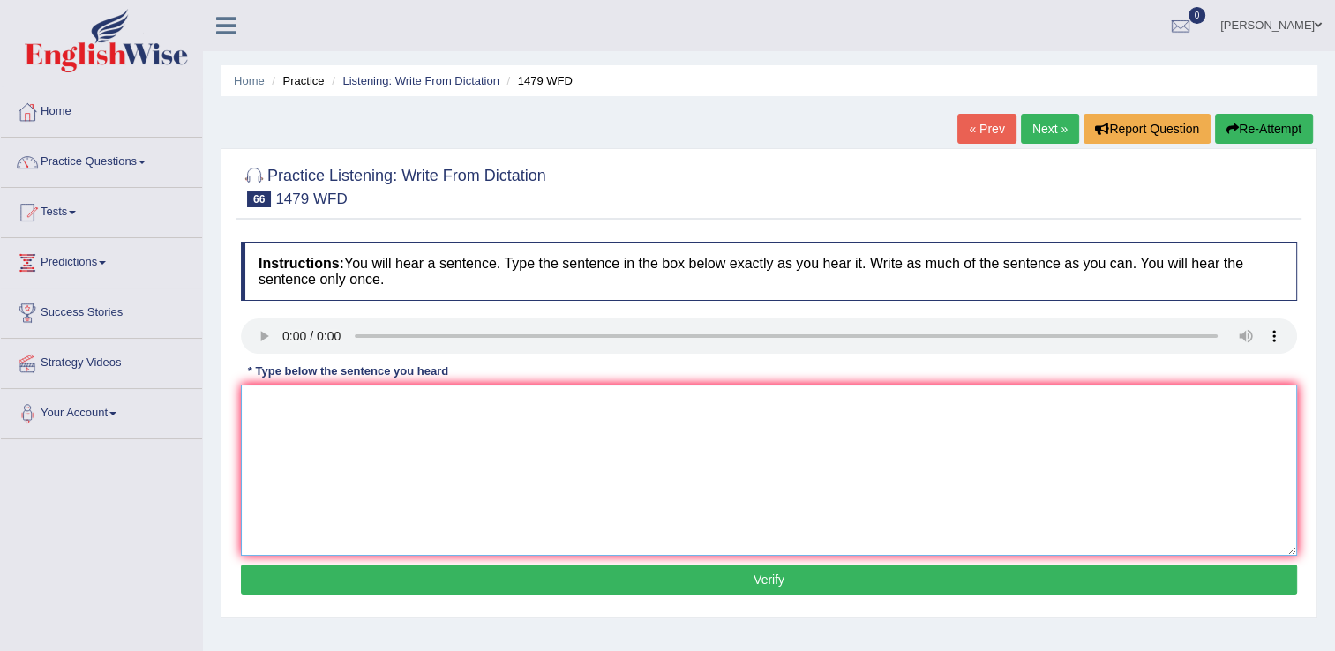
click at [361, 440] on textarea at bounding box center [769, 470] width 1057 height 171
click at [358, 404] on textarea "the teacher" at bounding box center [769, 470] width 1057 height 171
click at [462, 403] on textarea "the teacher required students summar vacation." at bounding box center [769, 470] width 1057 height 171
type textarea "the teacher required students summary vacation."
click at [703, 582] on button "Verify" at bounding box center [769, 580] width 1057 height 30
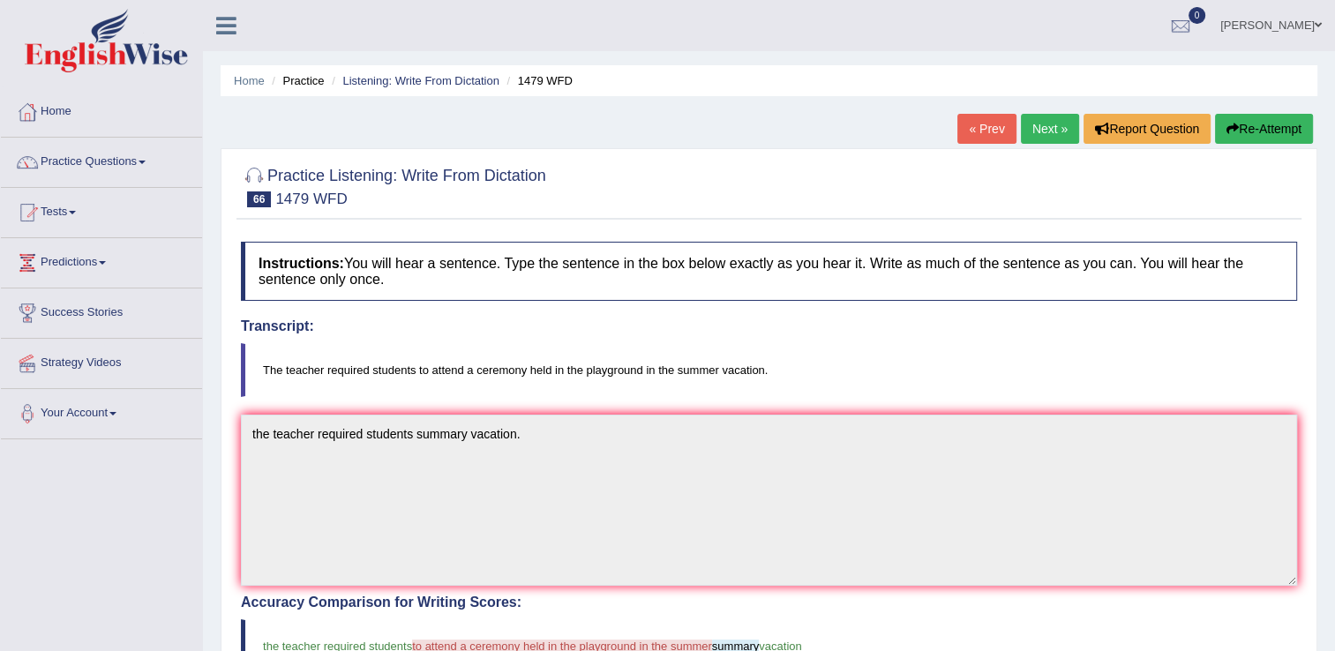
click at [1064, 132] on link "Next »" at bounding box center [1050, 129] width 58 height 30
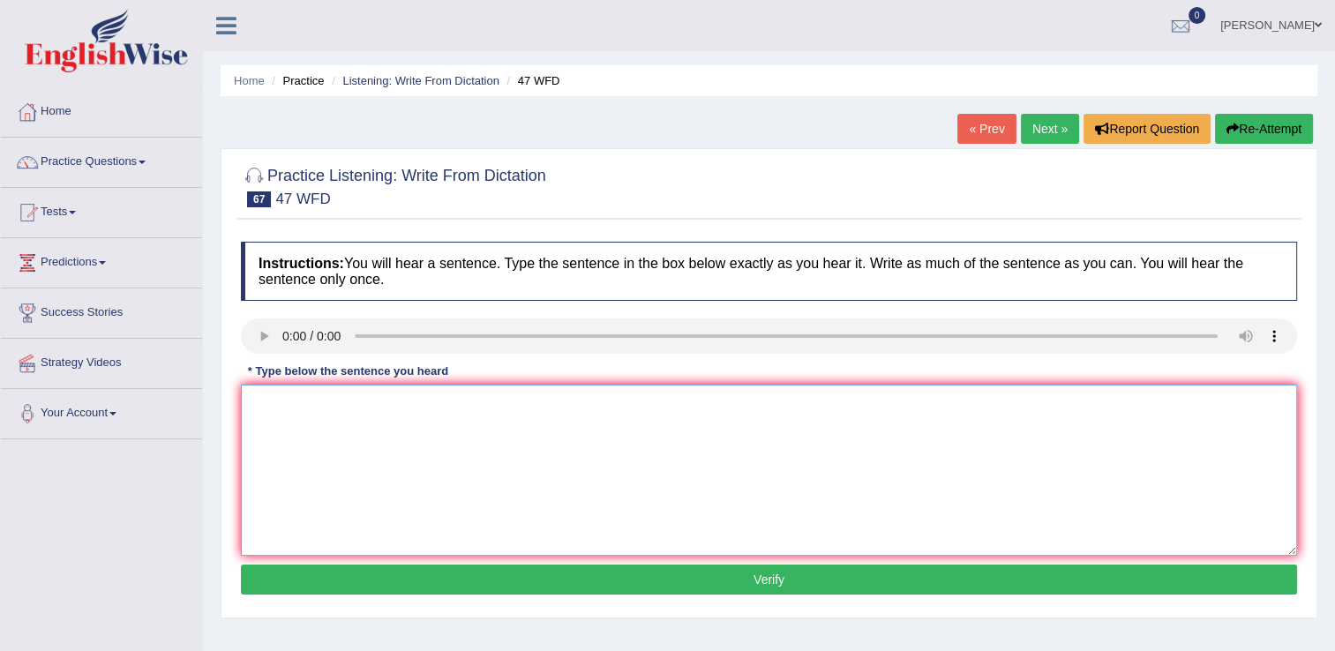
click at [417, 456] on textarea at bounding box center [769, 470] width 1057 height 171
click at [300, 406] on textarea "tow drop test on tube" at bounding box center [769, 470] width 1057 height 171
click at [273, 405] on textarea "tow drop of test on tube" at bounding box center [769, 470] width 1057 height 171
click at [260, 406] on textarea "two drop of test on tube" at bounding box center [769, 470] width 1057 height 171
click at [388, 407] on textarea "Two drop of test on tube" at bounding box center [769, 470] width 1057 height 171
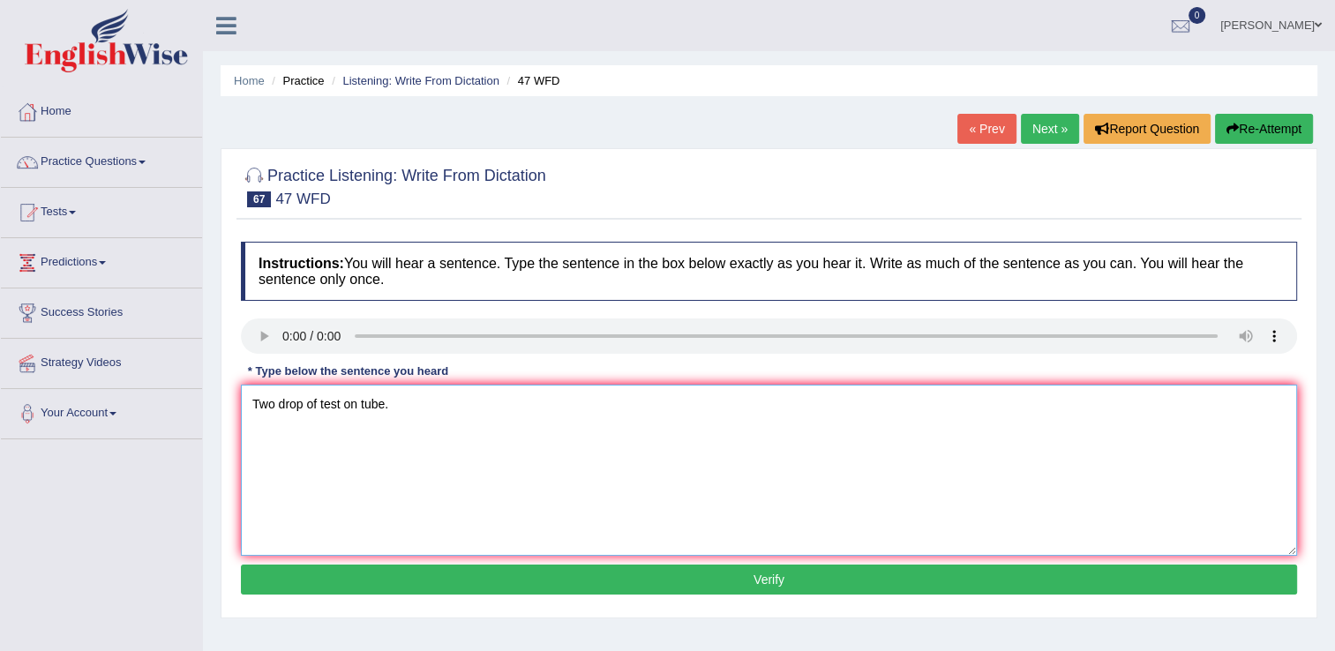
type textarea "Two drop of test on tube."
click at [665, 574] on button "Verify" at bounding box center [769, 580] width 1057 height 30
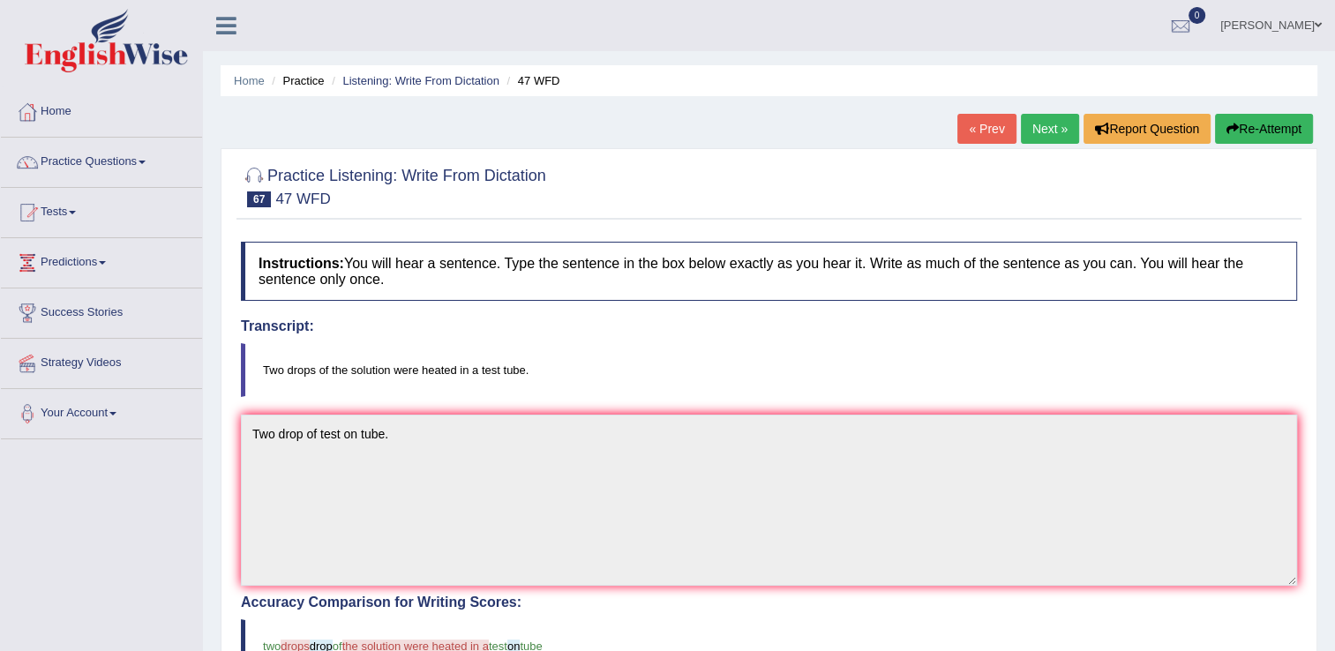
click at [1059, 124] on link "Next »" at bounding box center [1050, 129] width 58 height 30
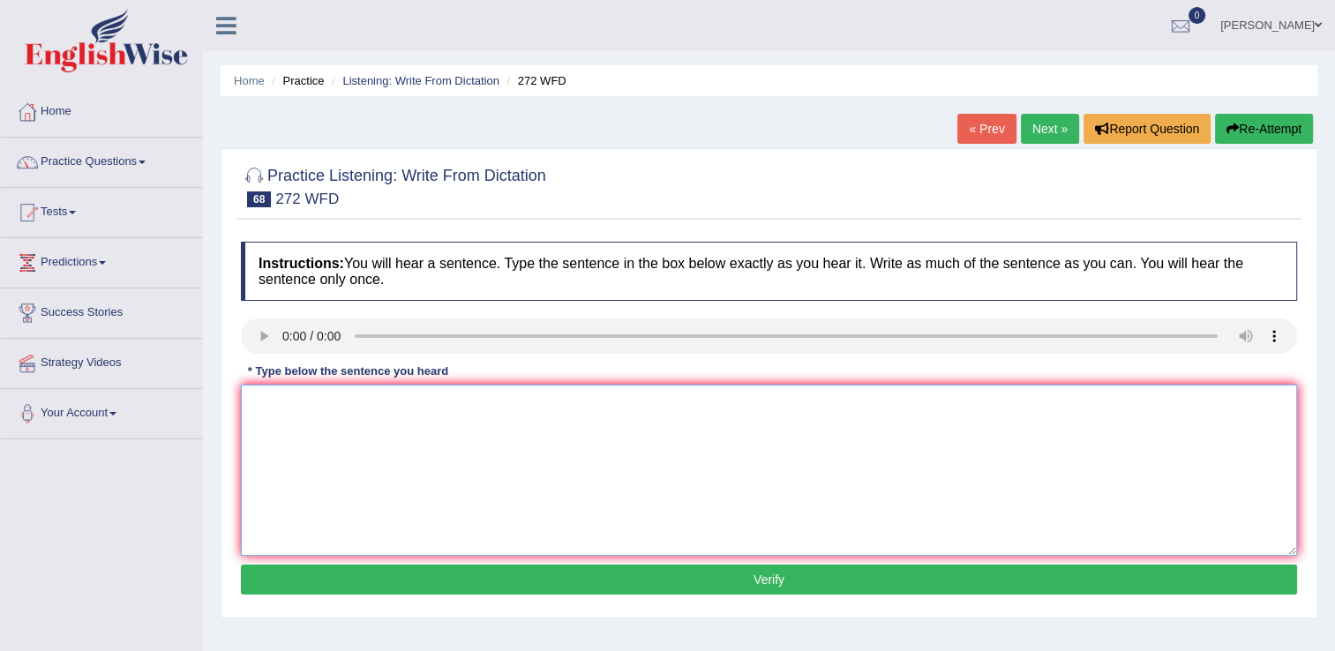
click at [392, 469] on textarea at bounding box center [769, 470] width 1057 height 171
click at [395, 503] on textarea at bounding box center [769, 470] width 1057 height 171
click at [300, 406] on textarea "the devolpment great" at bounding box center [769, 470] width 1057 height 171
click at [347, 406] on textarea "the devolopment great" at bounding box center [769, 470] width 1057 height 171
type textarea "the devolopment has great impact."
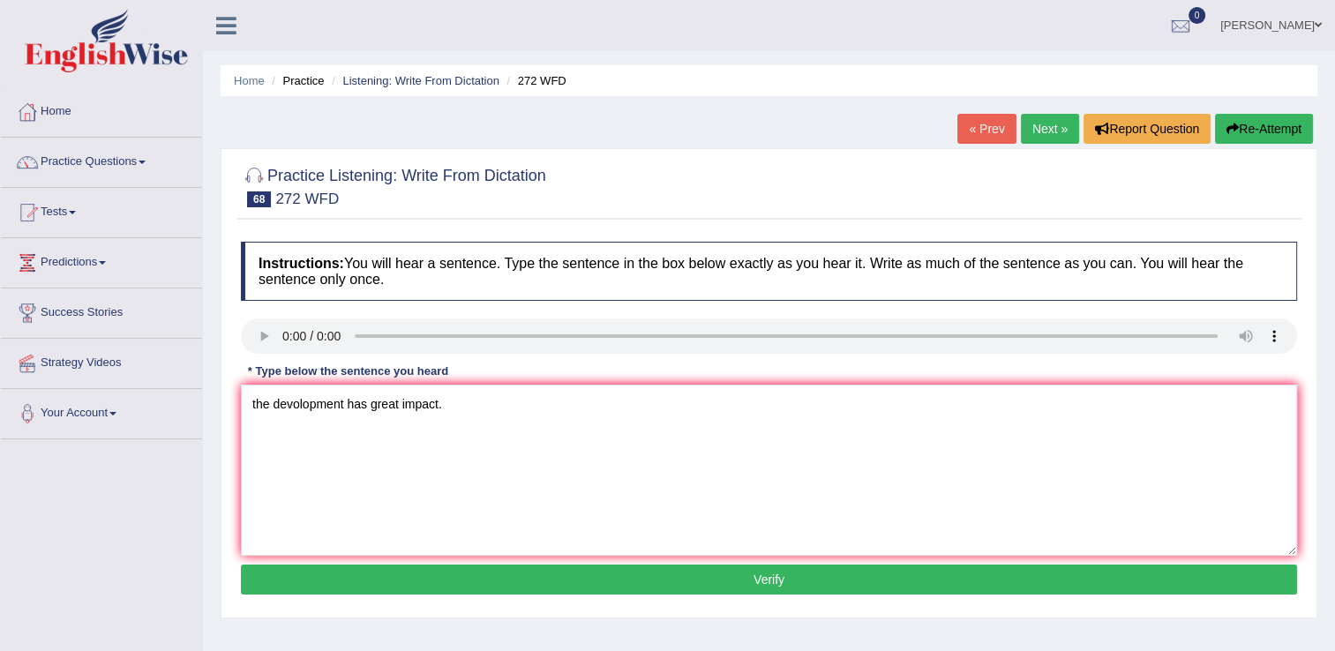
click at [635, 575] on button "Verify" at bounding box center [769, 580] width 1057 height 30
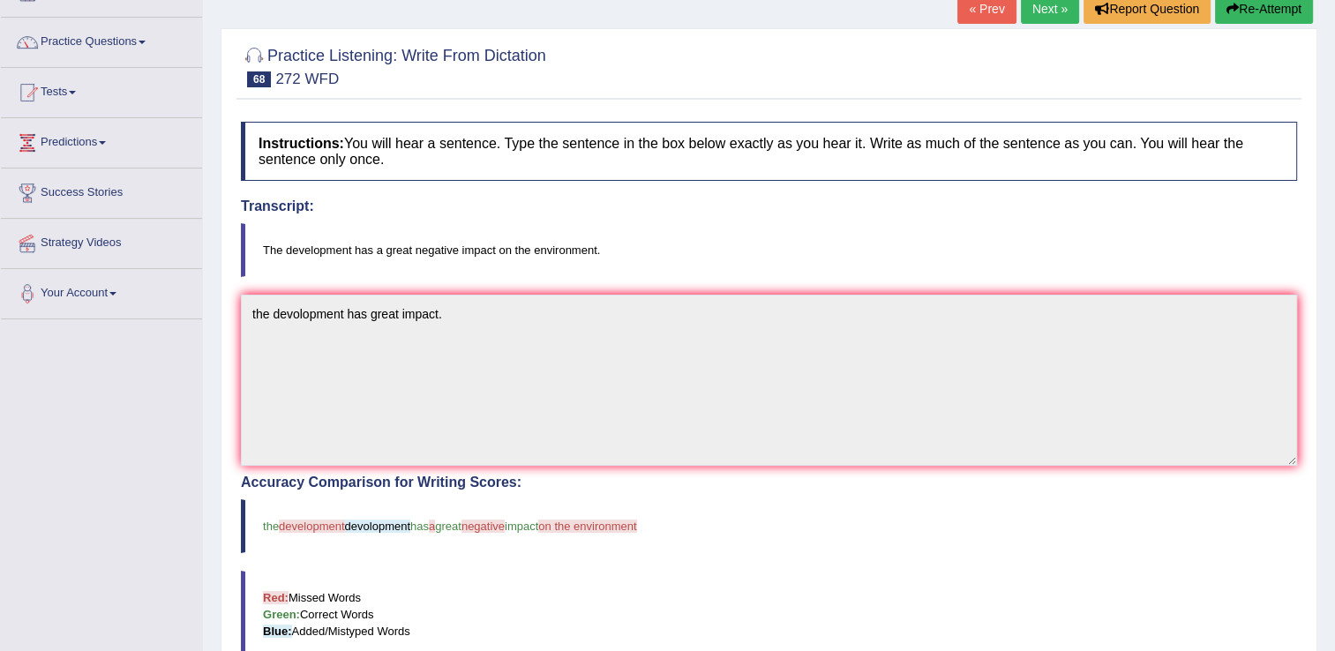
scroll to position [88, 0]
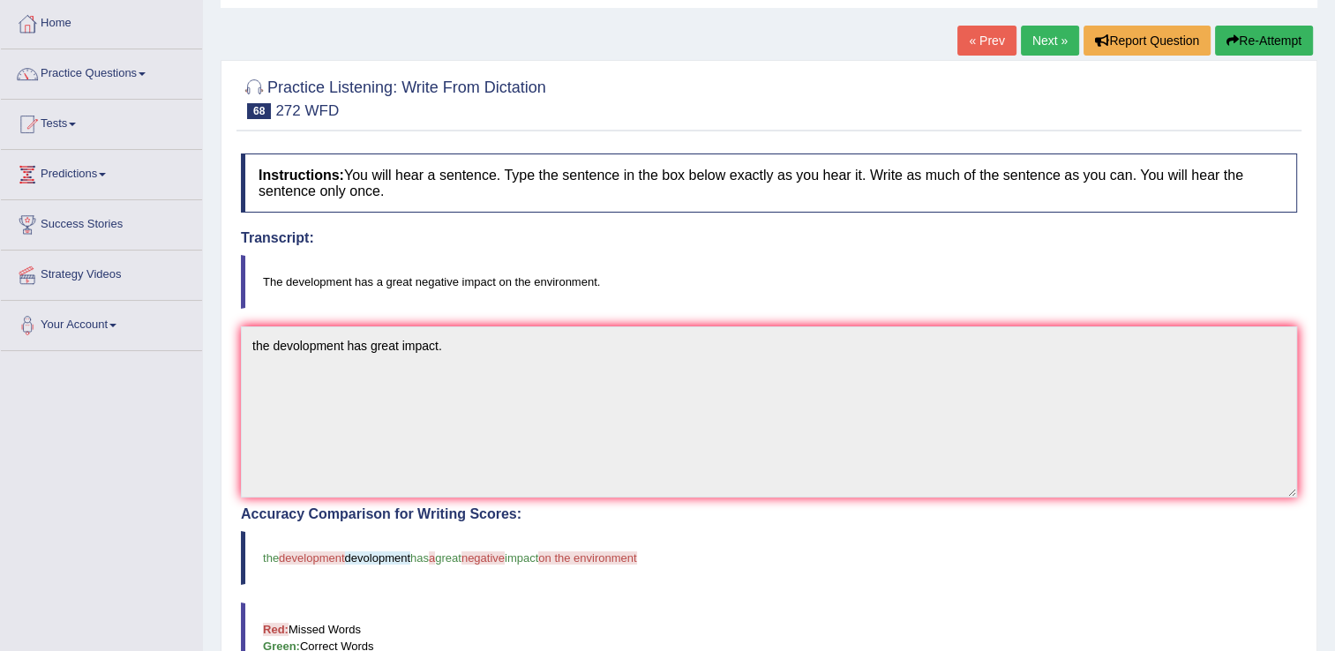
click at [1056, 34] on link "Next »" at bounding box center [1050, 41] width 58 height 30
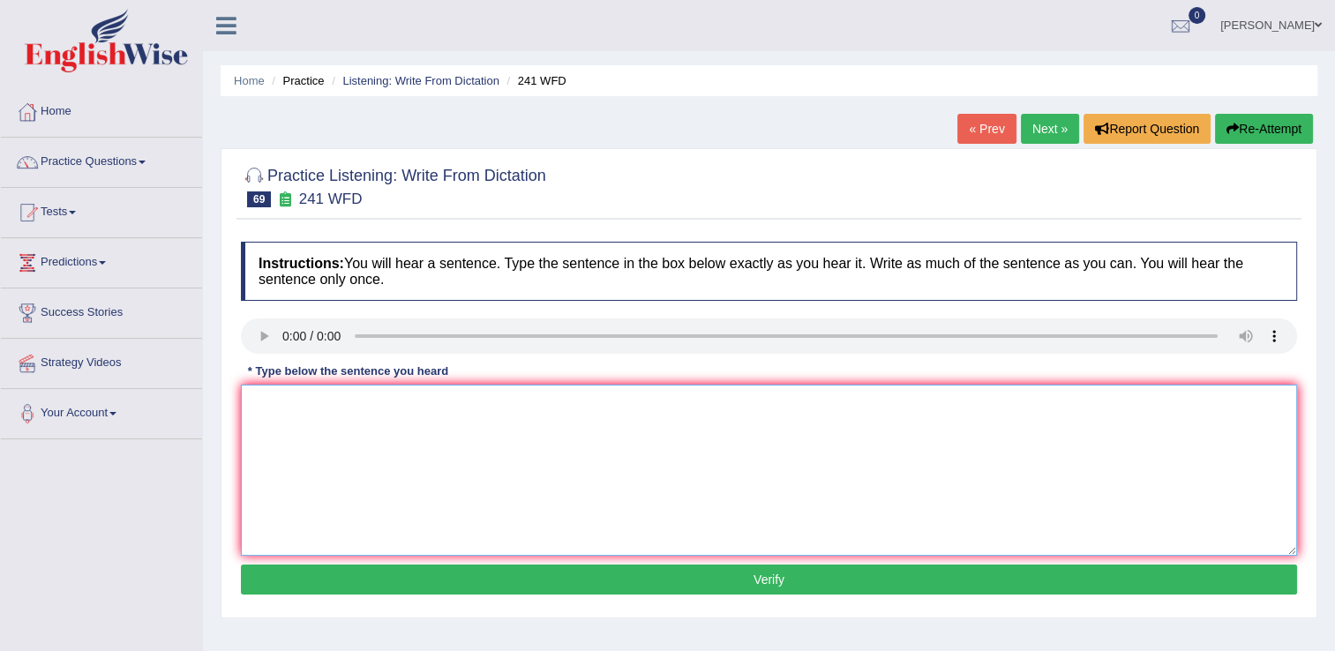
click at [311, 418] on textarea at bounding box center [769, 470] width 1057 height 171
click at [258, 399] on textarea "please check the impormation web site opening time." at bounding box center [769, 470] width 1057 height 171
click at [372, 408] on textarea "Please check the impormation web site opening time." at bounding box center [769, 470] width 1057 height 171
click at [361, 406] on textarea "Please check the imformation web site opening time." at bounding box center [769, 470] width 1057 height 171
click at [554, 402] on textarea "Please check the information web site opening time." at bounding box center [769, 470] width 1057 height 171
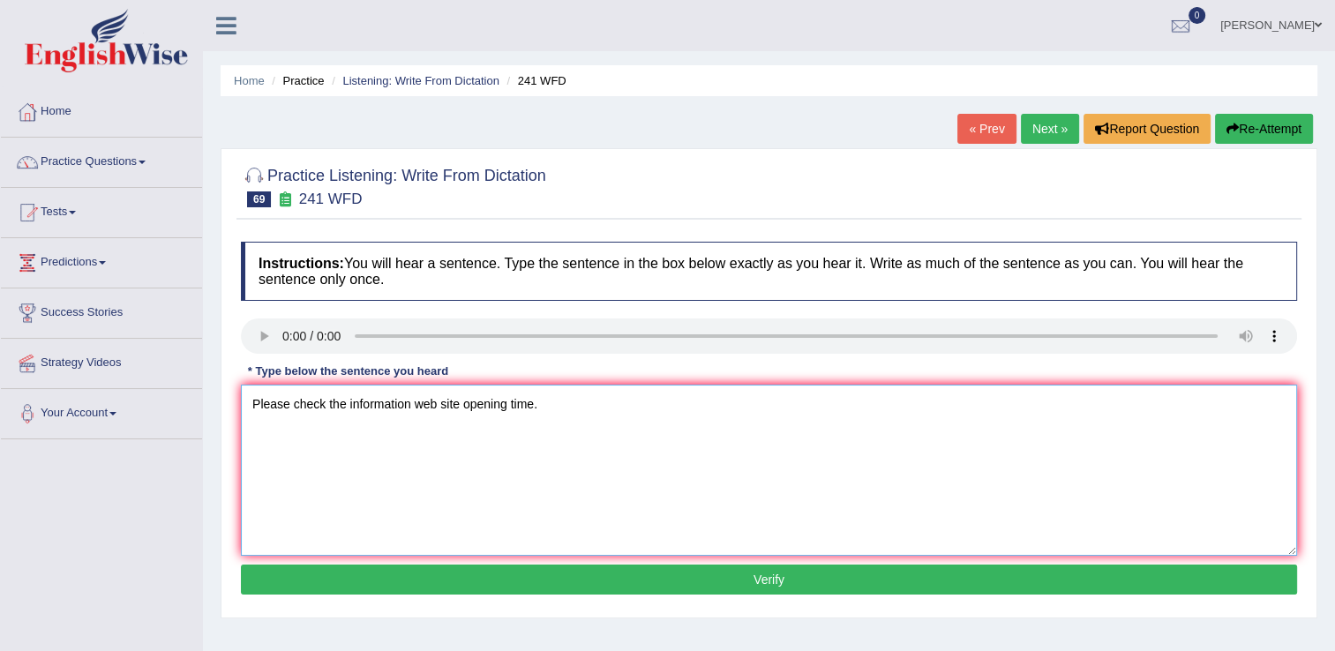
type textarea "Please check the information web site opening time."
click at [688, 584] on button "Verify" at bounding box center [769, 580] width 1057 height 30
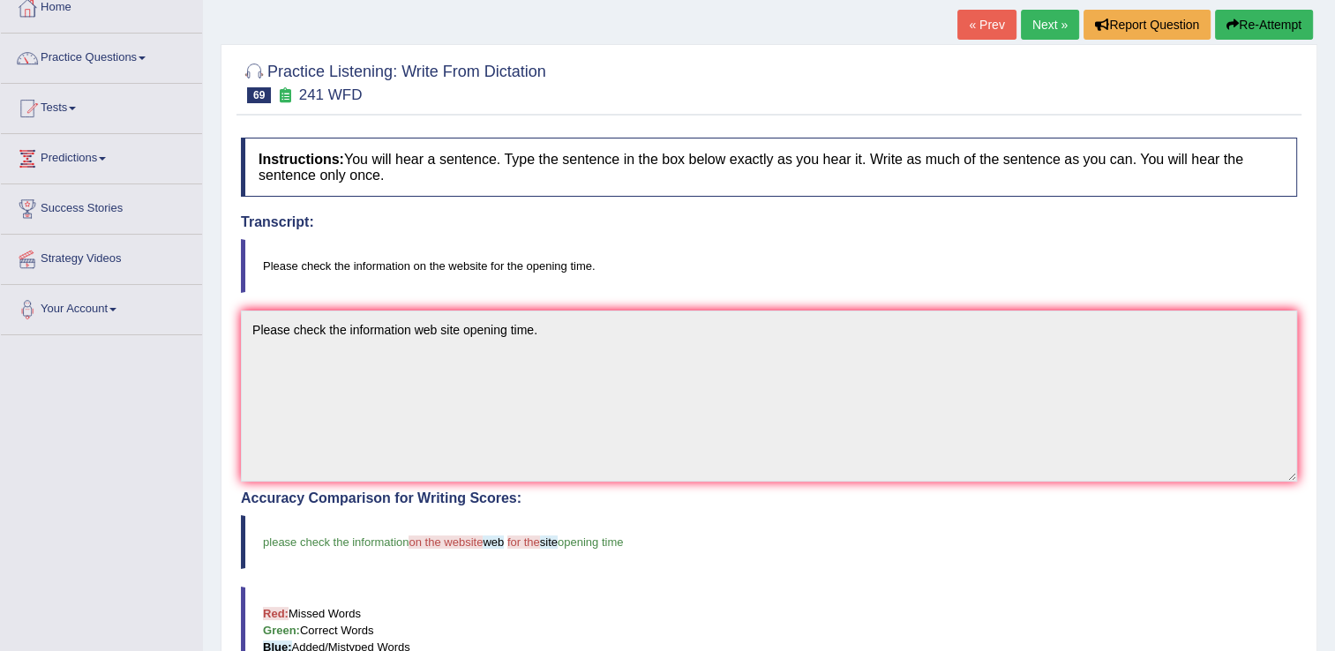
scroll to position [88, 0]
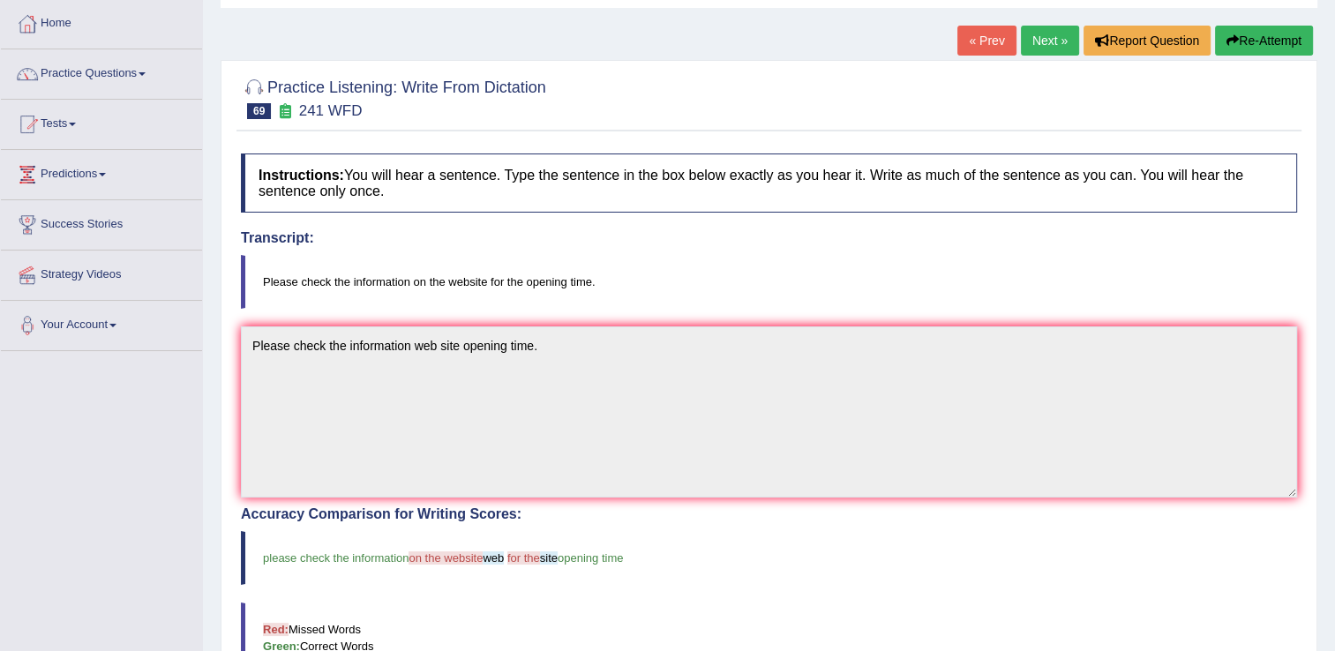
click at [1051, 41] on link "Next »" at bounding box center [1050, 41] width 58 height 30
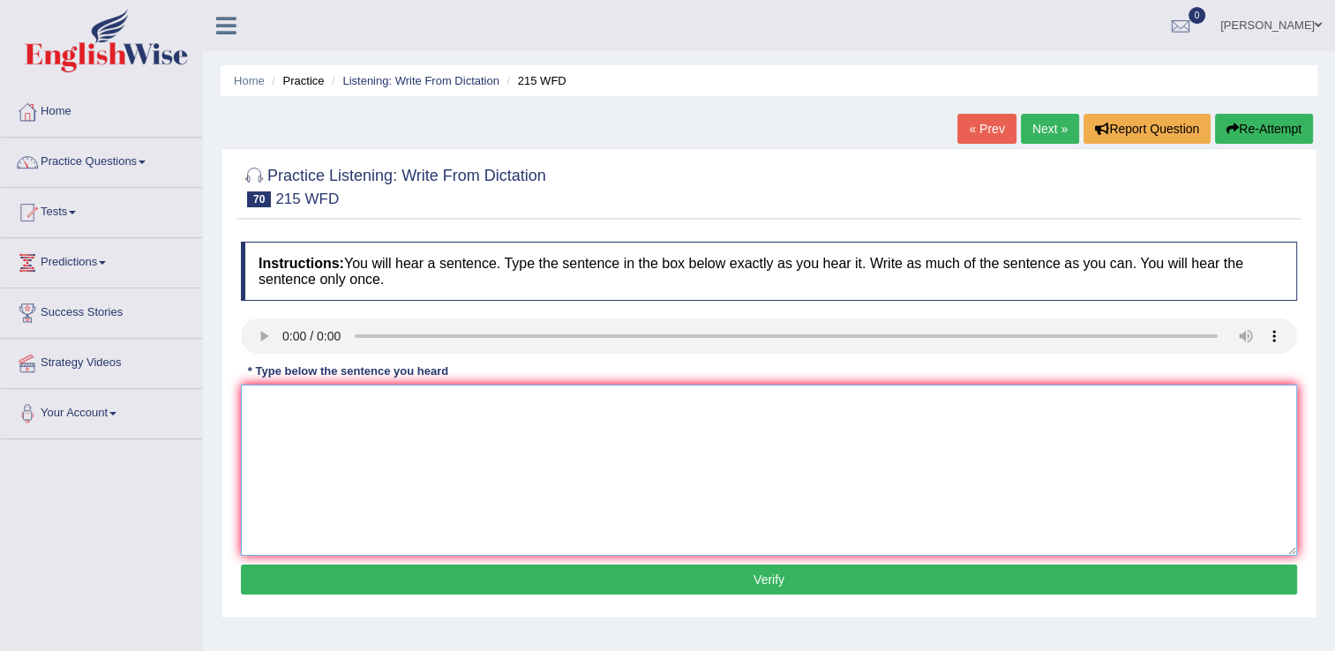
click at [339, 422] on textarea at bounding box center [769, 470] width 1057 height 171
click at [380, 417] on textarea "Scientist founds" at bounding box center [769, 470] width 1057 height 171
type textarea "Scientist founds eveywhere [DATE]."
click at [596, 581] on button "Verify" at bounding box center [769, 580] width 1057 height 30
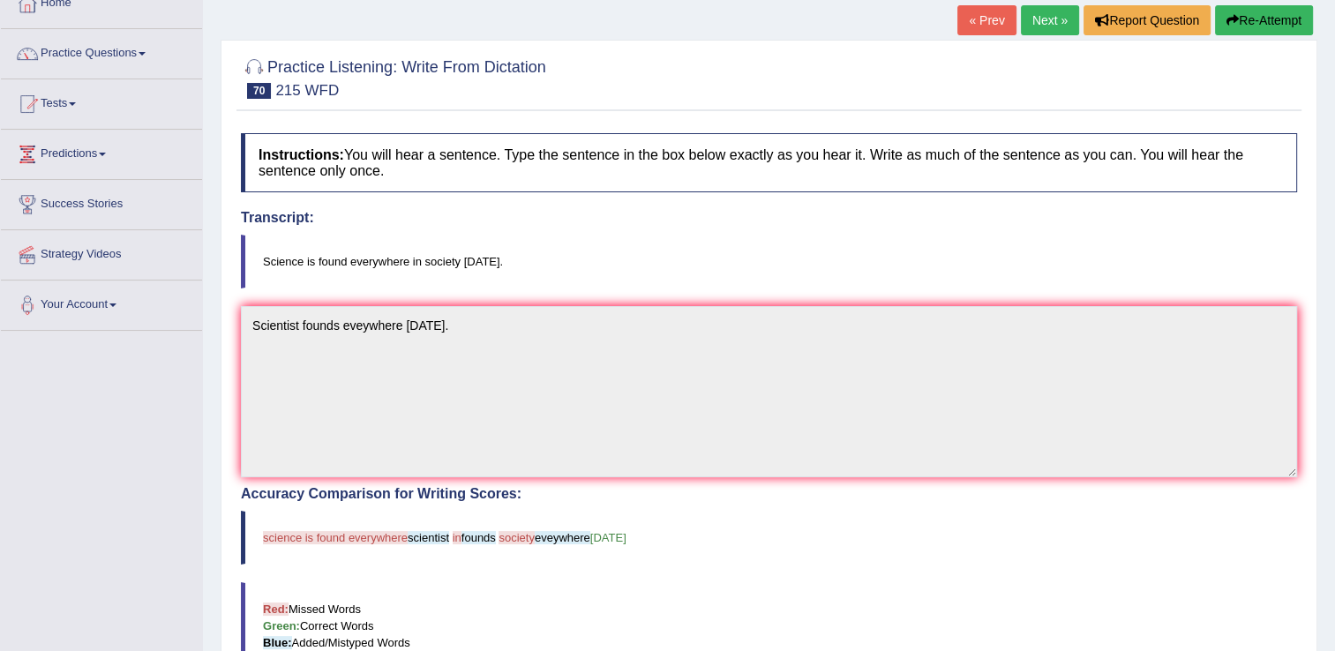
scroll to position [88, 0]
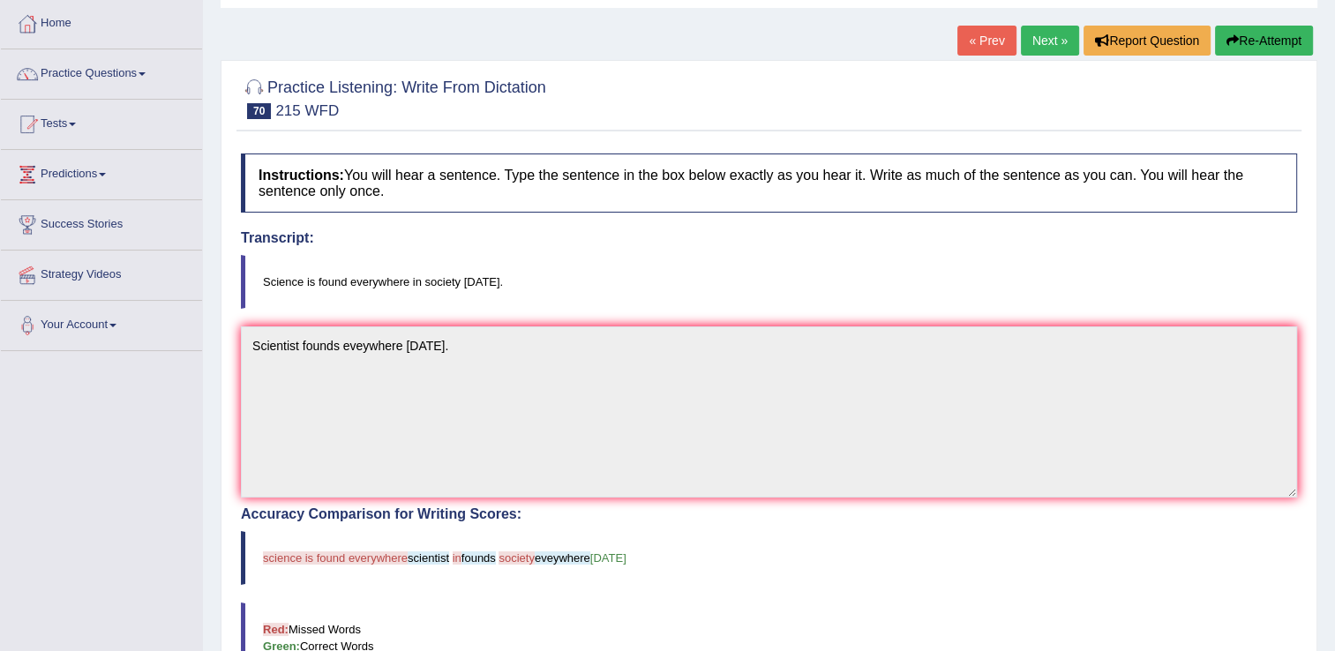
click at [1052, 34] on link "Next »" at bounding box center [1050, 41] width 58 height 30
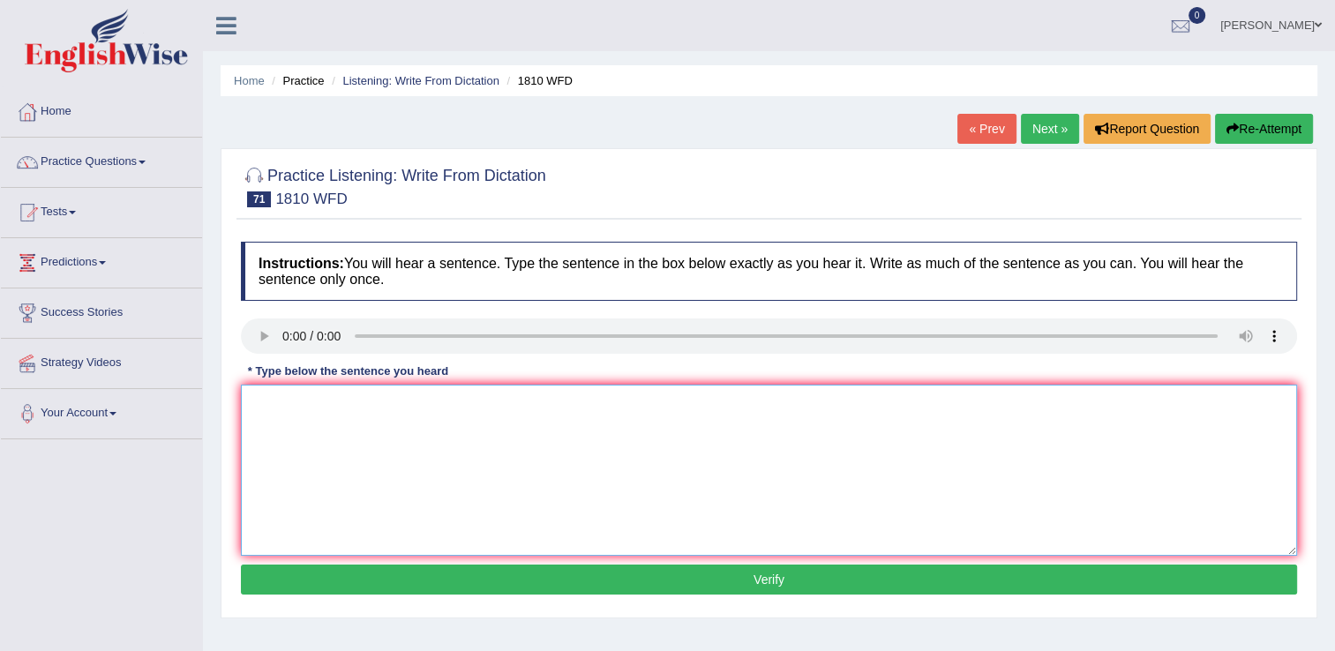
click at [339, 418] on textarea at bounding box center [769, 470] width 1057 height 171
click at [260, 408] on textarea "you can borrow 8 books one on time." at bounding box center [769, 470] width 1057 height 171
click at [461, 405] on textarea "You can borrow 8 books one on time." at bounding box center [769, 470] width 1057 height 171
type textarea "You can borrow 8 books one on time."
click at [606, 578] on button "Verify" at bounding box center [769, 580] width 1057 height 30
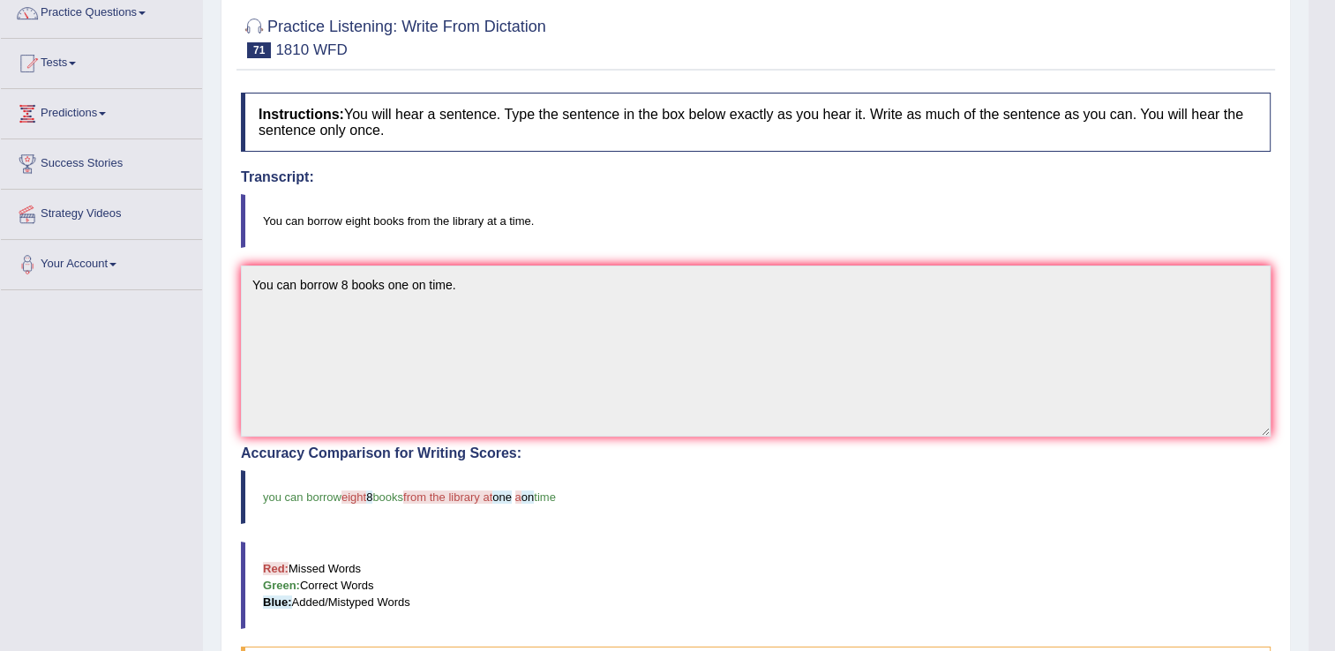
scroll to position [88, 0]
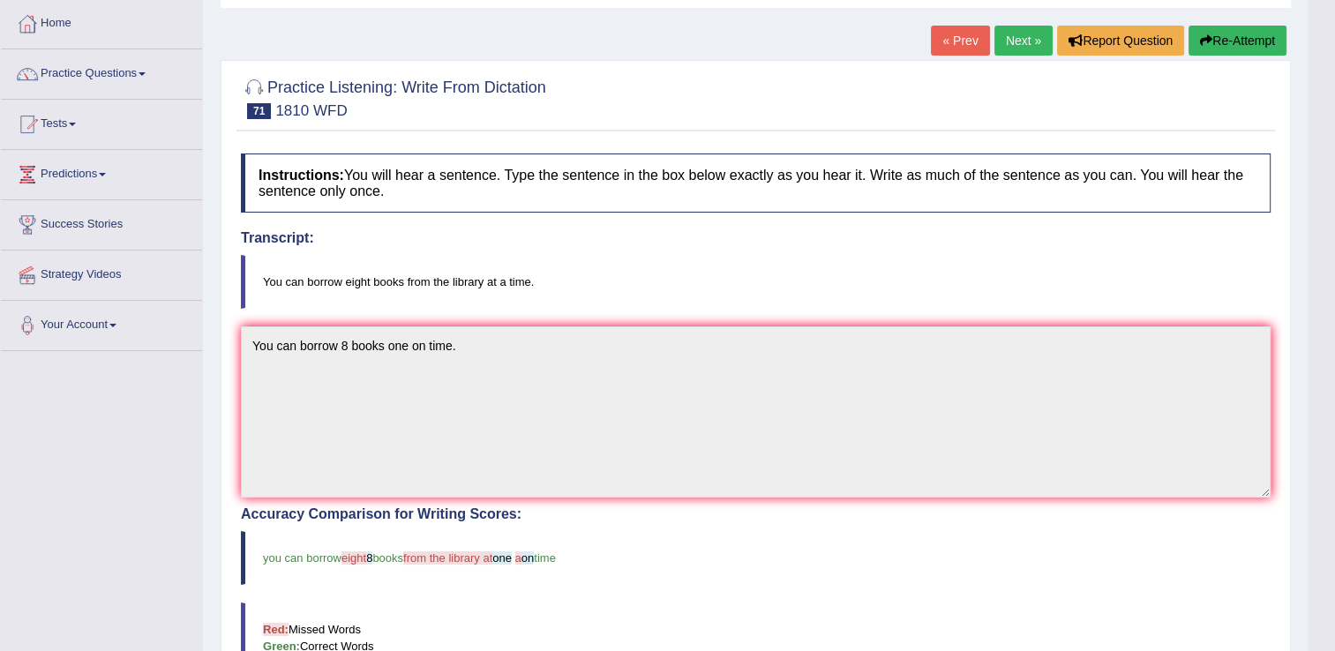
click at [1027, 45] on link "Next »" at bounding box center [1024, 41] width 58 height 30
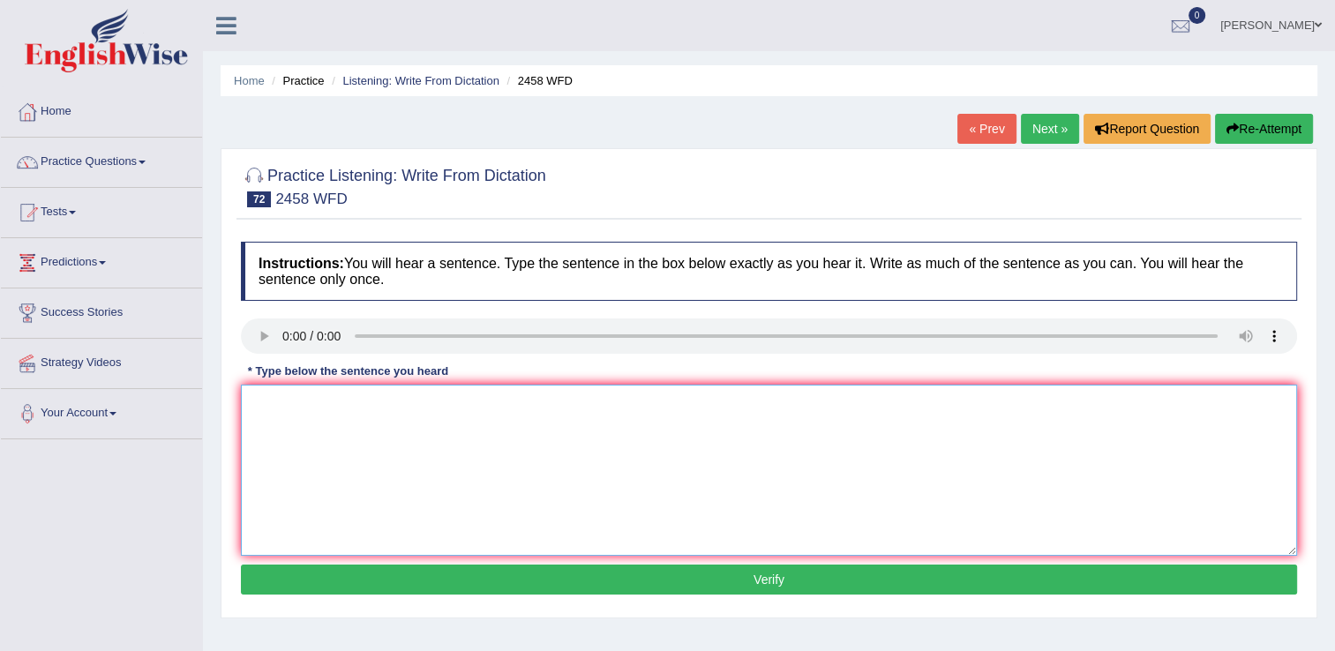
click at [374, 442] on textarea at bounding box center [769, 470] width 1057 height 171
click at [293, 410] on textarea "course growing populary every year" at bounding box center [769, 470] width 1057 height 171
click at [262, 406] on textarea "courses course is growing populary every year" at bounding box center [769, 470] width 1057 height 171
click at [512, 402] on textarea "Courses course is growing populary every year" at bounding box center [769, 470] width 1057 height 171
click at [482, 405] on textarea "Courses course is growing populary every year." at bounding box center [769, 470] width 1057 height 171
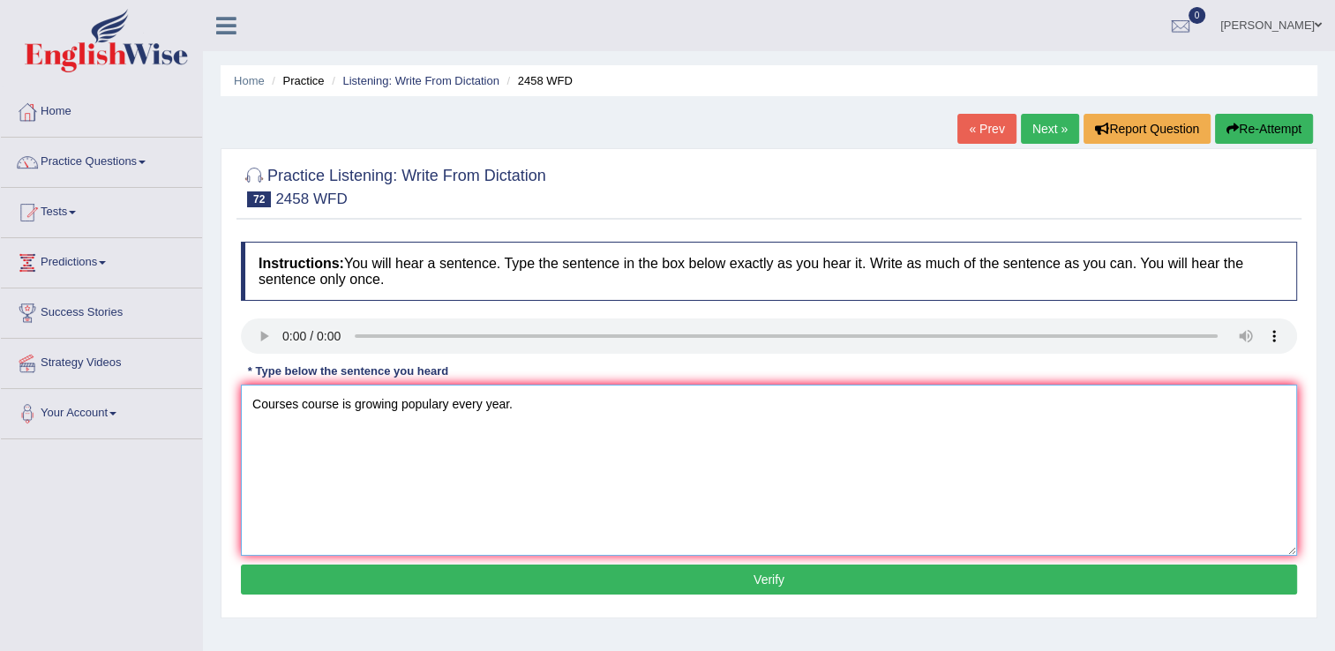
click at [451, 401] on textarea "Courses course is growing populary every year." at bounding box center [769, 470] width 1057 height 171
type textarea "Courses course is growing populary in every year."
click at [591, 579] on button "Verify" at bounding box center [769, 580] width 1057 height 30
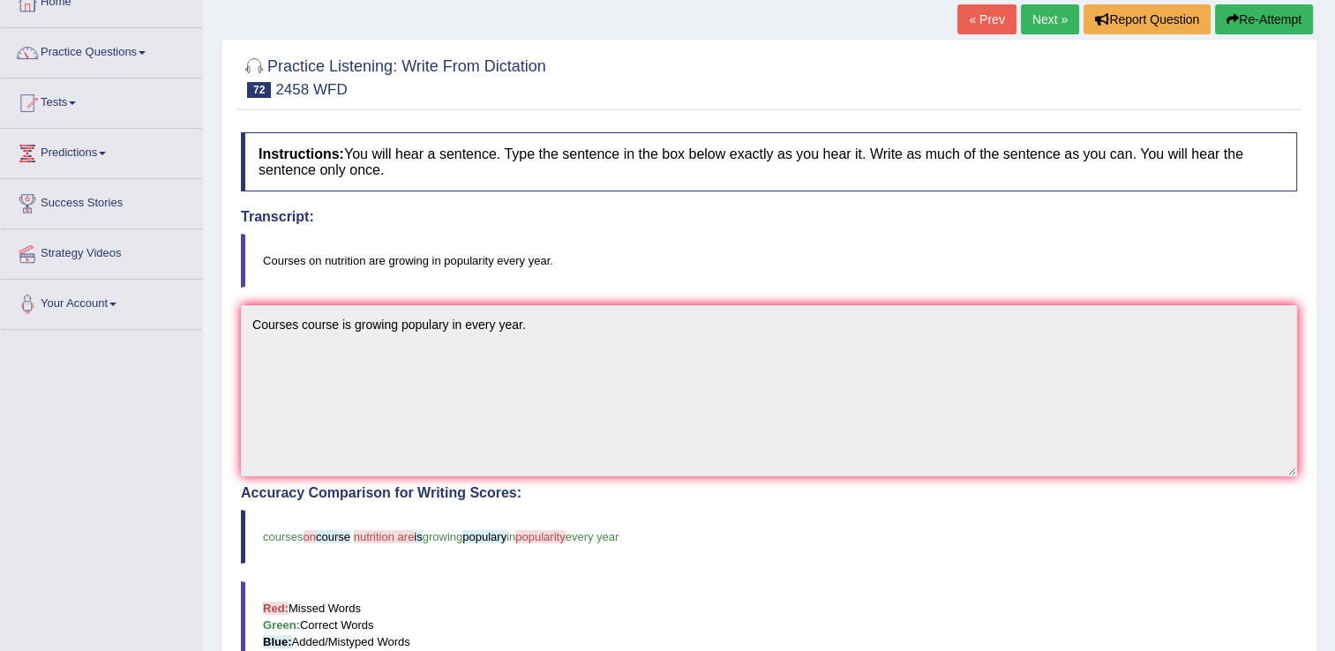
scroll to position [88, 0]
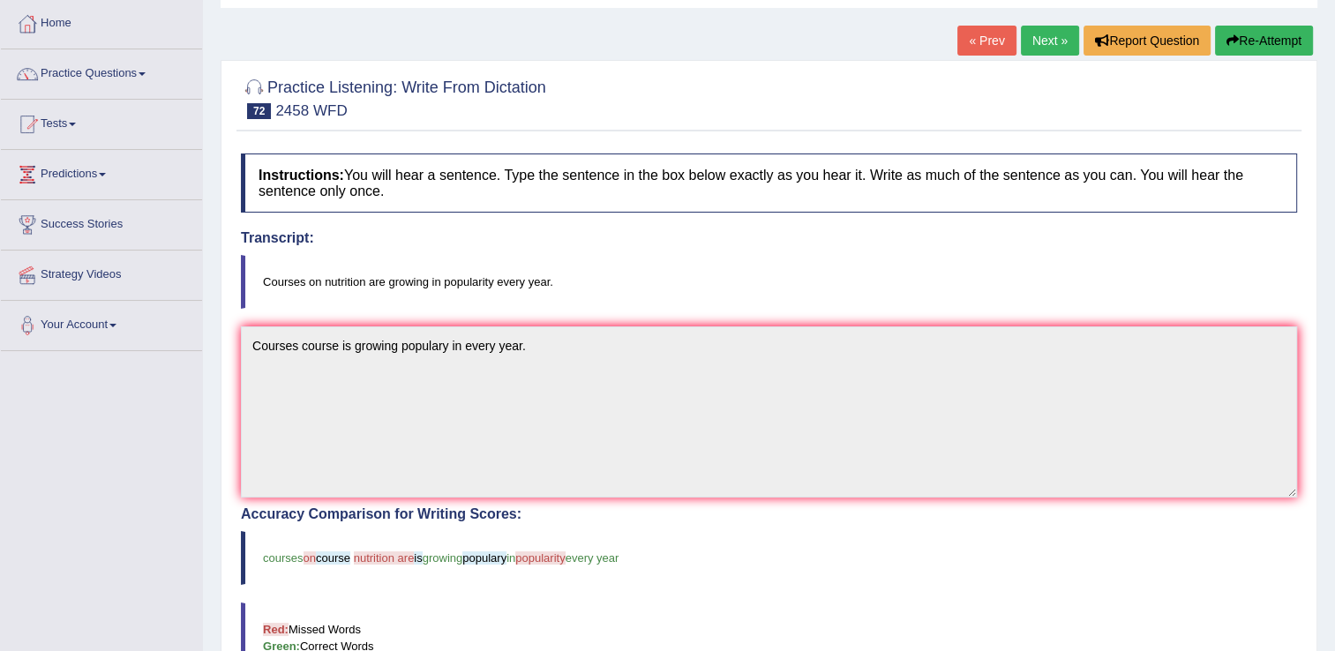
click at [1052, 50] on link "Next »" at bounding box center [1050, 41] width 58 height 30
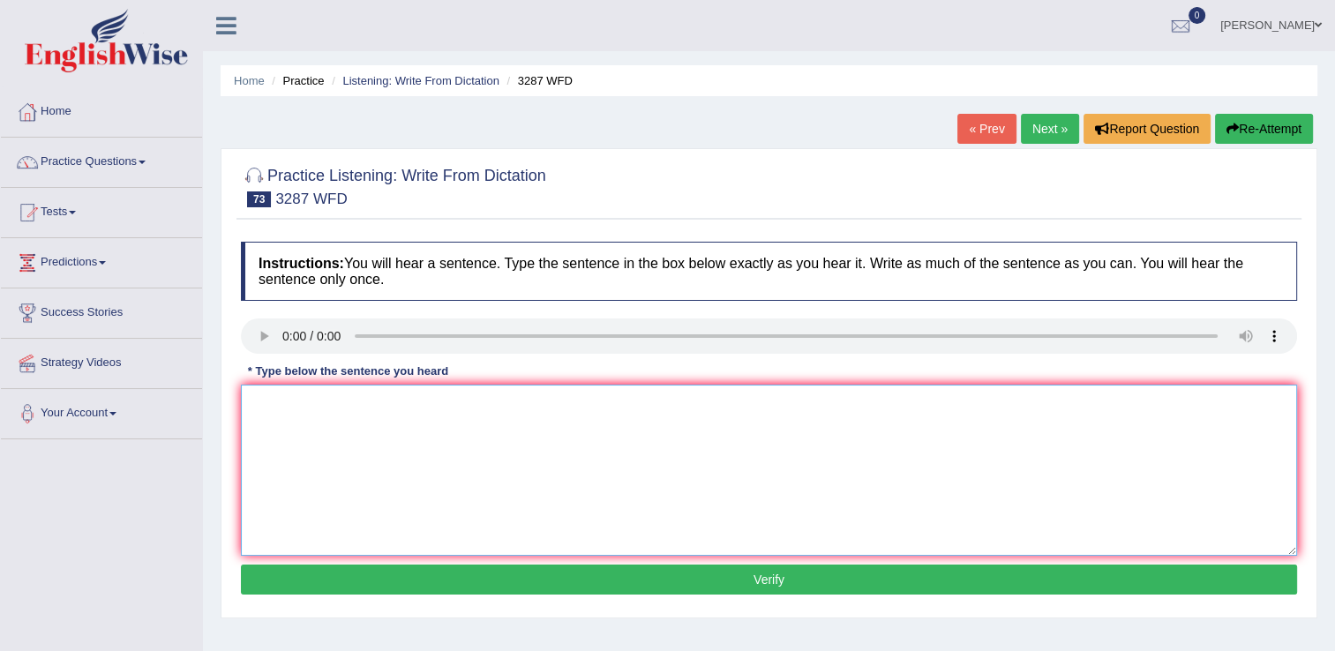
click at [390, 470] on textarea at bounding box center [769, 470] width 1057 height 171
click at [327, 404] on textarea "new pablishid unversity in last week" at bounding box center [769, 470] width 1057 height 171
click at [262, 405] on textarea "new pablished unversity in last week" at bounding box center [769, 470] width 1057 height 171
click at [470, 403] on textarea "New pablished unversity in last week" at bounding box center [769, 470] width 1057 height 171
type textarea "New pablished unversity in last week."
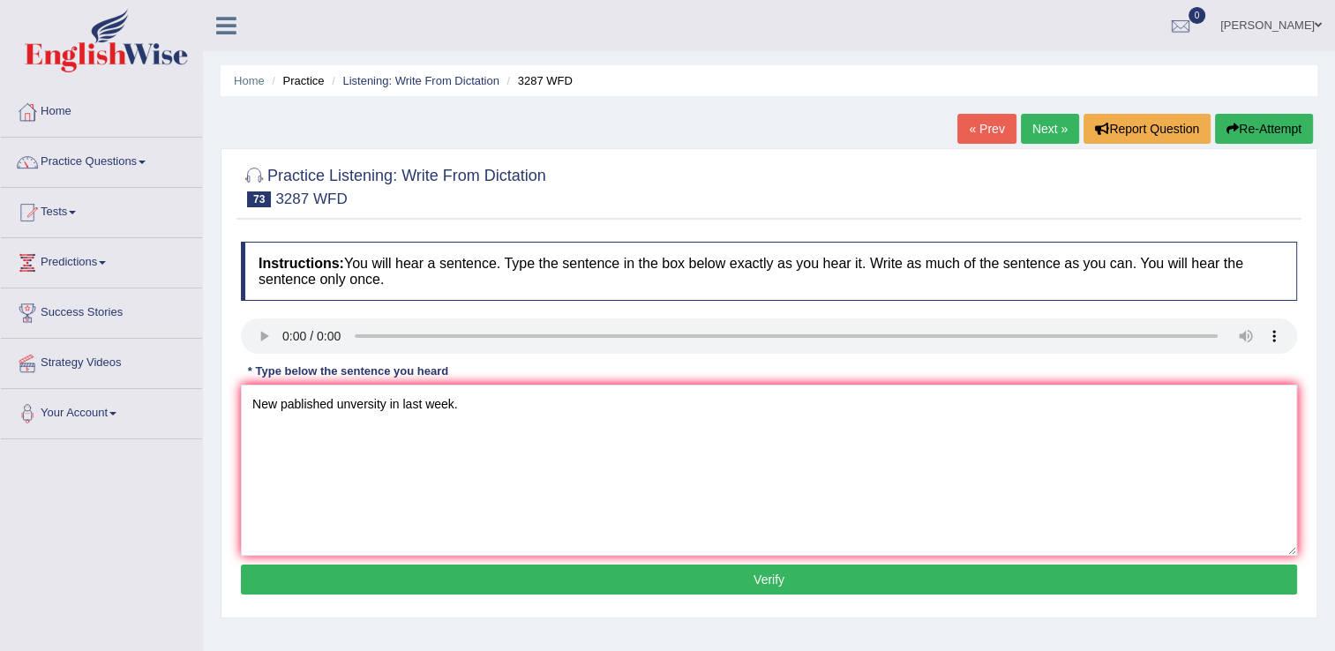
click at [614, 581] on button "Verify" at bounding box center [769, 580] width 1057 height 30
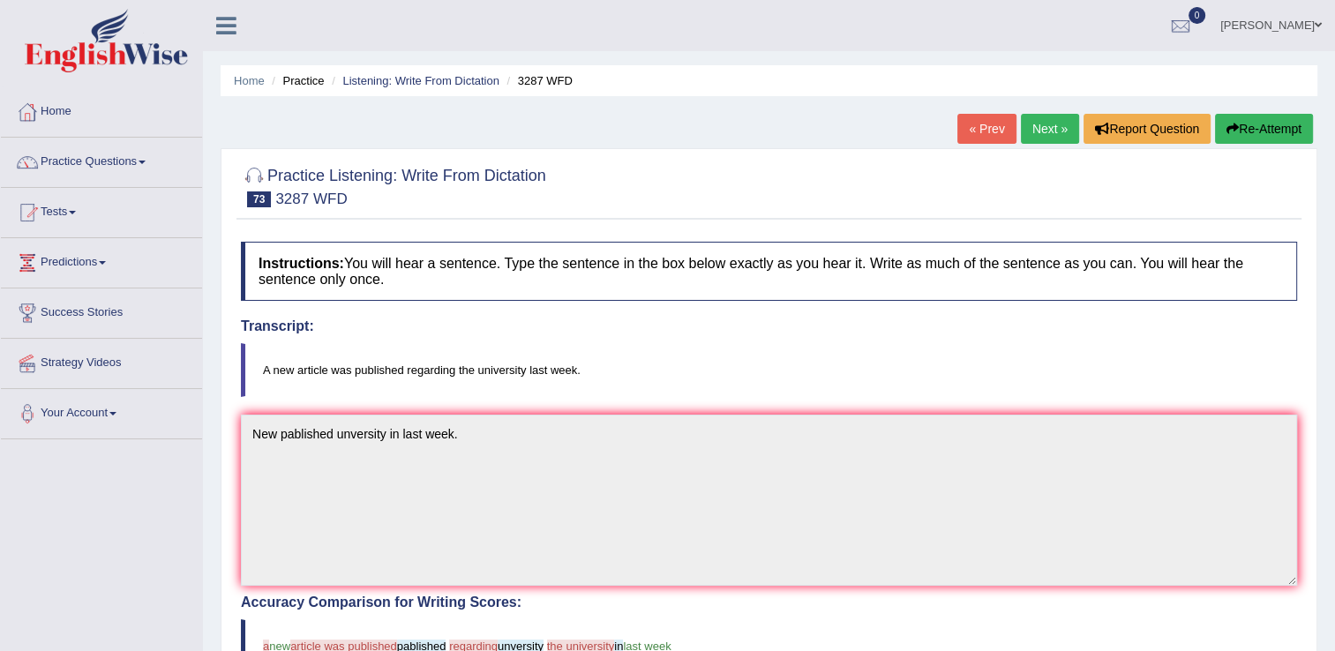
click at [1037, 132] on link "Next »" at bounding box center [1050, 129] width 58 height 30
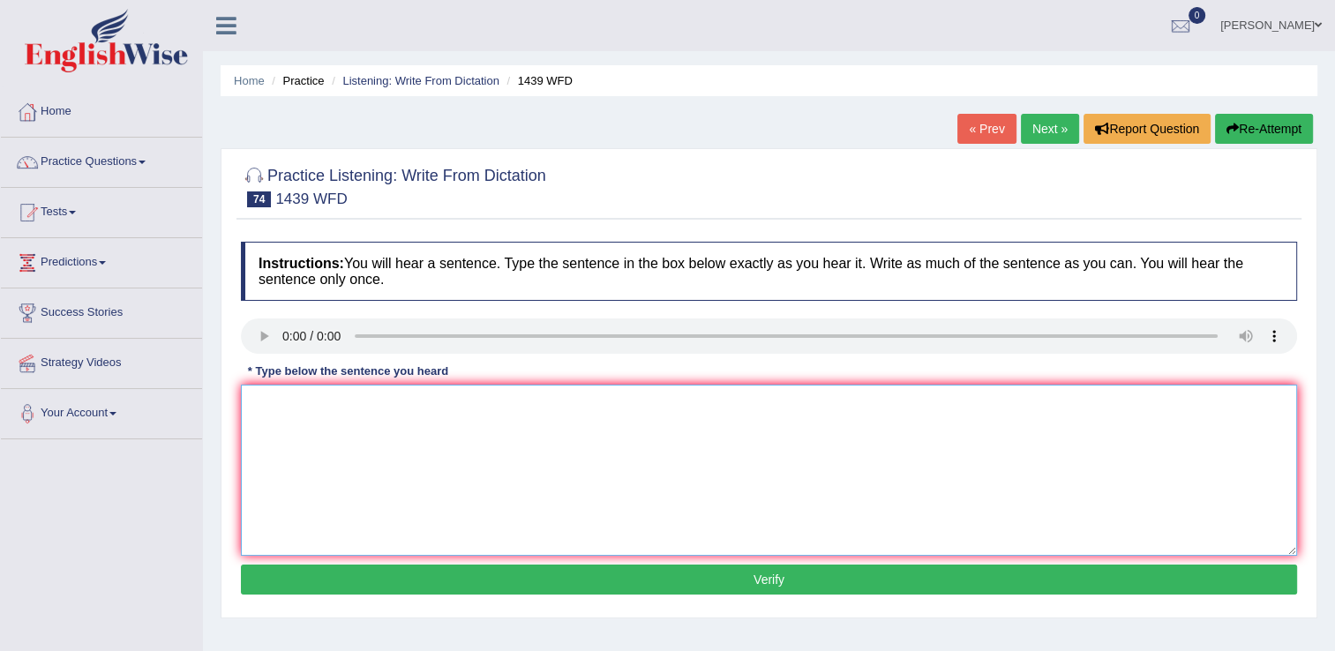
click at [367, 432] on textarea at bounding box center [769, 470] width 1057 height 171
click at [265, 406] on textarea "a just passed the counter." at bounding box center [769, 470] width 1057 height 171
click at [261, 405] on textarea "a just passed the counter." at bounding box center [769, 470] width 1057 height 171
type textarea "a book just passed the counter."
click at [478, 583] on button "Verify" at bounding box center [769, 580] width 1057 height 30
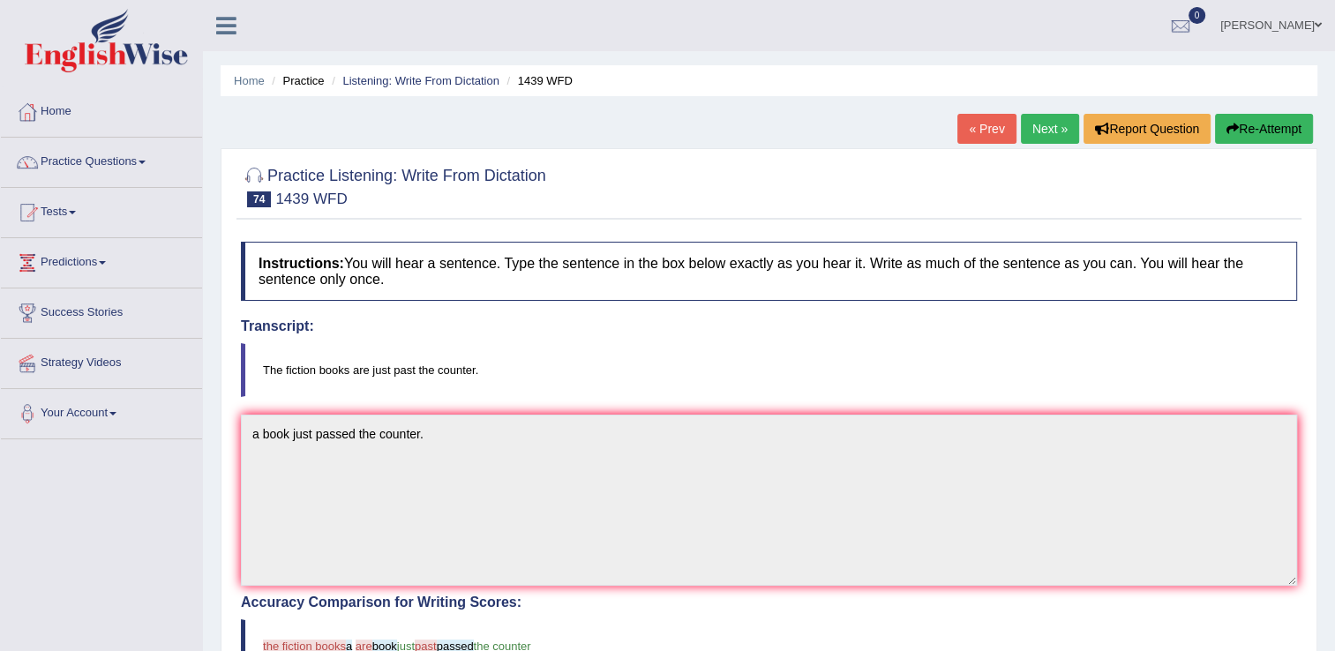
click at [1057, 136] on link "Next »" at bounding box center [1050, 129] width 58 height 30
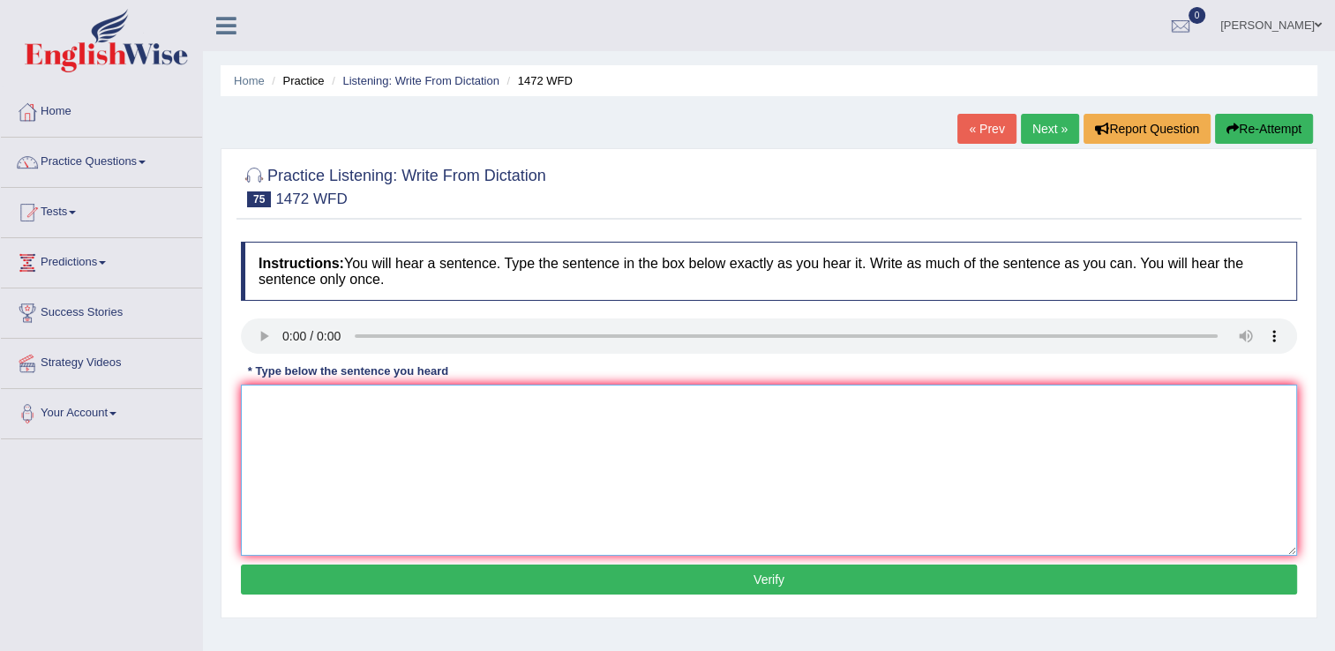
click at [350, 467] on textarea at bounding box center [769, 470] width 1057 height 171
click at [269, 405] on textarea "THe local goverment development." at bounding box center [769, 470] width 1057 height 171
click at [366, 402] on textarea "The local goverment development." at bounding box center [769, 470] width 1057 height 171
type textarea "The local goverment infastructure development."
click at [720, 581] on button "Verify" at bounding box center [769, 580] width 1057 height 30
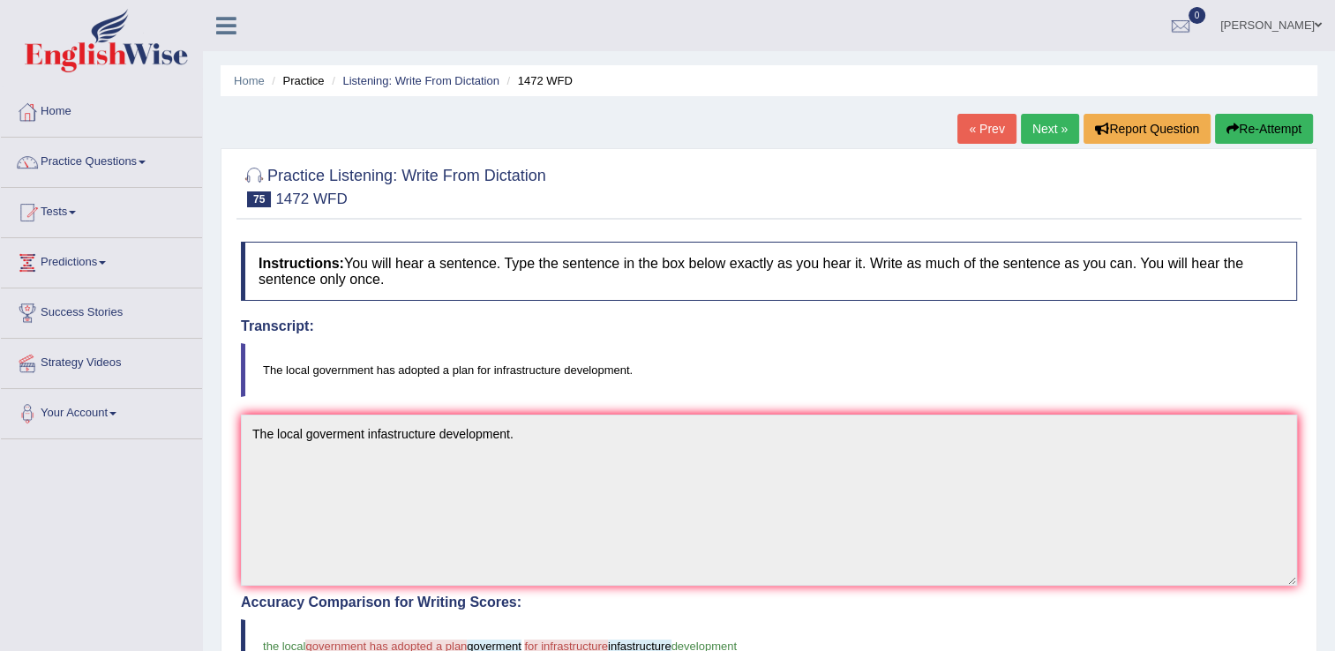
click at [1055, 118] on link "Next »" at bounding box center [1050, 129] width 58 height 30
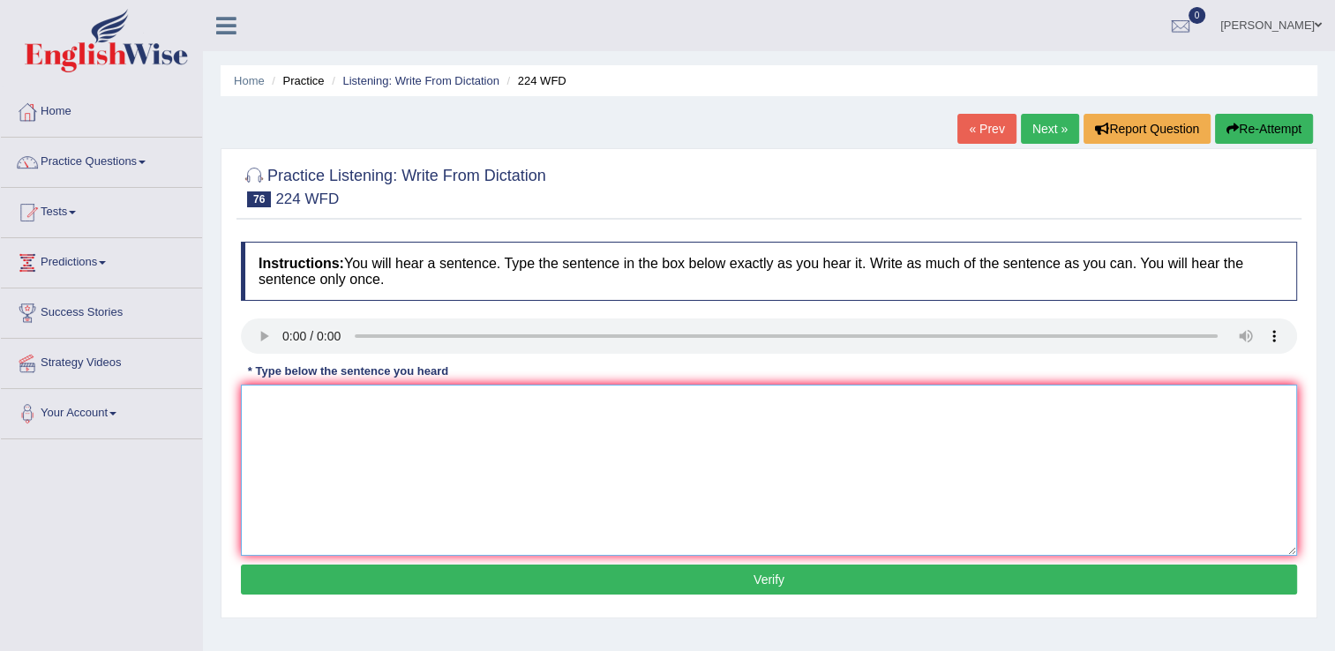
click at [363, 436] on textarea at bounding box center [769, 470] width 1057 height 171
click at [260, 404] on textarea "in winter get harsh want be issue there is a heater." at bounding box center [769, 470] width 1057 height 171
click at [369, 407] on textarea "In winter get harsh want be issue there is a heater." at bounding box center [769, 470] width 1057 height 171
click at [378, 405] on textarea "In winter get harsh wont be issue there is a heater." at bounding box center [769, 470] width 1057 height 171
click at [540, 408] on textarea "In winter get harsh won't be issue there is a heater." at bounding box center [769, 470] width 1057 height 171
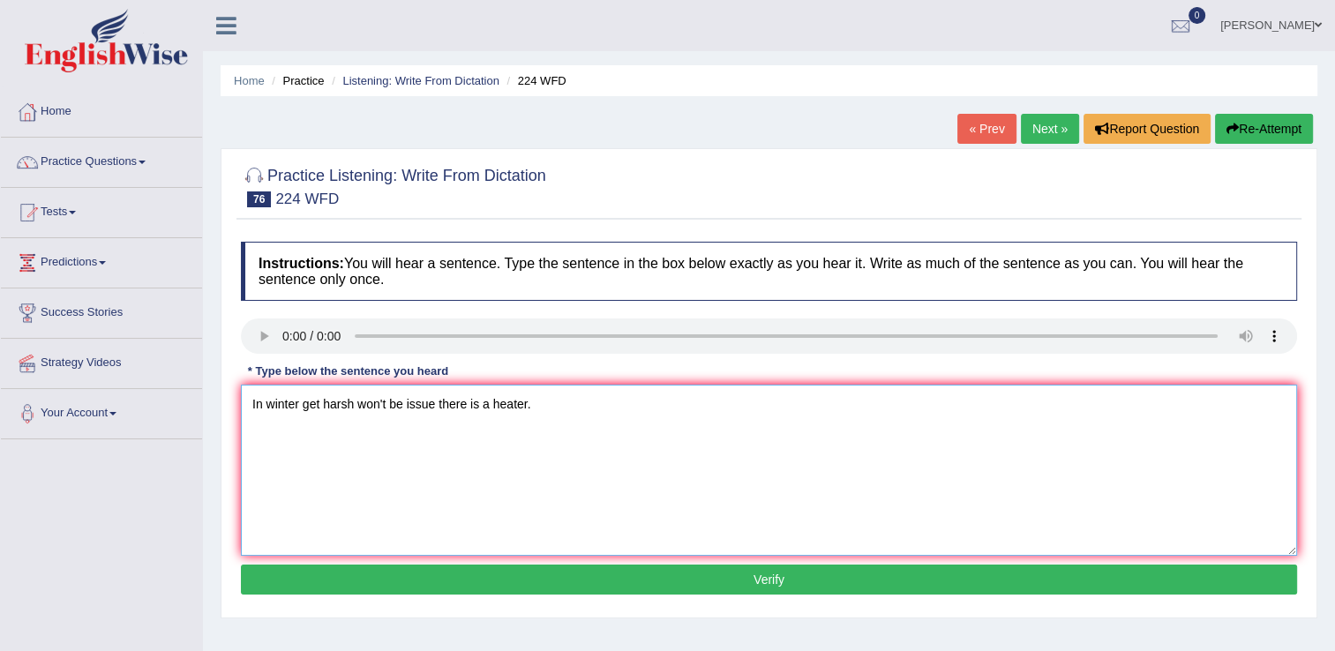
type textarea "In winter get harsh won't be issue there is a heater."
click at [679, 581] on button "Verify" at bounding box center [769, 580] width 1057 height 30
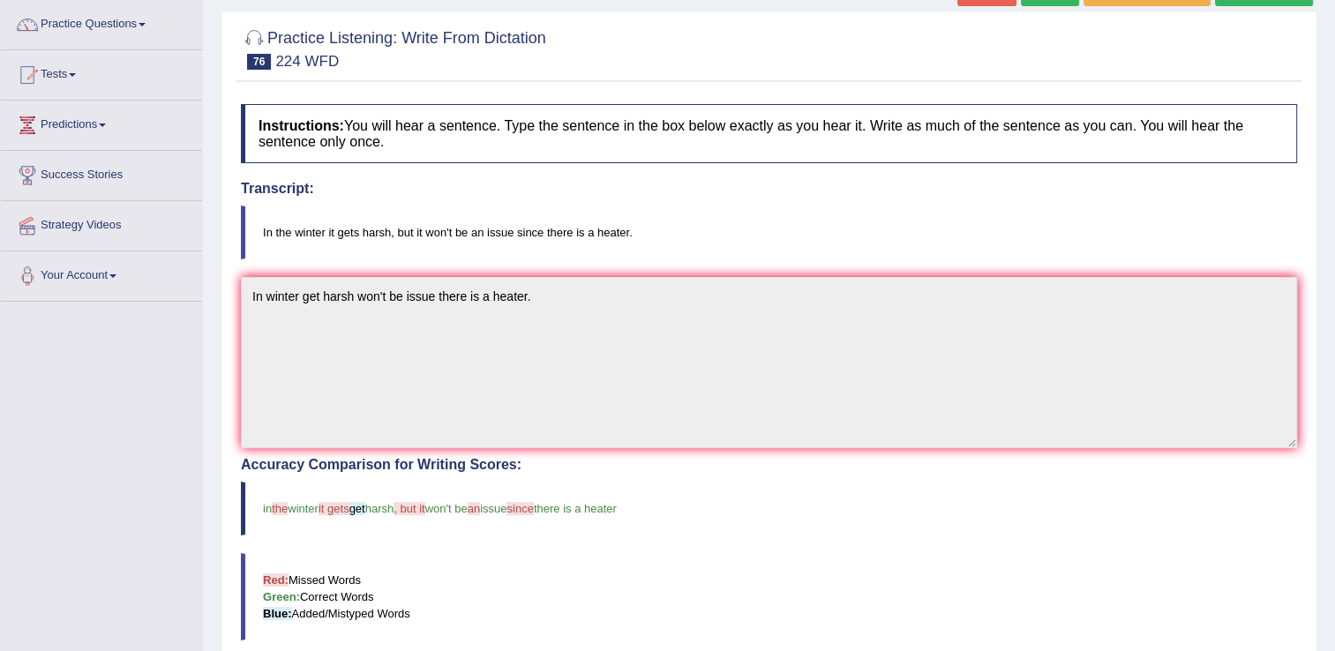
scroll to position [88, 0]
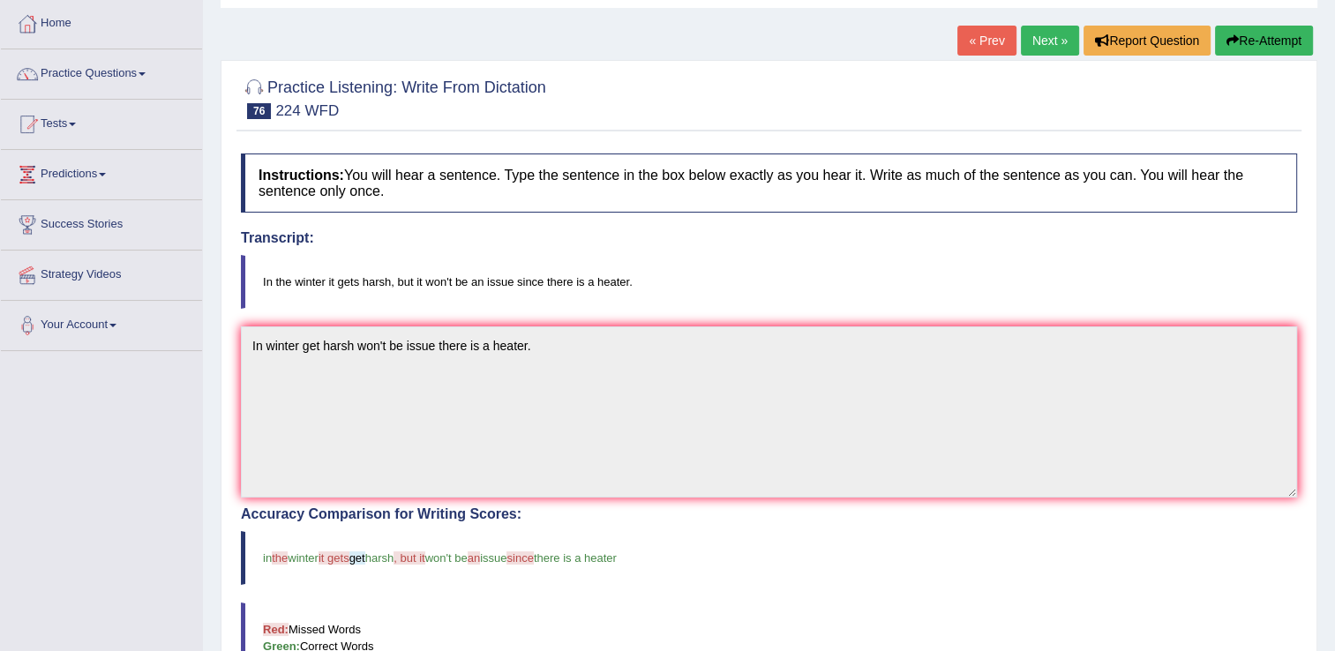
click at [1053, 44] on link "Next »" at bounding box center [1050, 41] width 58 height 30
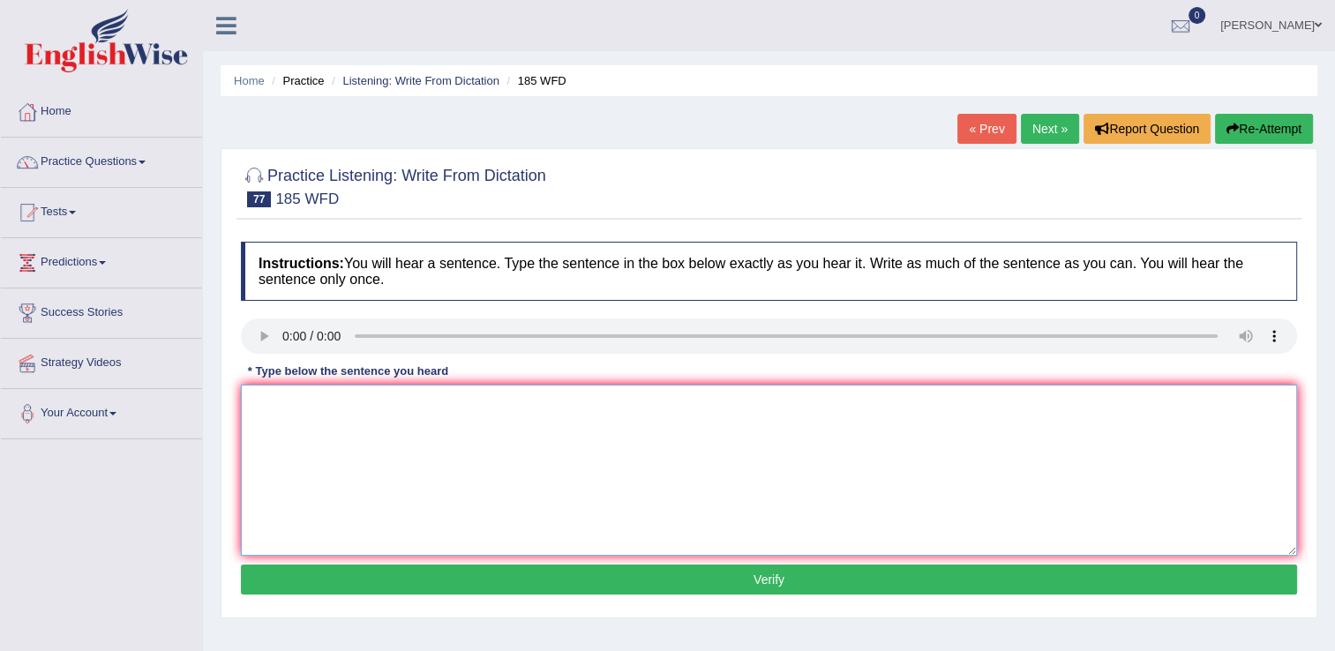
click at [380, 464] on textarea at bounding box center [769, 470] width 1057 height 171
click at [262, 406] on textarea "reasearch many stutends get stress" at bounding box center [769, 470] width 1057 height 171
drag, startPoint x: 403, startPoint y: 410, endPoint x: 445, endPoint y: 410, distance: 41.5
click at [406, 410] on textarea "research many stutends get stress" at bounding box center [769, 470] width 1057 height 171
click at [448, 402] on textarea "research many stutends getsstress" at bounding box center [769, 470] width 1057 height 171
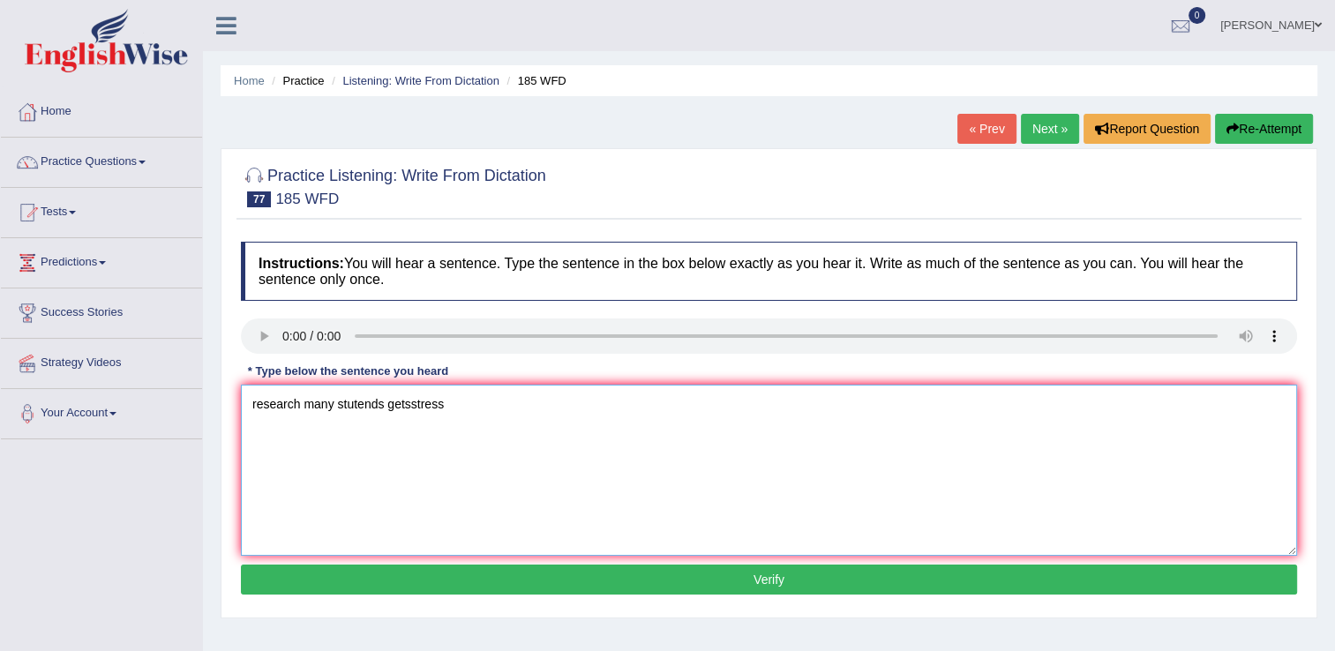
drag, startPoint x: 410, startPoint y: 410, endPoint x: 424, endPoint y: 409, distance: 14.2
click at [410, 410] on textarea "research many stutends getsstress" at bounding box center [769, 470] width 1057 height 171
click at [455, 402] on textarea "research many stutends gets stress" at bounding box center [769, 470] width 1057 height 171
click at [467, 411] on textarea "research many stutends gets stress" at bounding box center [769, 470] width 1057 height 171
type textarea "research many stutends gets stress academic result."
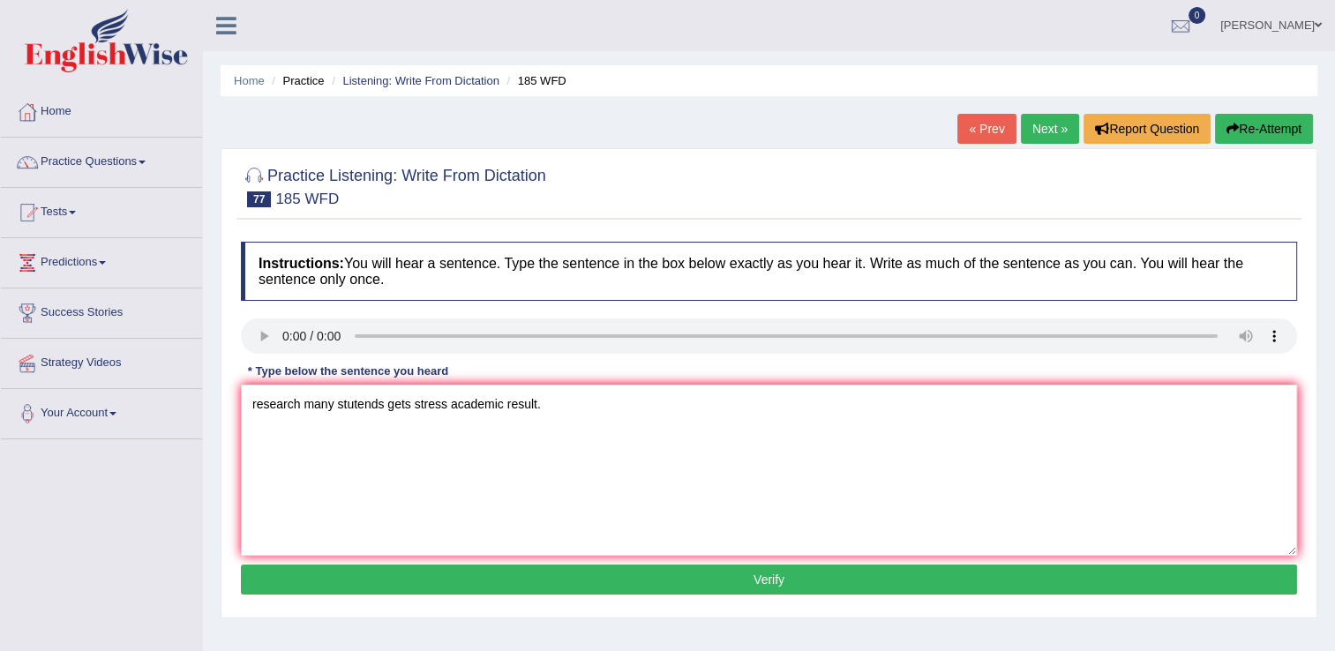
click at [590, 578] on button "Verify" at bounding box center [769, 580] width 1057 height 30
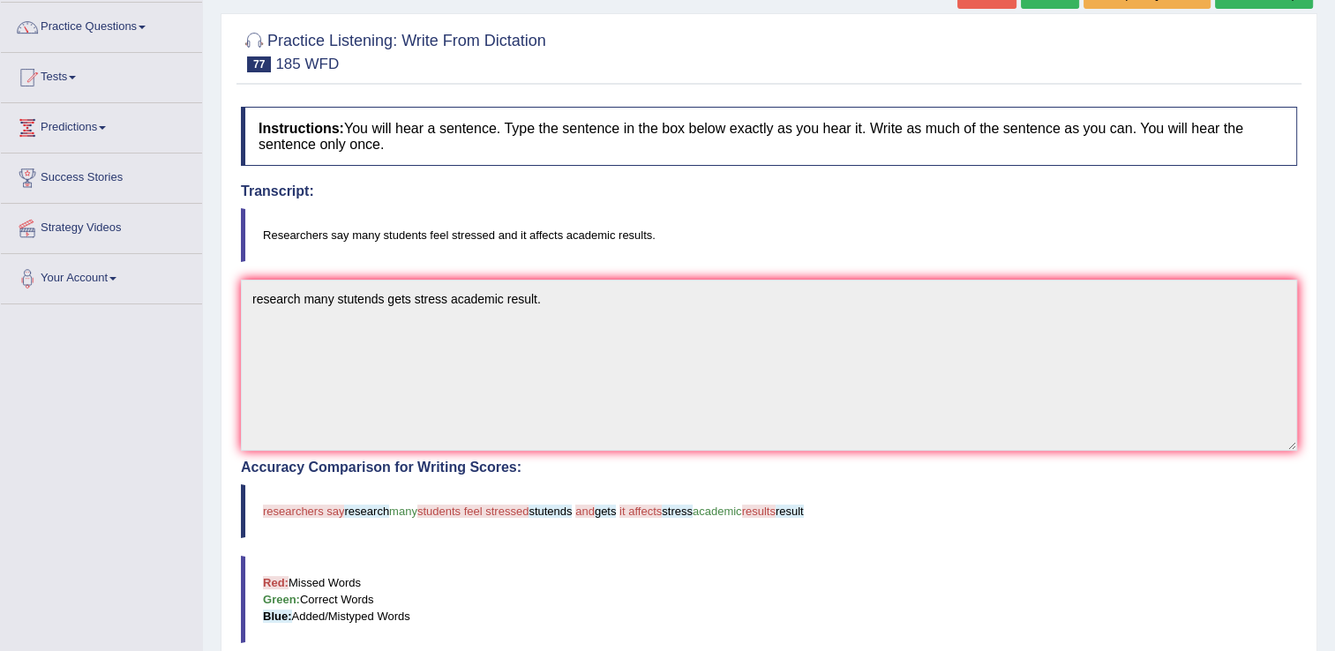
scroll to position [88, 0]
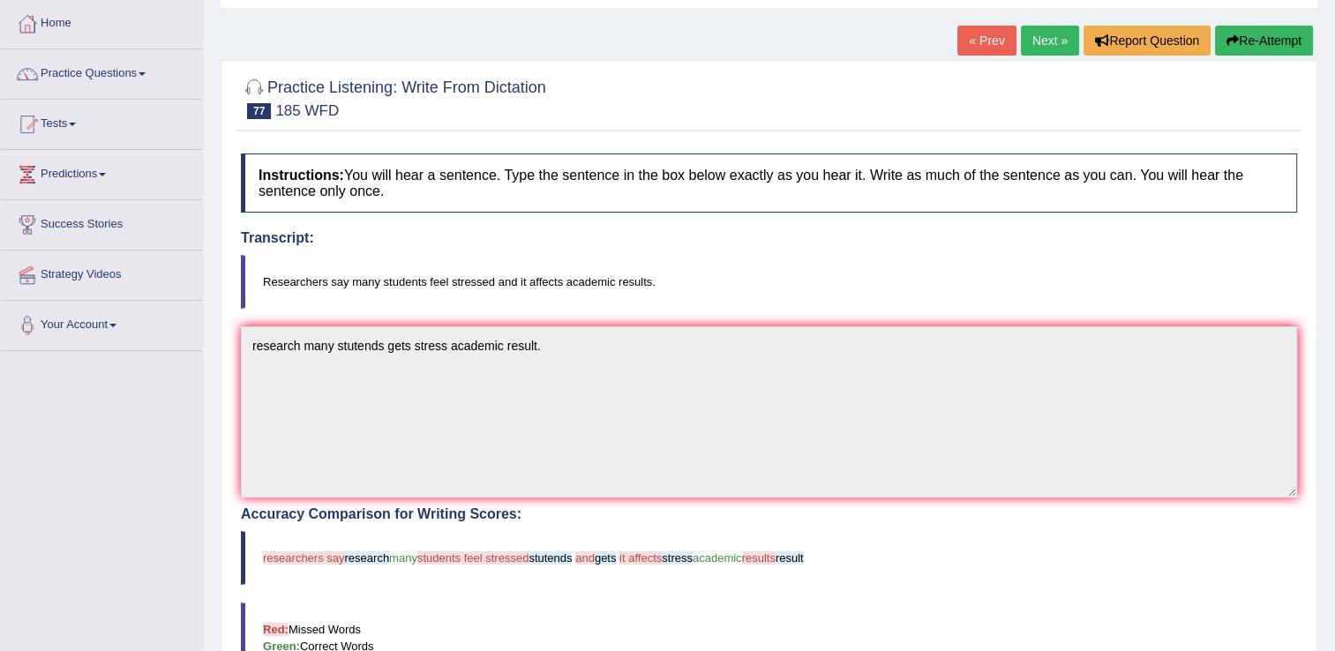
click at [1056, 37] on link "Next »" at bounding box center [1050, 41] width 58 height 30
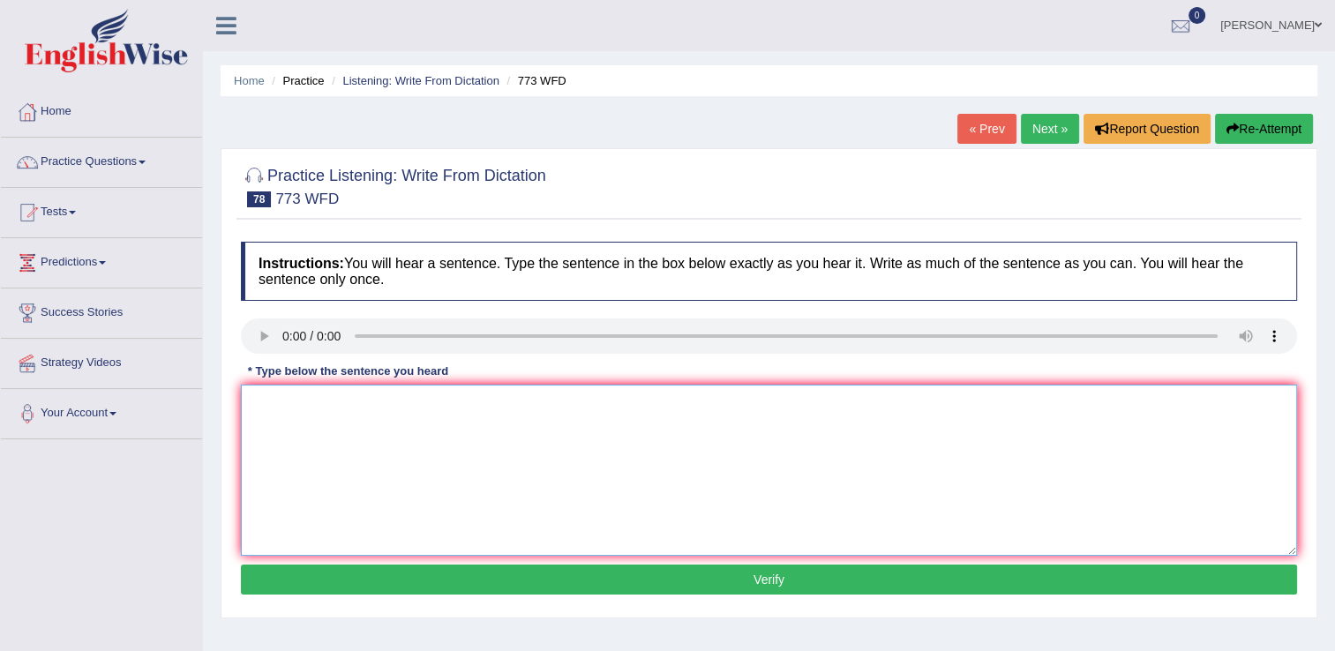
click at [402, 478] on textarea at bounding box center [769, 470] width 1057 height 171
click at [303, 407] on textarea "gravity is weak quantan level" at bounding box center [769, 470] width 1057 height 171
click at [336, 402] on textarea "gravity is exdornary weak quantan level" at bounding box center [769, 470] width 1057 height 171
click at [260, 406] on textarea "gravity is exdordnary weak quantan level" at bounding box center [769, 470] width 1057 height 171
click at [477, 407] on textarea "Gravity is exdordnary weak quantan level" at bounding box center [769, 470] width 1057 height 171
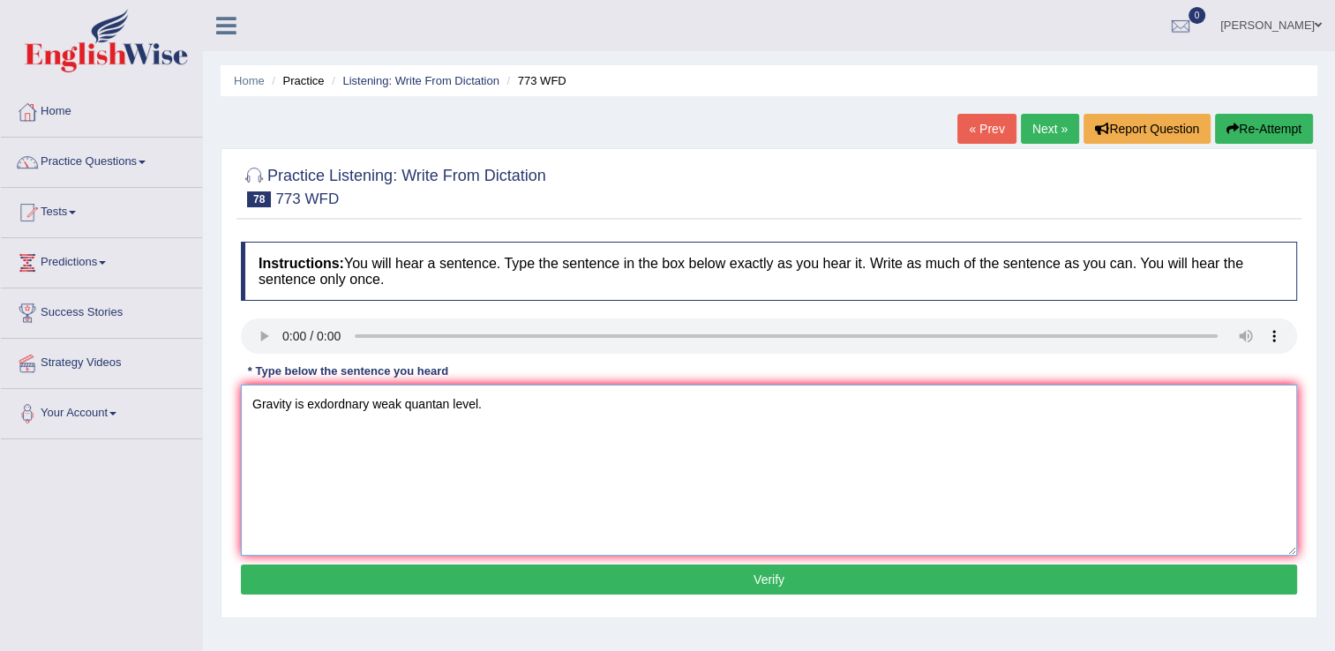
type textarea "Gravity is exdordnary weak quantan level."
click at [714, 585] on button "Verify" at bounding box center [769, 580] width 1057 height 30
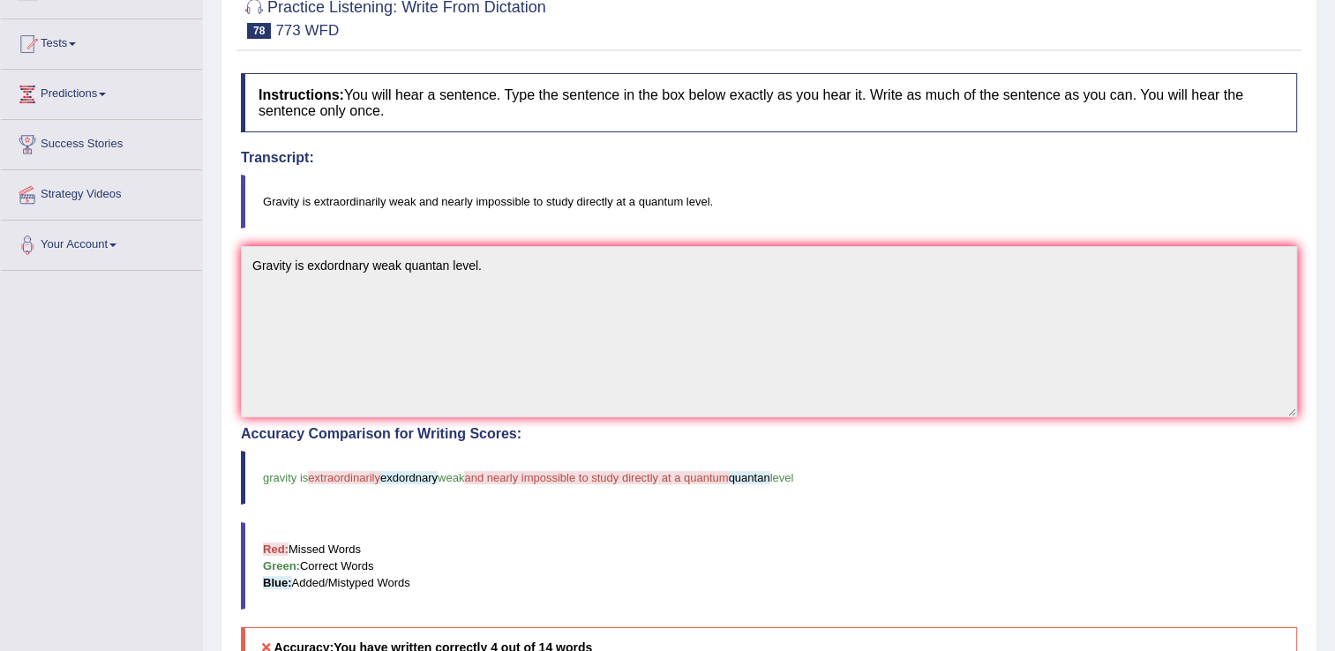
scroll to position [88, 0]
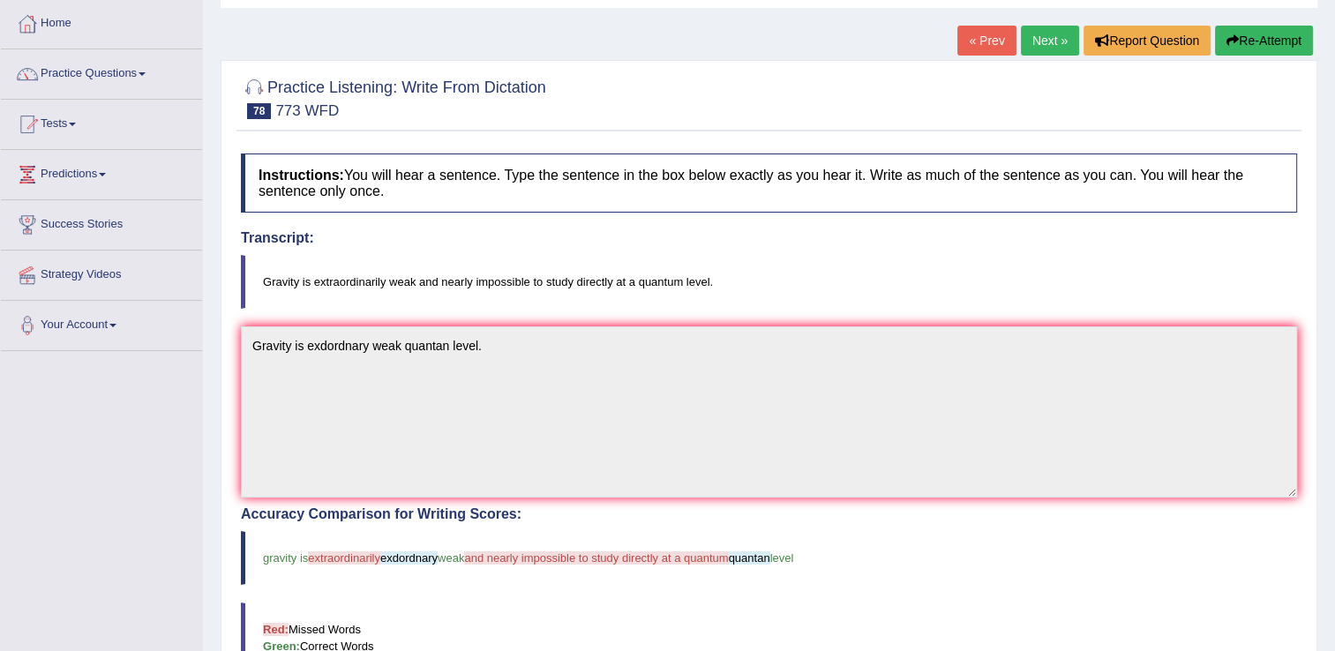
drag, startPoint x: 628, startPoint y: 276, endPoint x: 689, endPoint y: 281, distance: 61.1
click at [689, 281] on blockquote "Gravity is extraordinarily weak and nearly impossible to study directly at a qu…" at bounding box center [769, 282] width 1057 height 54
click at [1049, 32] on link "Next »" at bounding box center [1050, 41] width 58 height 30
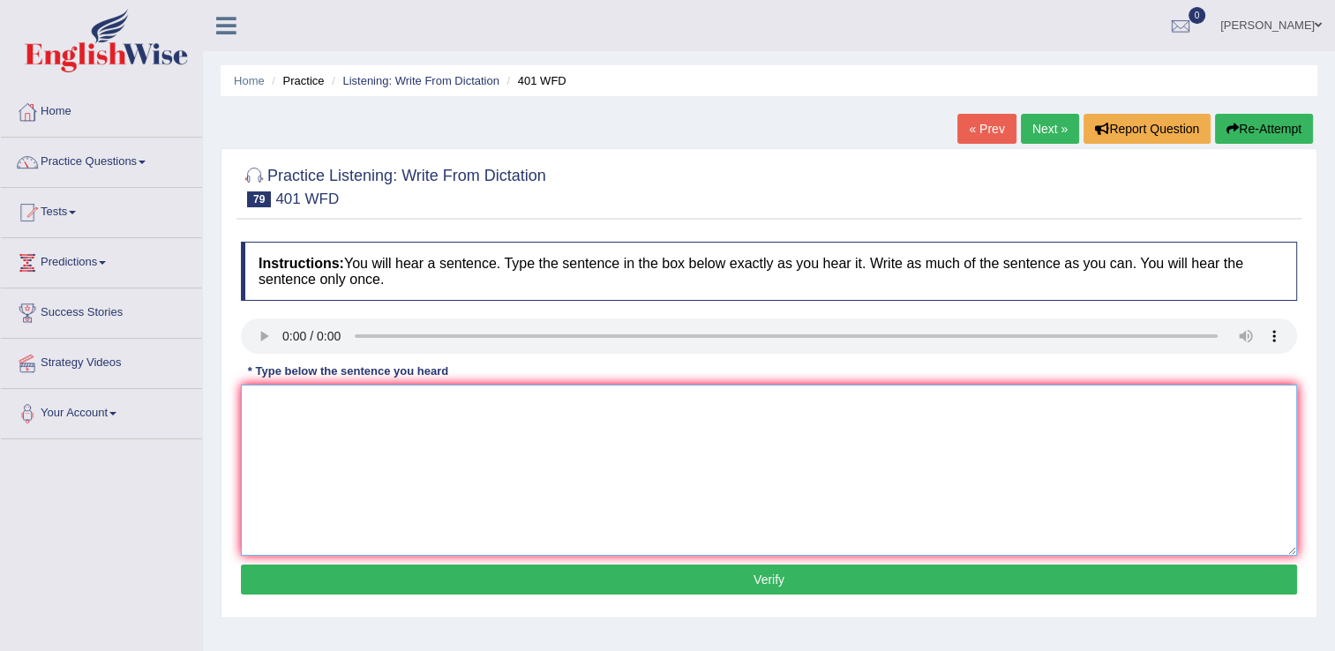
click at [421, 454] on textarea at bounding box center [769, 470] width 1057 height 171
type textarea "s"
click at [491, 515] on textarea at bounding box center [769, 470] width 1057 height 171
click at [334, 407] on textarea "students living during time." at bounding box center [769, 470] width 1057 height 171
click at [261, 405] on textarea "students living during time." at bounding box center [769, 470] width 1057 height 171
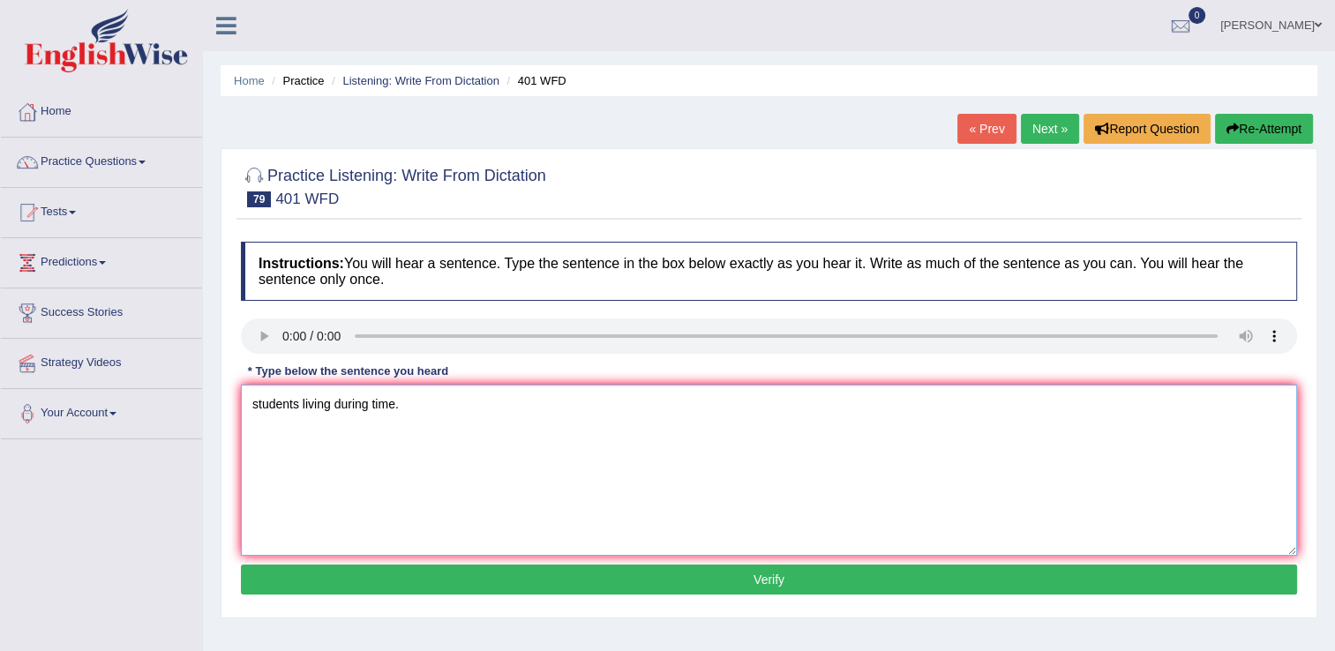
click at [257, 407] on textarea "students living during time." at bounding box center [769, 470] width 1057 height 171
click at [398, 402] on textarea "Students living during time." at bounding box center [769, 470] width 1057 height 171
type textarea "Students living during time."
click at [667, 583] on button "Verify" at bounding box center [769, 580] width 1057 height 30
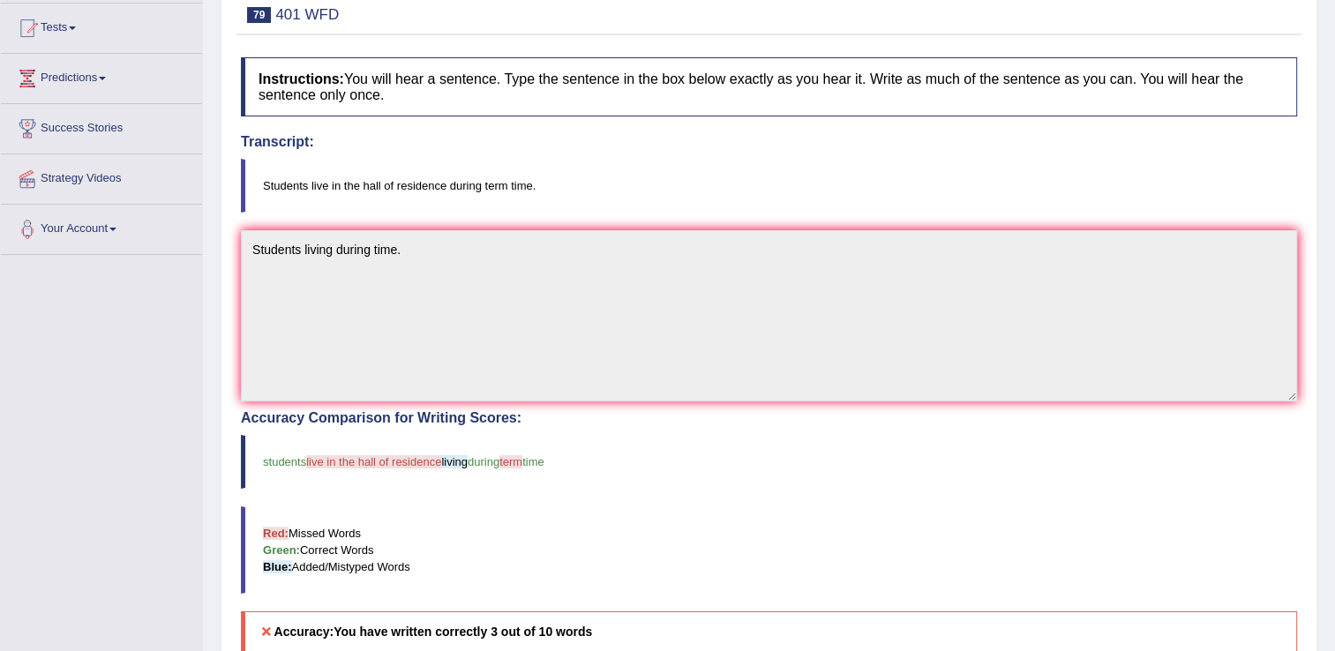
scroll to position [46, 0]
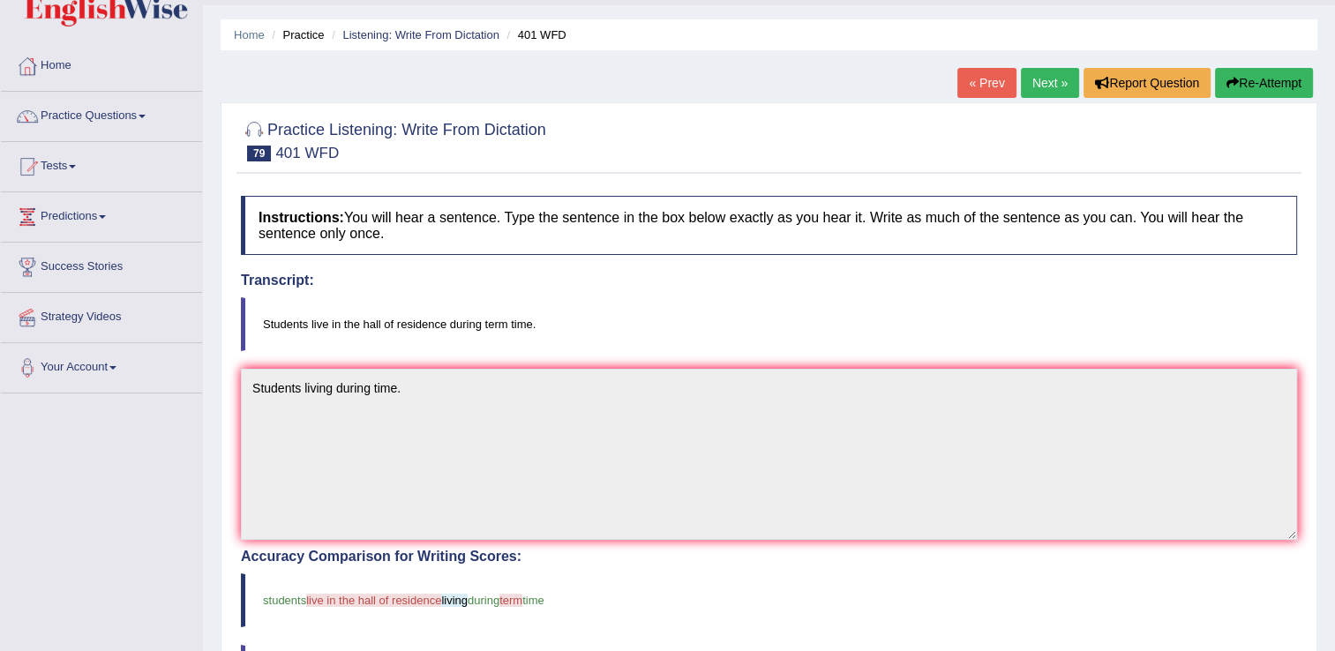
click at [1052, 79] on link "Next »" at bounding box center [1050, 83] width 58 height 30
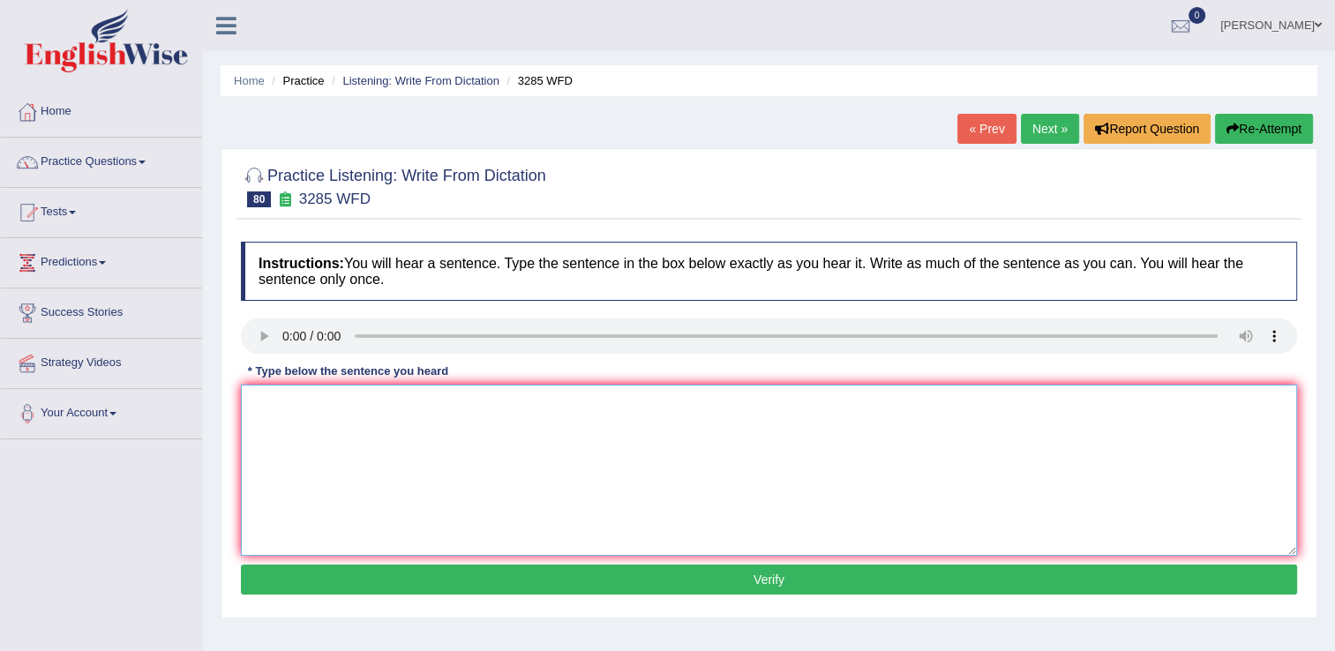
click at [353, 433] on textarea at bounding box center [769, 470] width 1057 height 171
click at [272, 408] on textarea "pop is short twenty years." at bounding box center [769, 470] width 1057 height 171
click at [353, 405] on textarea "population is short twenty years." at bounding box center [769, 470] width 1057 height 171
click at [357, 405] on textarea "population is short twenty years." at bounding box center [769, 470] width 1057 height 171
click at [257, 405] on textarea "population is short rise in twenty years." at bounding box center [769, 470] width 1057 height 171
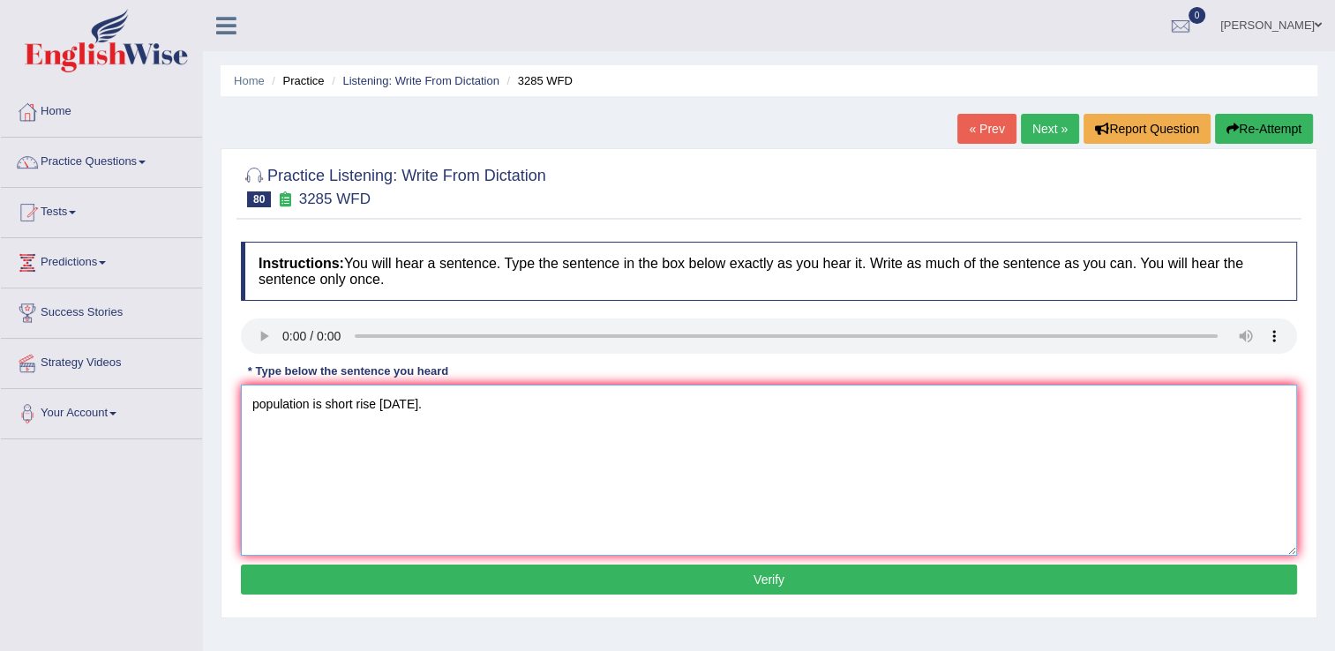
click at [247, 405] on textarea "population is short rise in twenty years." at bounding box center [769, 470] width 1057 height 171
click at [500, 407] on textarea "A population is short rise in twenty years." at bounding box center [769, 470] width 1057 height 171
type textarea "A population is short rise in twenty years."
click at [519, 585] on button "Verify" at bounding box center [769, 580] width 1057 height 30
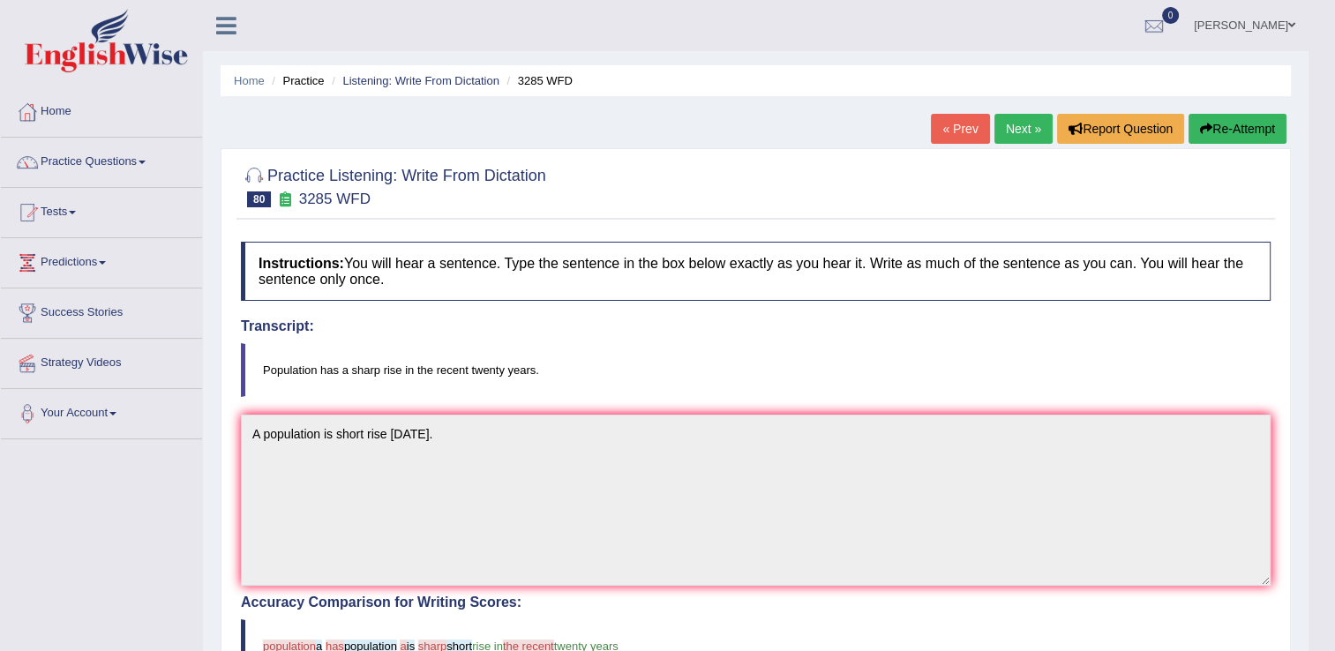
click at [1025, 125] on link "Next »" at bounding box center [1024, 129] width 58 height 30
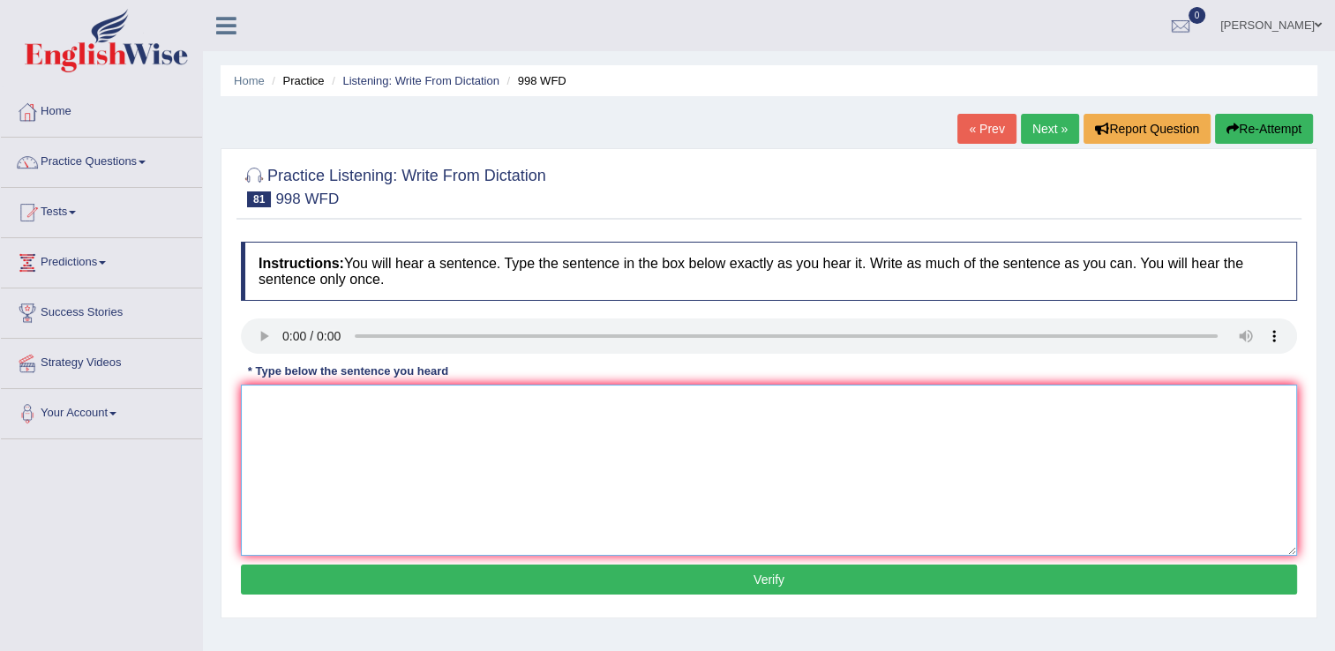
click at [413, 452] on textarea at bounding box center [769, 470] width 1057 height 171
click at [326, 404] on textarea "we will hold c graduate students student." at bounding box center [769, 470] width 1057 height 171
type textarea "we will hold c graduate students student."
click at [613, 585] on button "Verify" at bounding box center [769, 580] width 1057 height 30
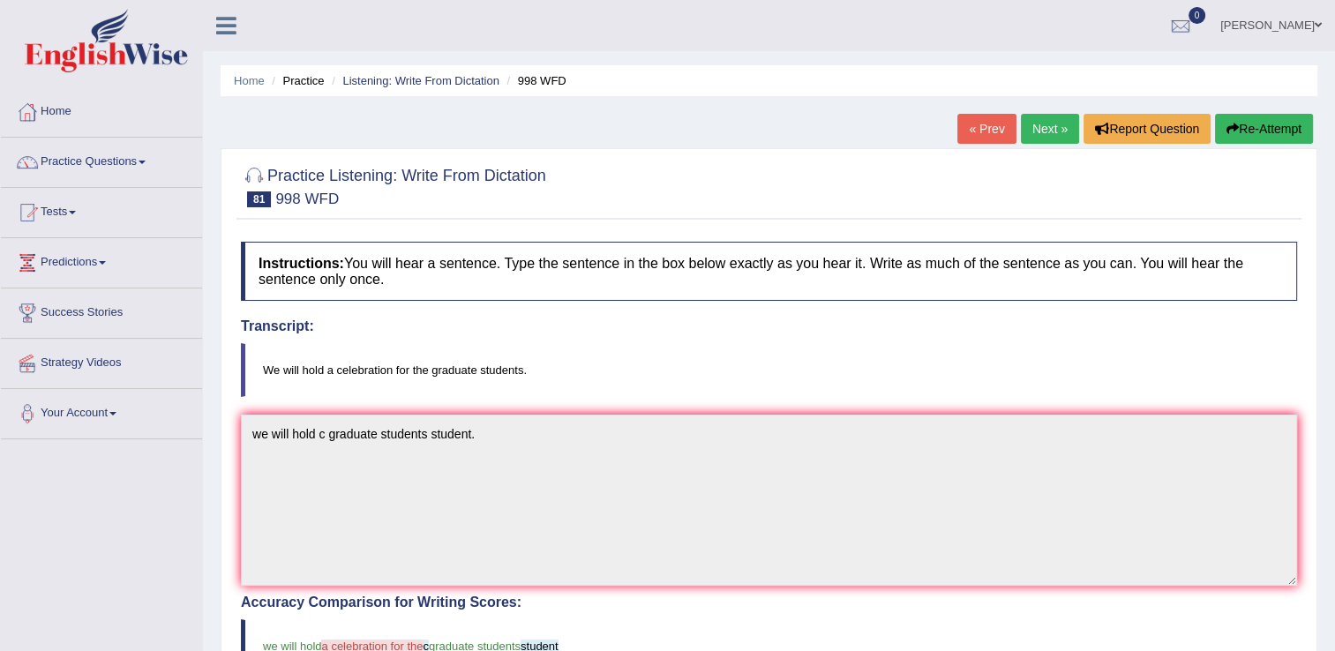
click at [1038, 123] on link "Next »" at bounding box center [1050, 129] width 58 height 30
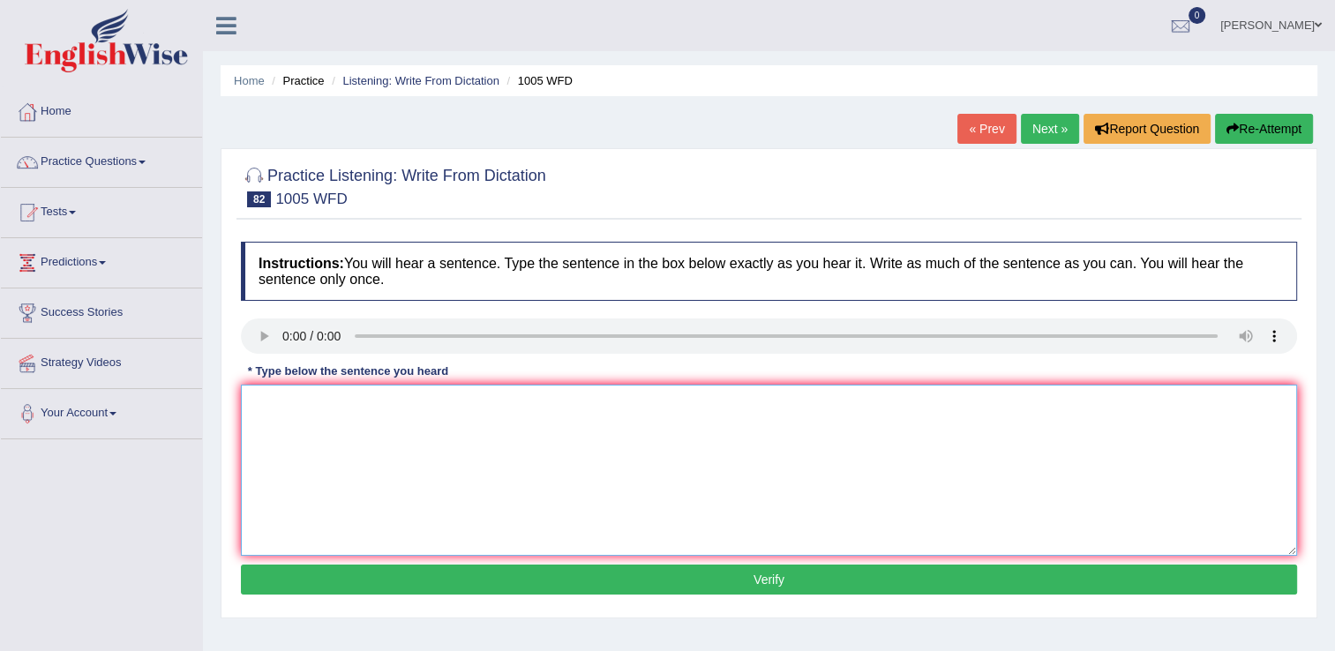
click at [342, 450] on textarea at bounding box center [769, 470] width 1057 height 171
click at [305, 404] on textarea "the colpase market trigerred whole world." at bounding box center [769, 470] width 1057 height 171
click at [321, 400] on textarea "the colapse market trigerred whole world." at bounding box center [769, 470] width 1057 height 171
click at [387, 405] on textarea "the colapse a market trigerred whole world." at bounding box center [769, 470] width 1057 height 171
click at [408, 408] on textarea "the colapse a market triggerred whole world." at bounding box center [769, 470] width 1057 height 171
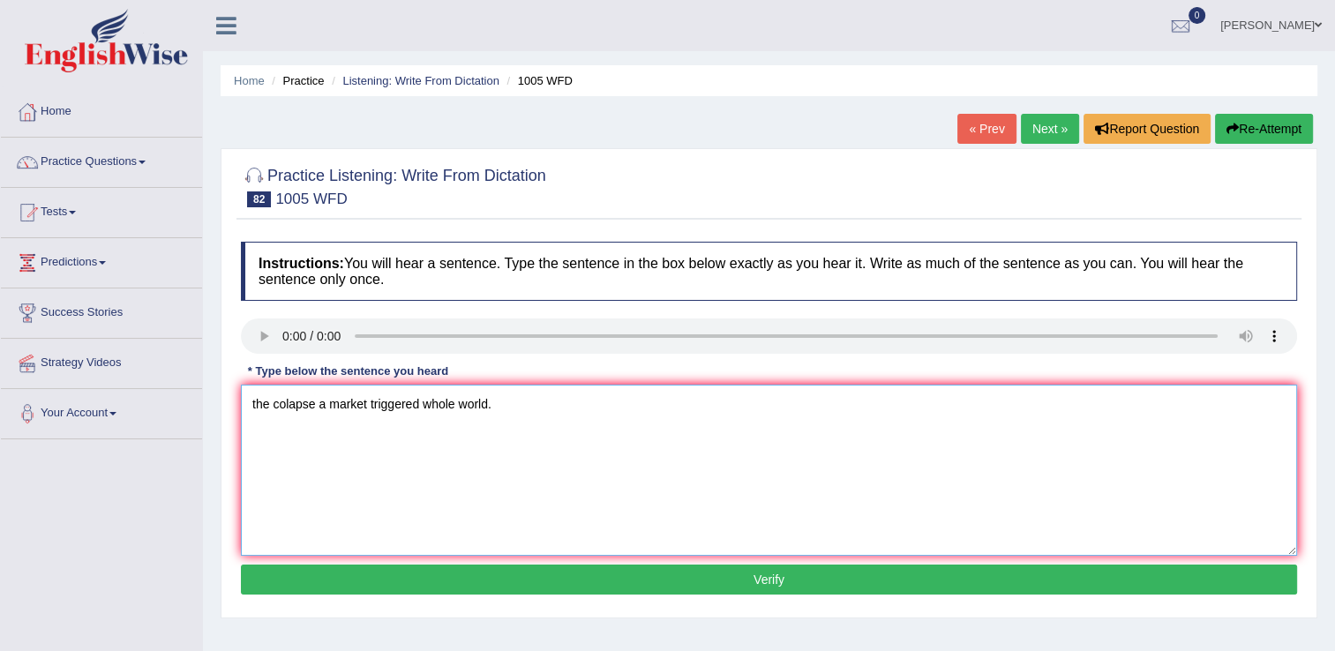
type textarea "the colapse a market triggered whole world."
click at [614, 581] on button "Verify" at bounding box center [769, 580] width 1057 height 30
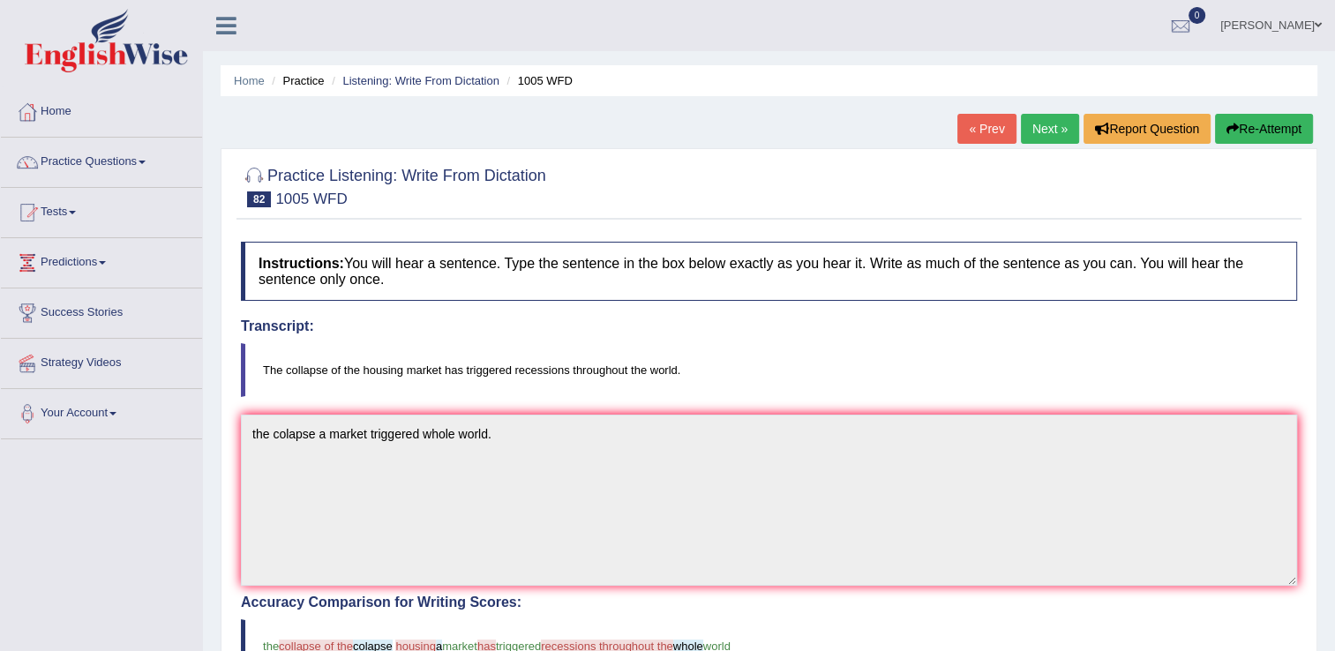
click at [1047, 127] on link "Next »" at bounding box center [1050, 129] width 58 height 30
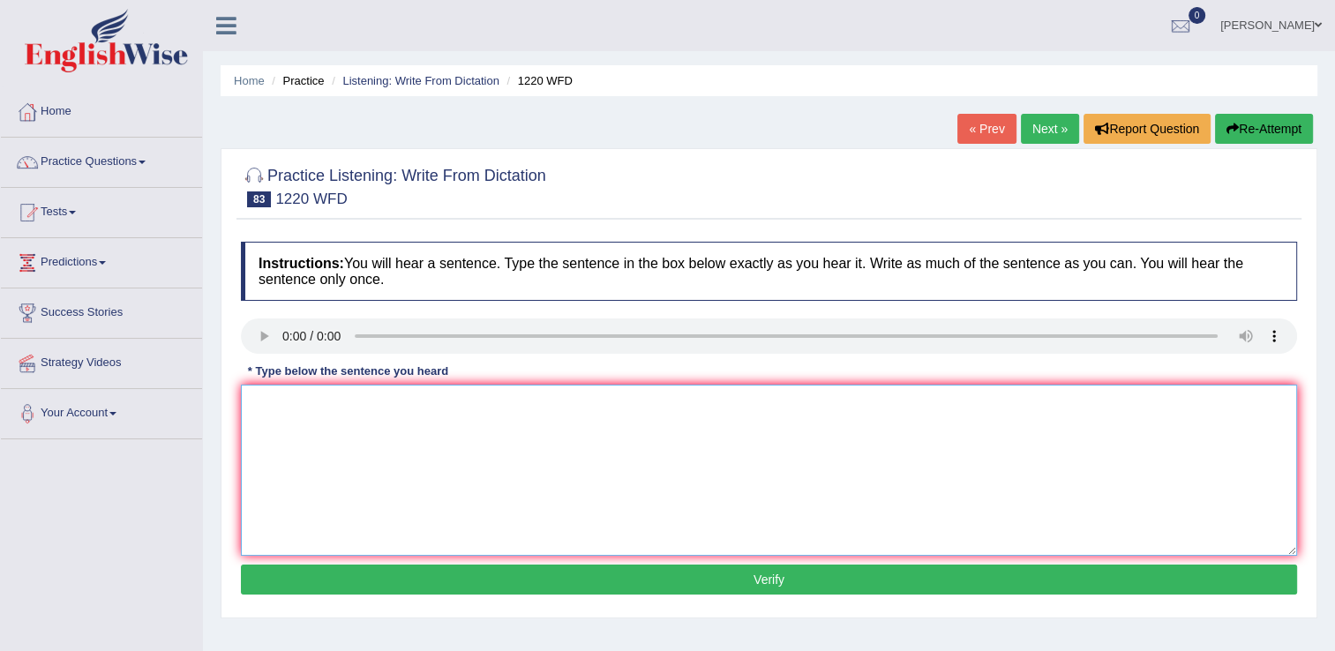
click at [355, 462] on textarea at bounding box center [769, 470] width 1057 height 171
click at [264, 404] on textarea "we are able to more students previosly." at bounding box center [769, 470] width 1057 height 171
drag, startPoint x: 500, startPoint y: 420, endPoint x: 572, endPoint y: 516, distance: 119.9
click at [501, 420] on textarea "We are able to more students previosly." at bounding box center [769, 470] width 1057 height 171
type textarea "We are able to more students previosly."
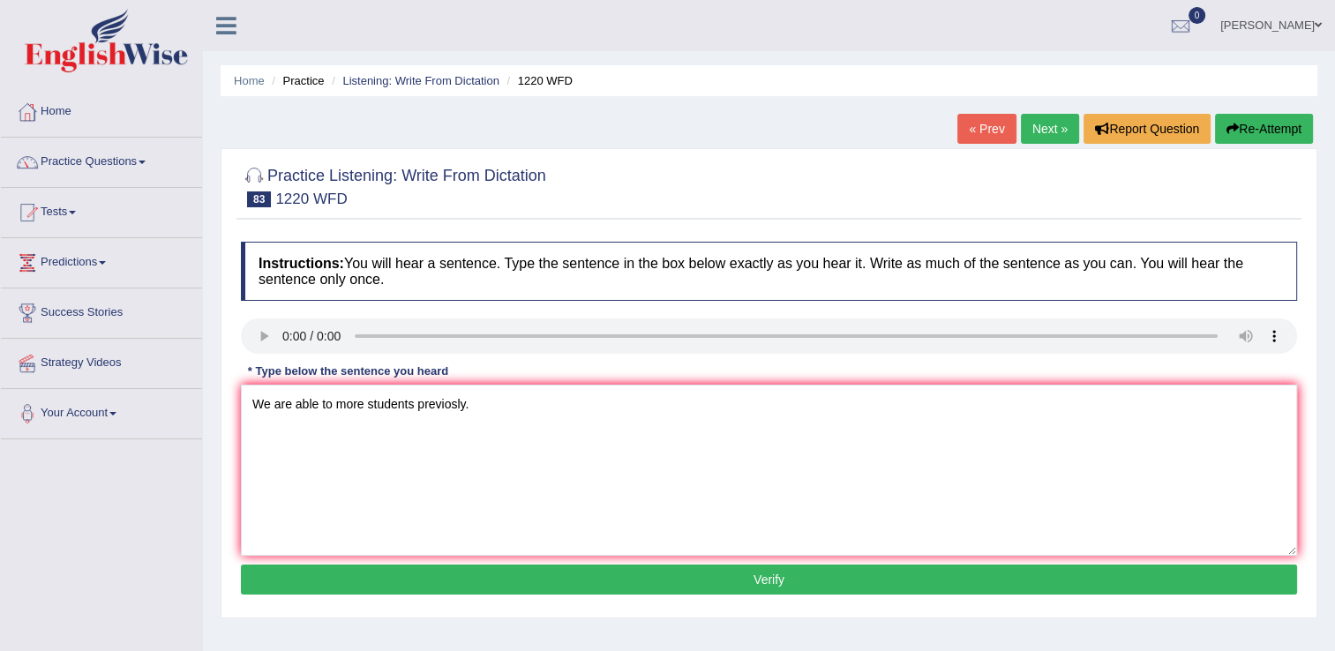
click at [634, 575] on button "Verify" at bounding box center [769, 580] width 1057 height 30
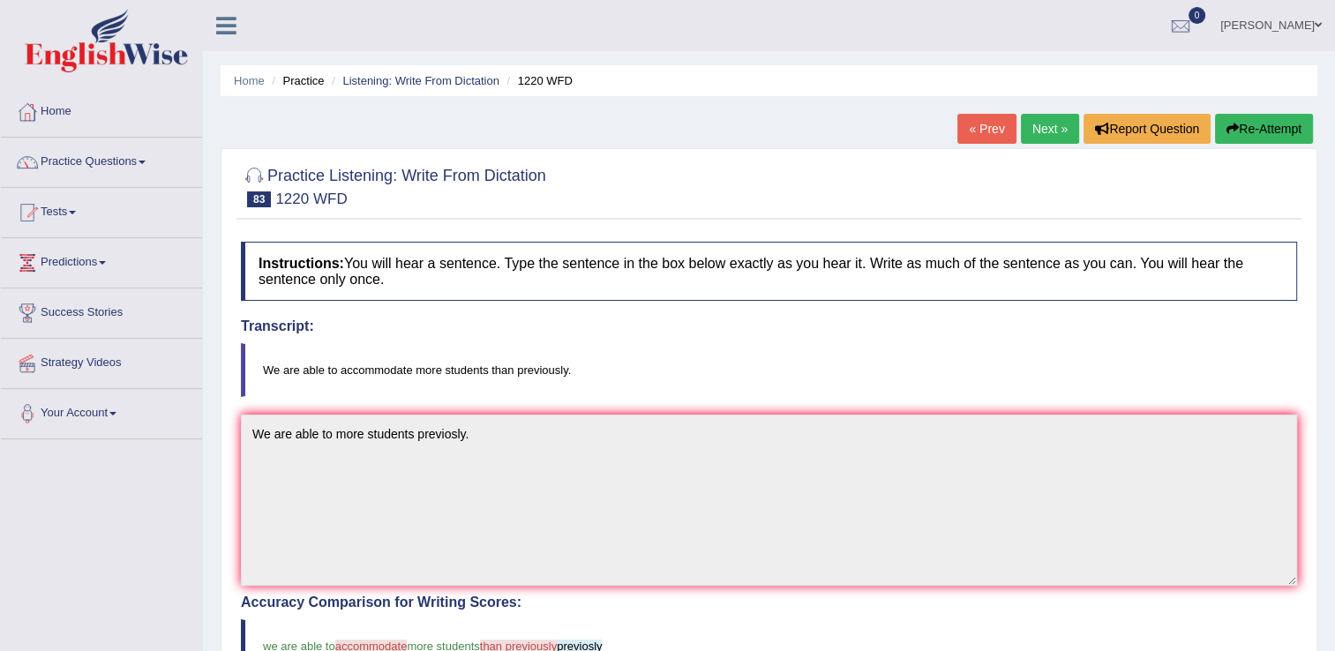
click at [1056, 133] on link "Next »" at bounding box center [1050, 129] width 58 height 30
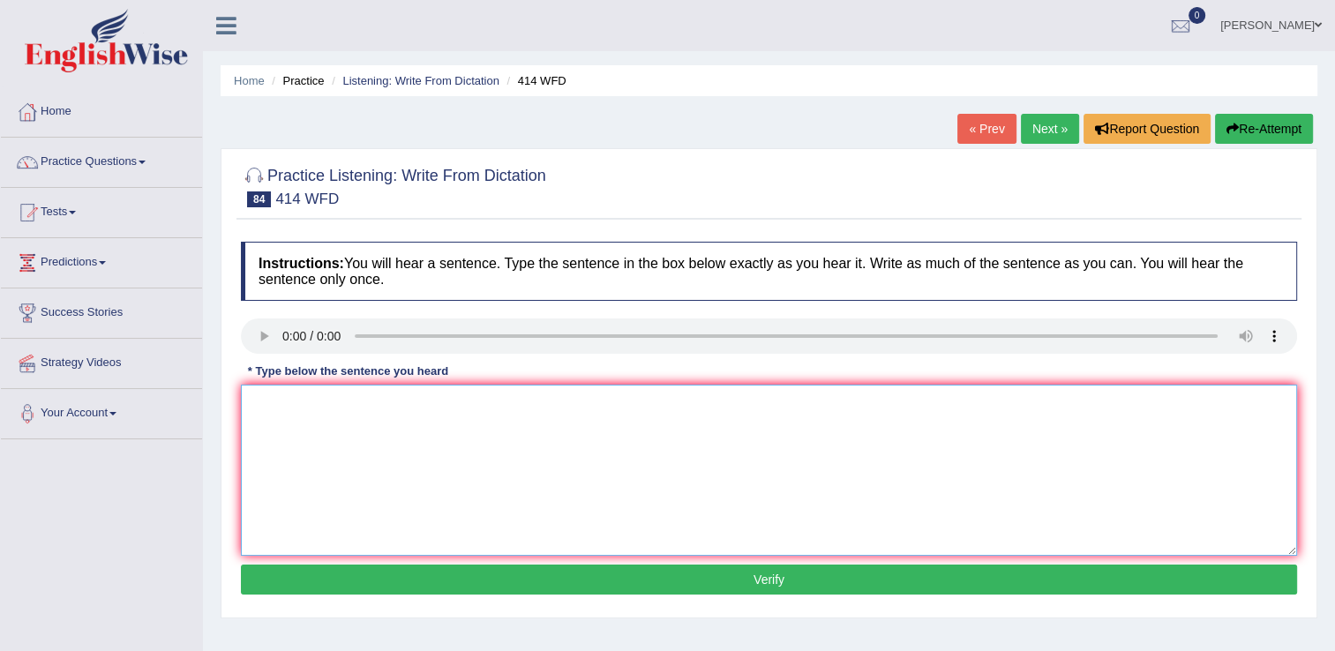
click at [440, 500] on textarea at bounding box center [769, 470] width 1057 height 171
drag, startPoint x: 293, startPoint y: 404, endPoint x: 236, endPoint y: 405, distance: 57.4
click at [237, 405] on div "Instructions: You will hear a sentence. Type the sentence in the box below exac…" at bounding box center [769, 421] width 1065 height 376
click at [260, 405] on textarea "deleting companys after releas" at bounding box center [769, 470] width 1057 height 171
click at [425, 405] on textarea "Deleting companys after releas" at bounding box center [769, 470] width 1057 height 171
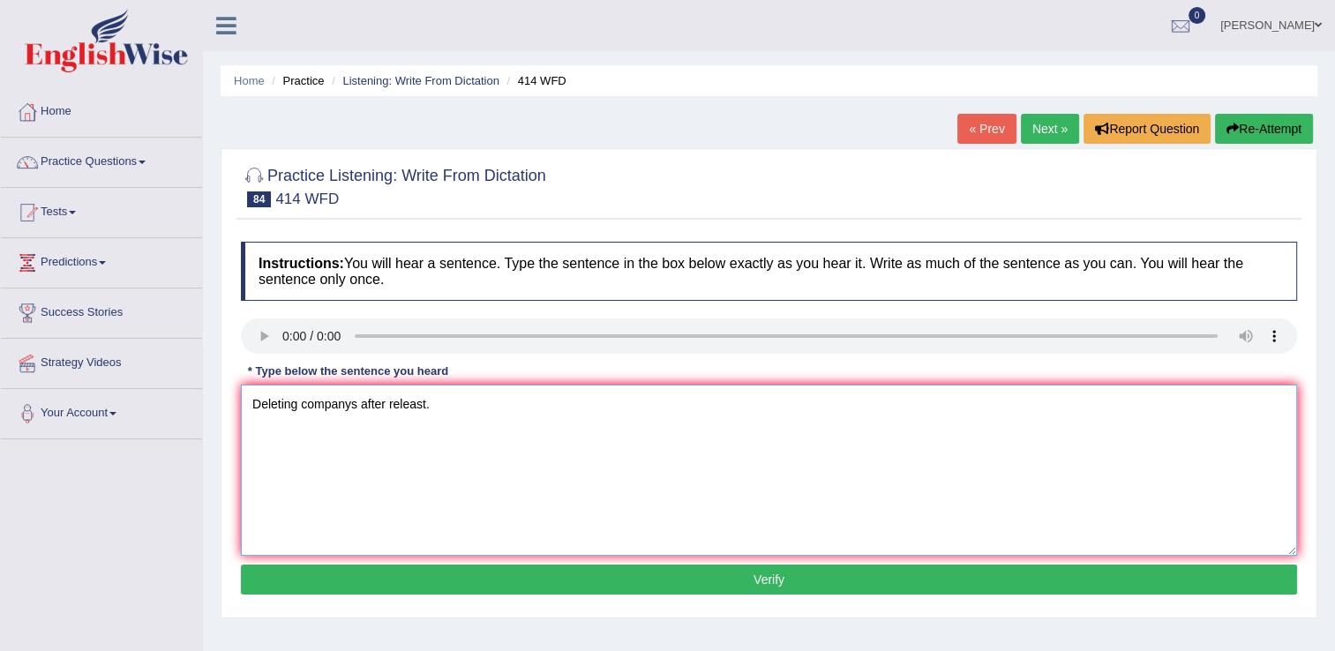
type textarea "Deleting companys after releast."
click at [620, 586] on button "Verify" at bounding box center [769, 580] width 1057 height 30
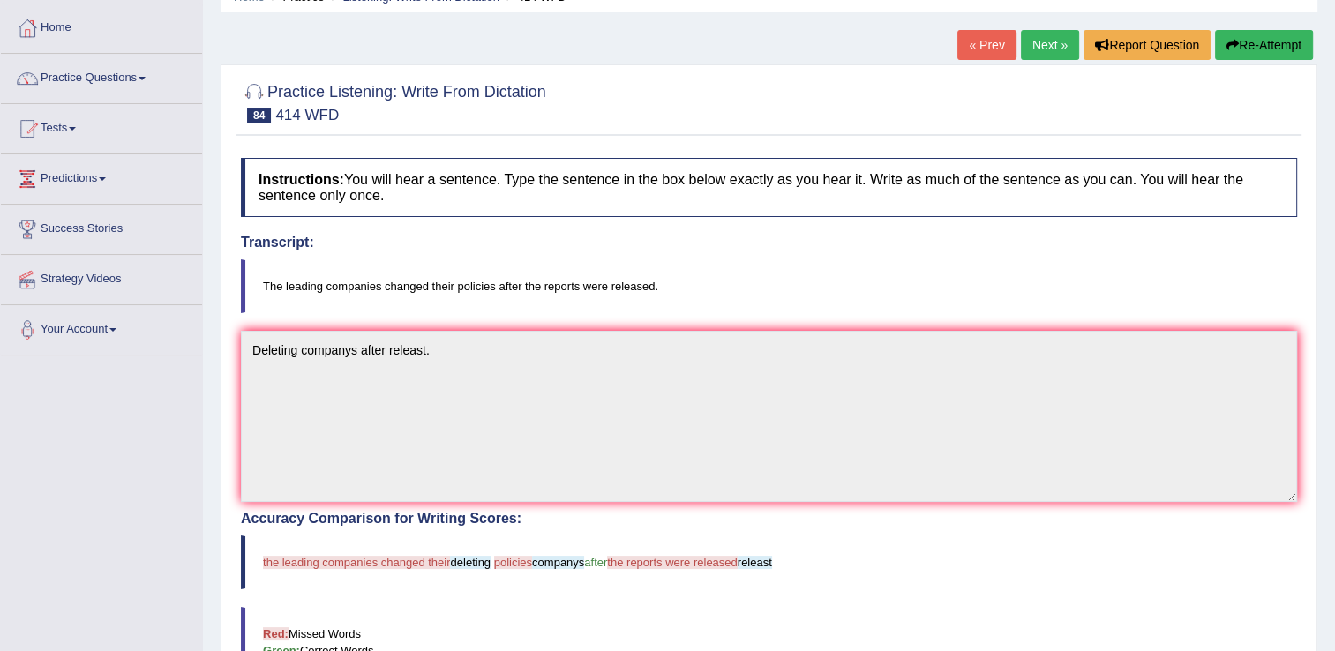
scroll to position [88, 0]
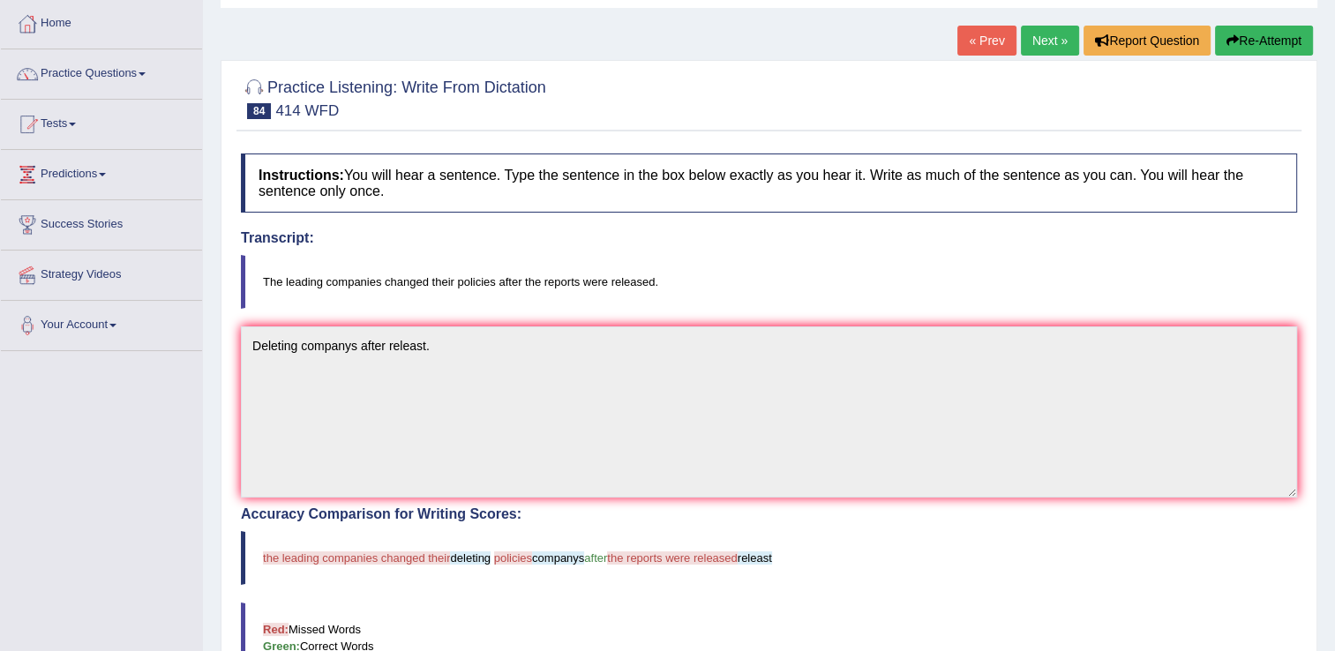
click at [1057, 43] on link "Next »" at bounding box center [1050, 41] width 58 height 30
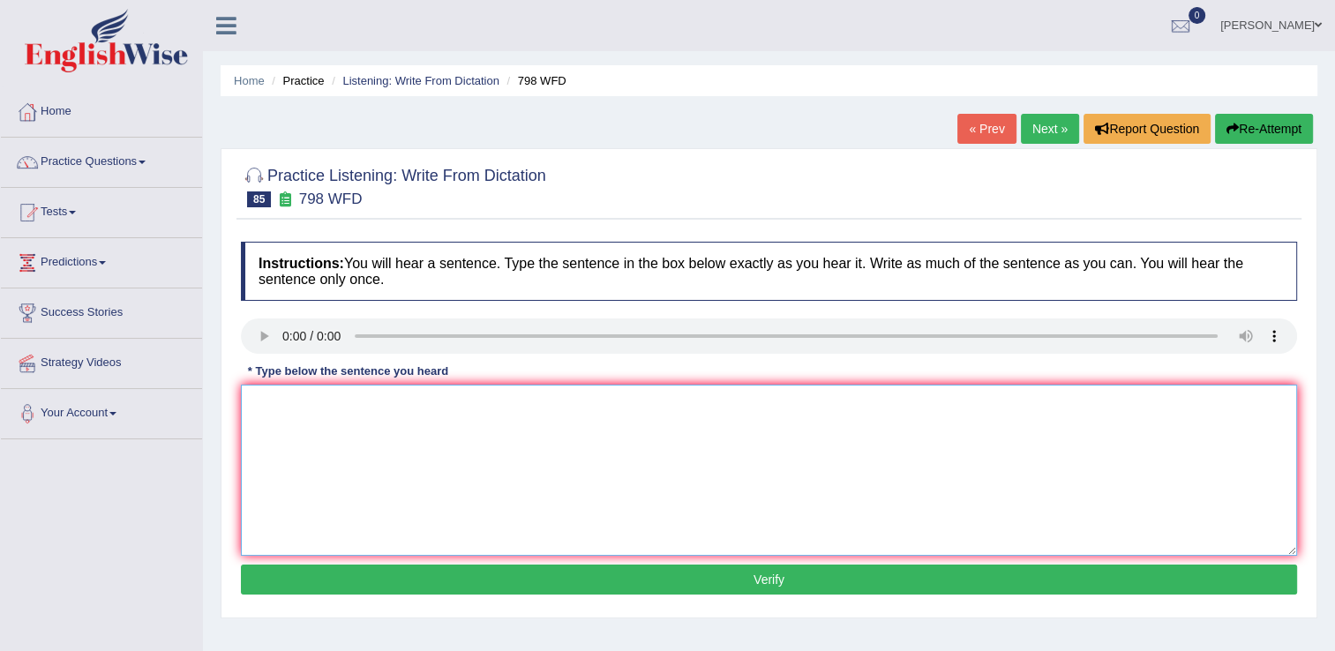
click at [455, 477] on textarea at bounding box center [769, 470] width 1057 height 171
click at [259, 403] on textarea "sugar is including carbon oxygon elements elemtent" at bounding box center [769, 470] width 1057 height 171
click at [301, 401] on textarea "Sugar is including carbon oxygon elements elemtent" at bounding box center [769, 470] width 1057 height 171
click at [410, 398] on textarea "Sugar is has ncluding carbon oxygon elements elemtent" at bounding box center [769, 470] width 1057 height 171
click at [537, 414] on textarea "Sugar is has ncluding carbon oxygon elements elemtent" at bounding box center [769, 470] width 1057 height 171
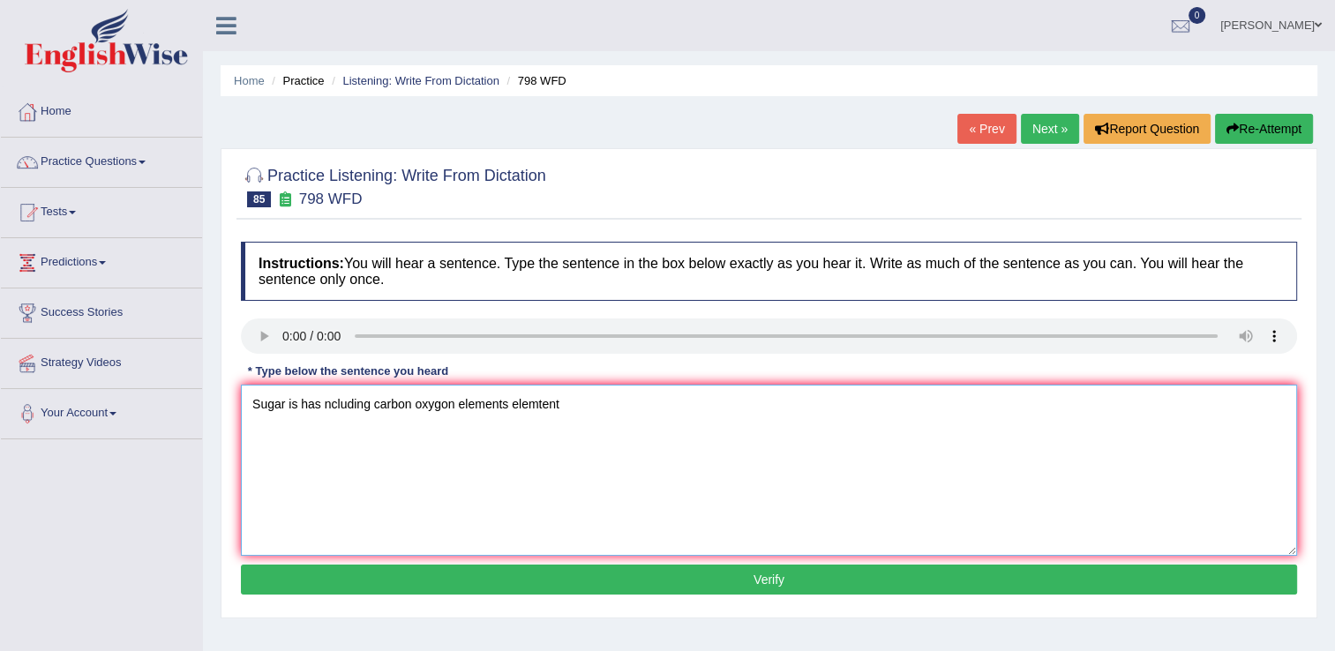
click at [565, 415] on textarea "Sugar is has ncluding carbon oxygon elements elemtent" at bounding box center [769, 470] width 1057 height 171
type textarea "Sugar is has ncluding carbon oxygon elements elemtent."
click at [625, 581] on button "Verify" at bounding box center [769, 580] width 1057 height 30
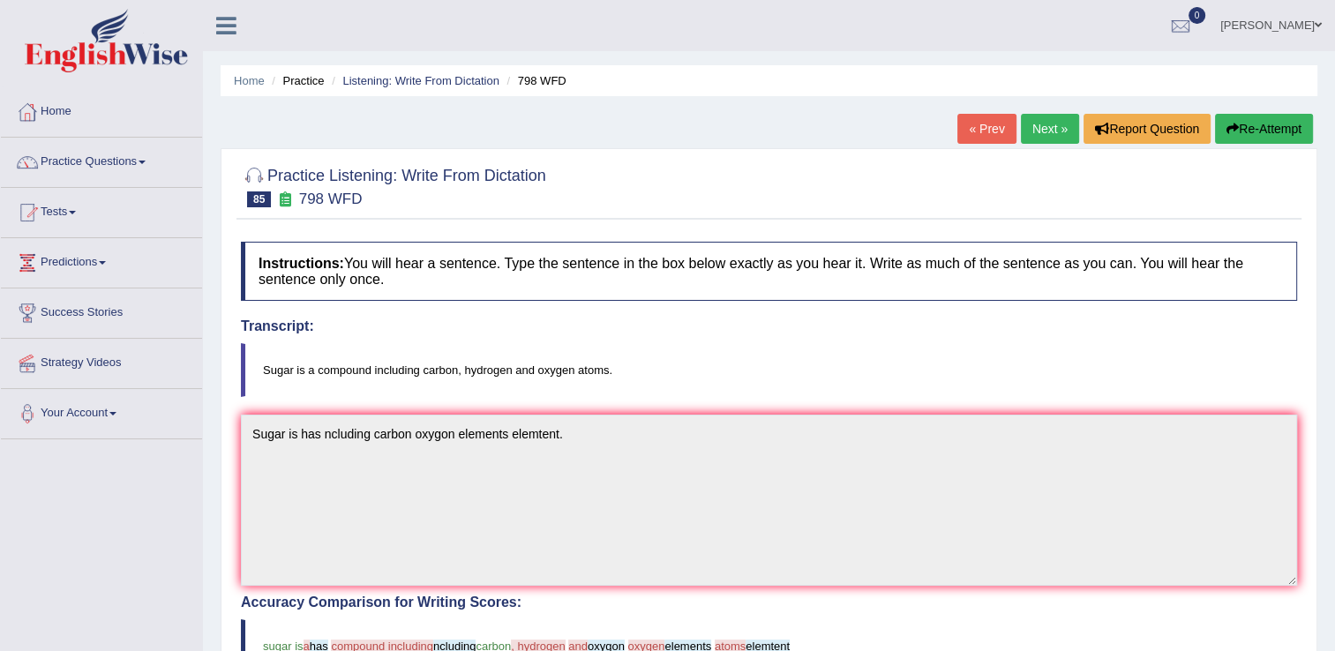
click at [1037, 139] on link "Next »" at bounding box center [1050, 129] width 58 height 30
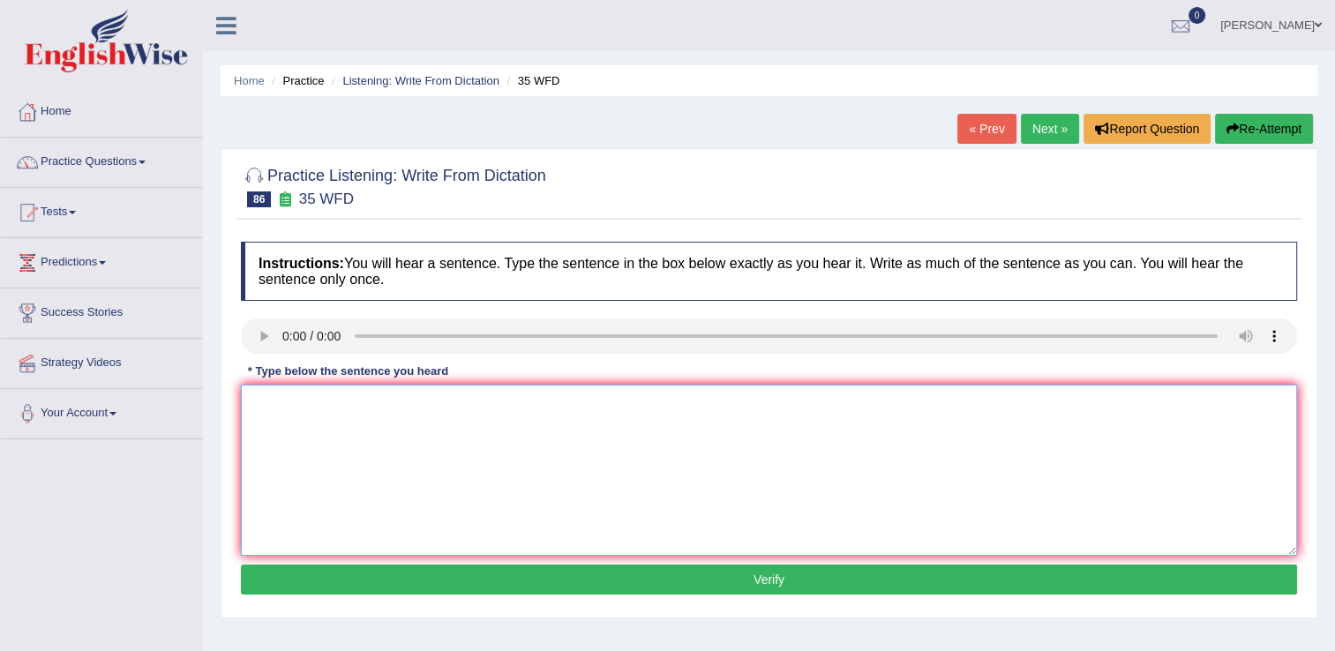
click at [467, 456] on textarea at bounding box center [769, 470] width 1057 height 171
type textarea "student study need to feel work."
click at [621, 566] on button "Verify" at bounding box center [769, 580] width 1057 height 30
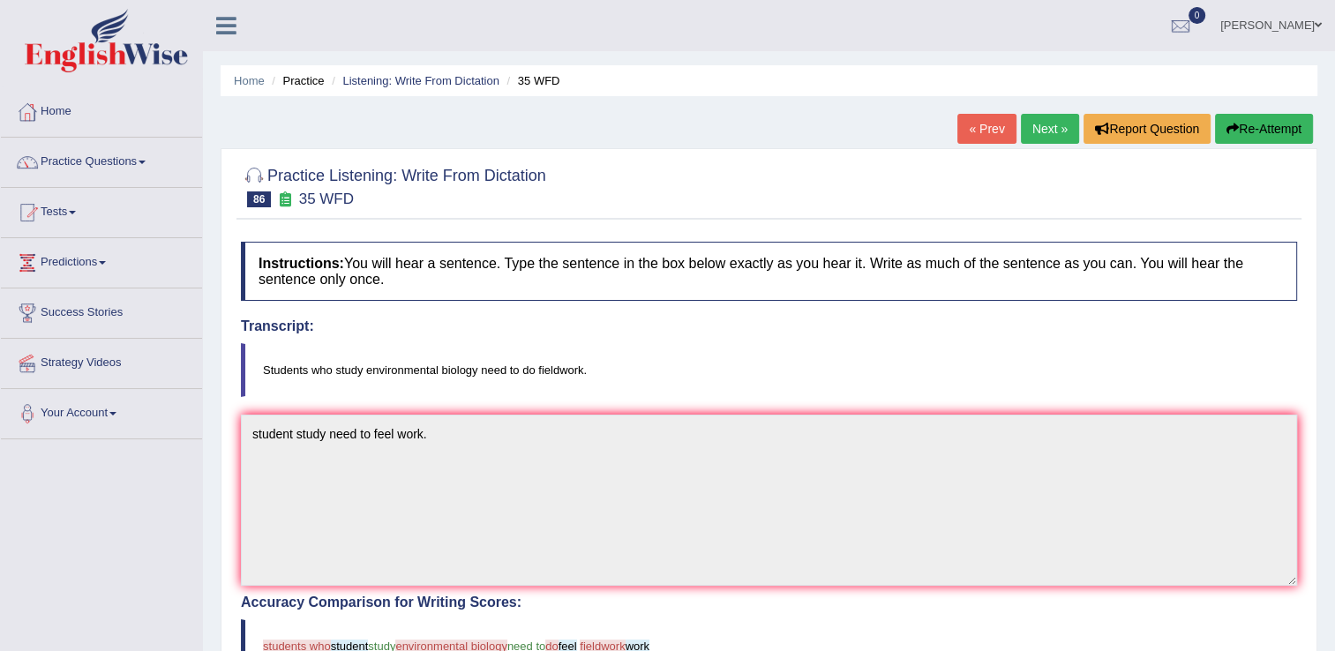
click at [1034, 139] on link "Next »" at bounding box center [1050, 129] width 58 height 30
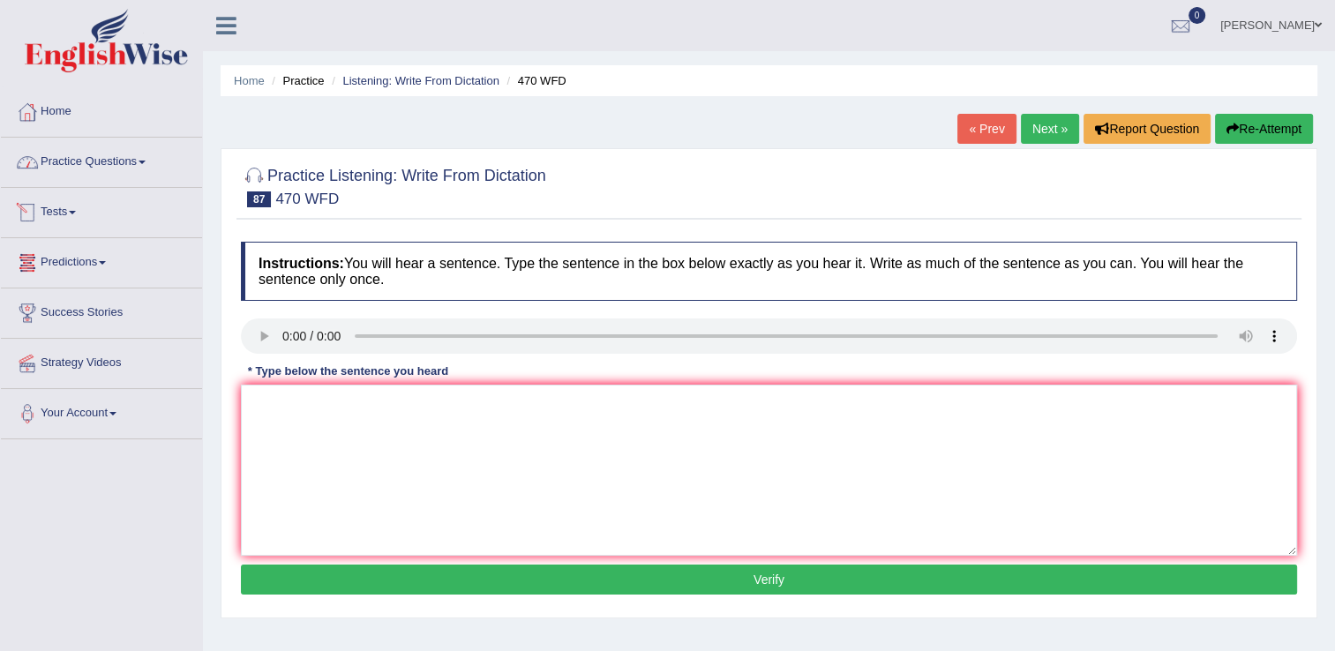
click at [152, 164] on link "Practice Questions" at bounding box center [101, 160] width 201 height 44
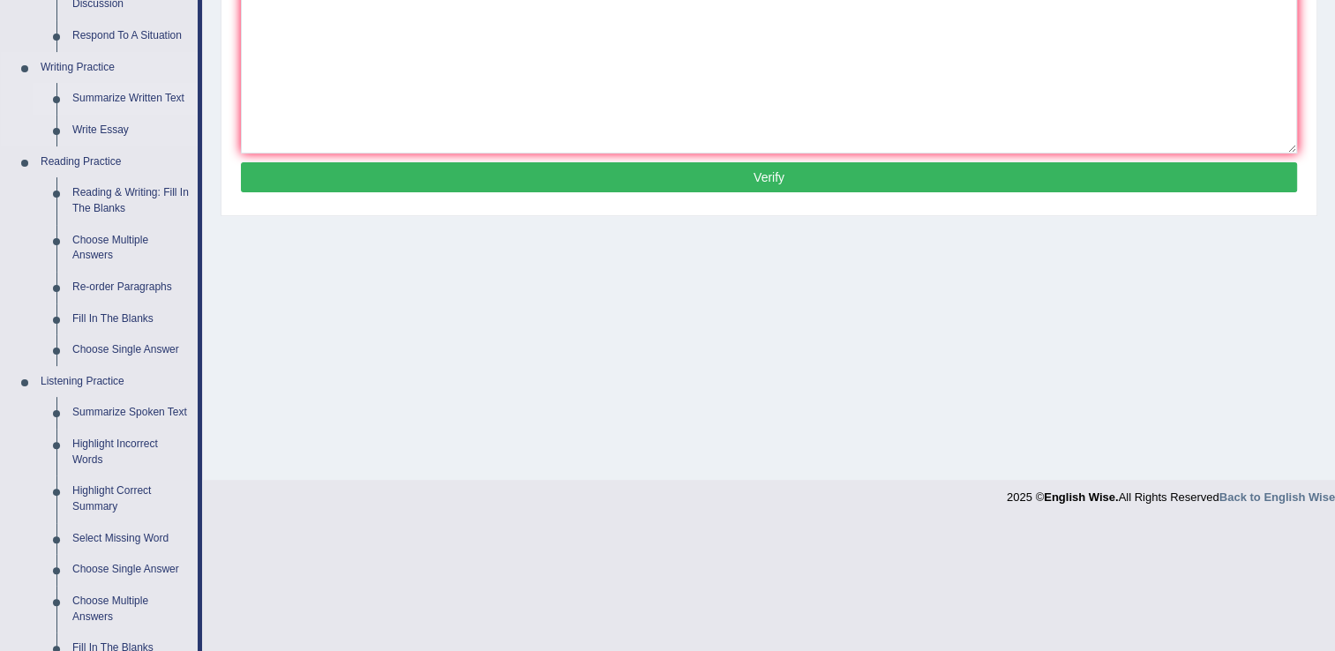
scroll to position [530, 0]
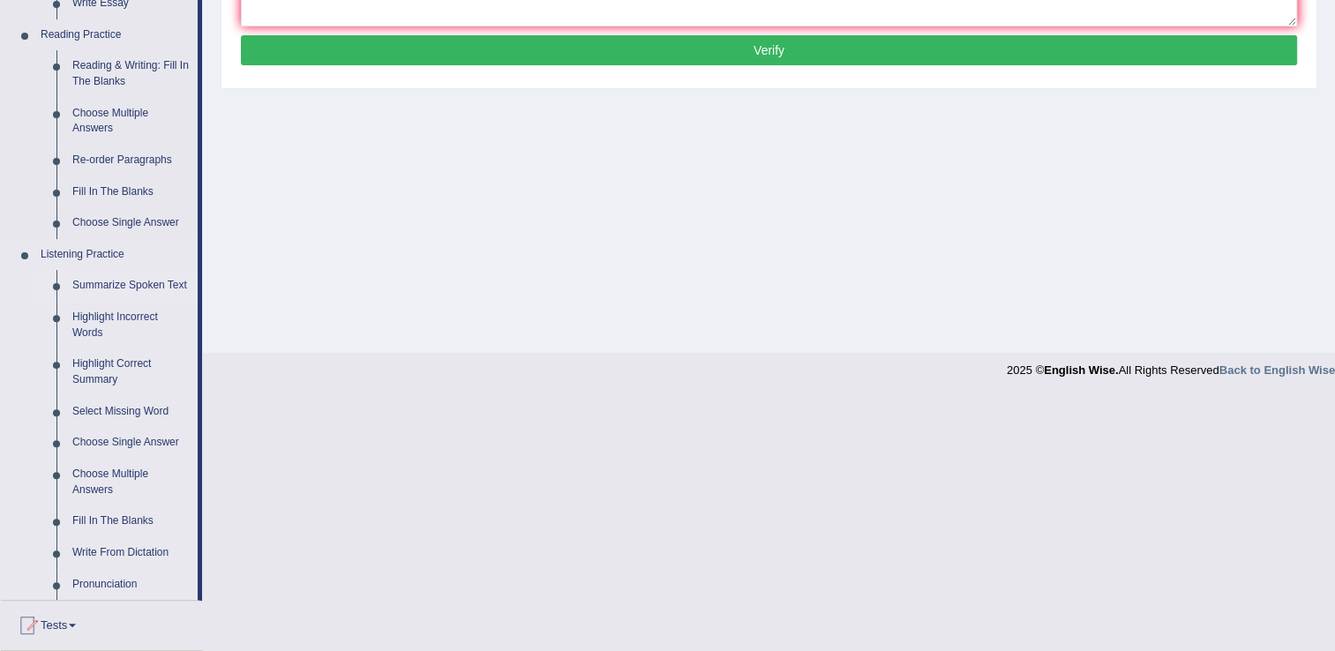
click at [162, 284] on link "Summarize Spoken Text" at bounding box center [130, 286] width 133 height 32
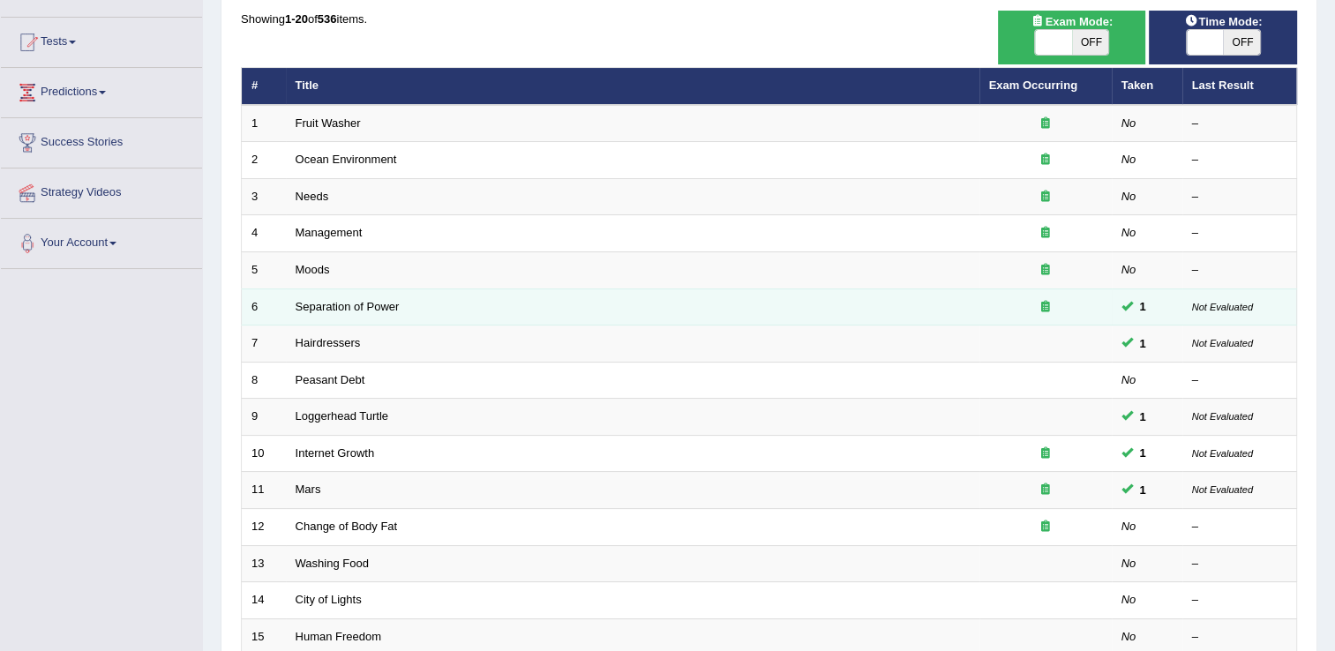
scroll to position [177, 0]
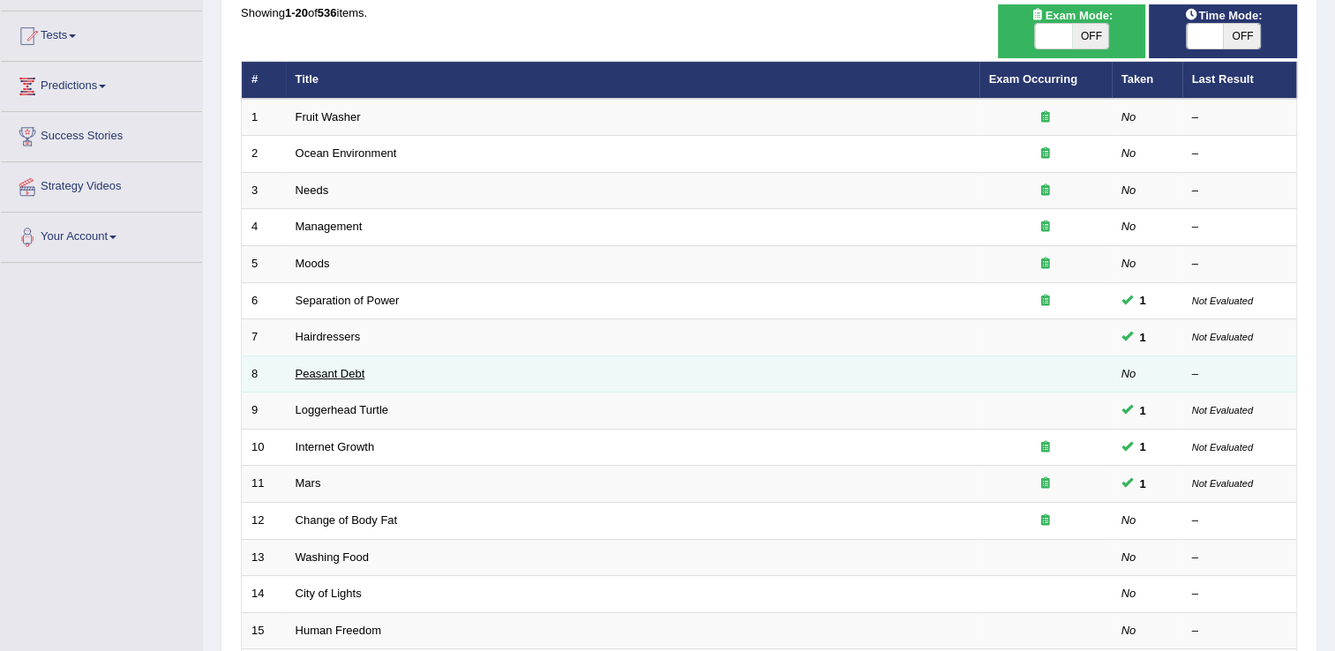
click at [327, 372] on link "Peasant Debt" at bounding box center [331, 373] width 70 height 13
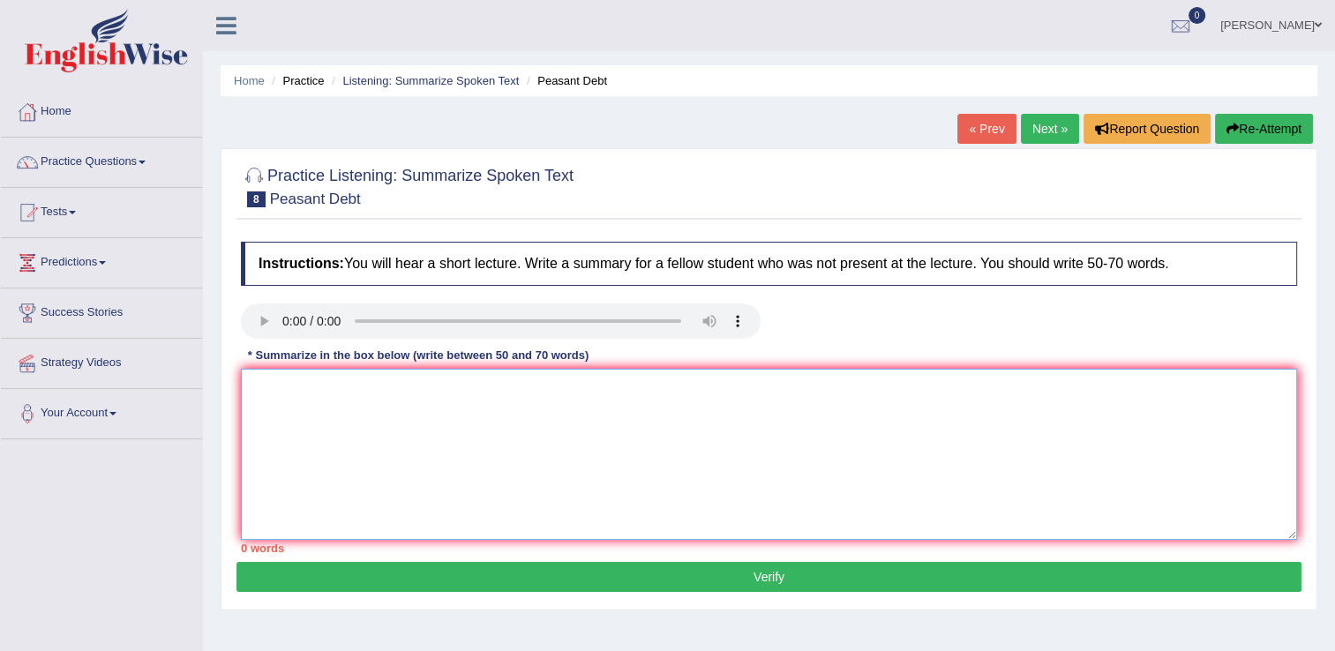
click at [447, 436] on textarea at bounding box center [769, 454] width 1057 height 171
type textarea "S"
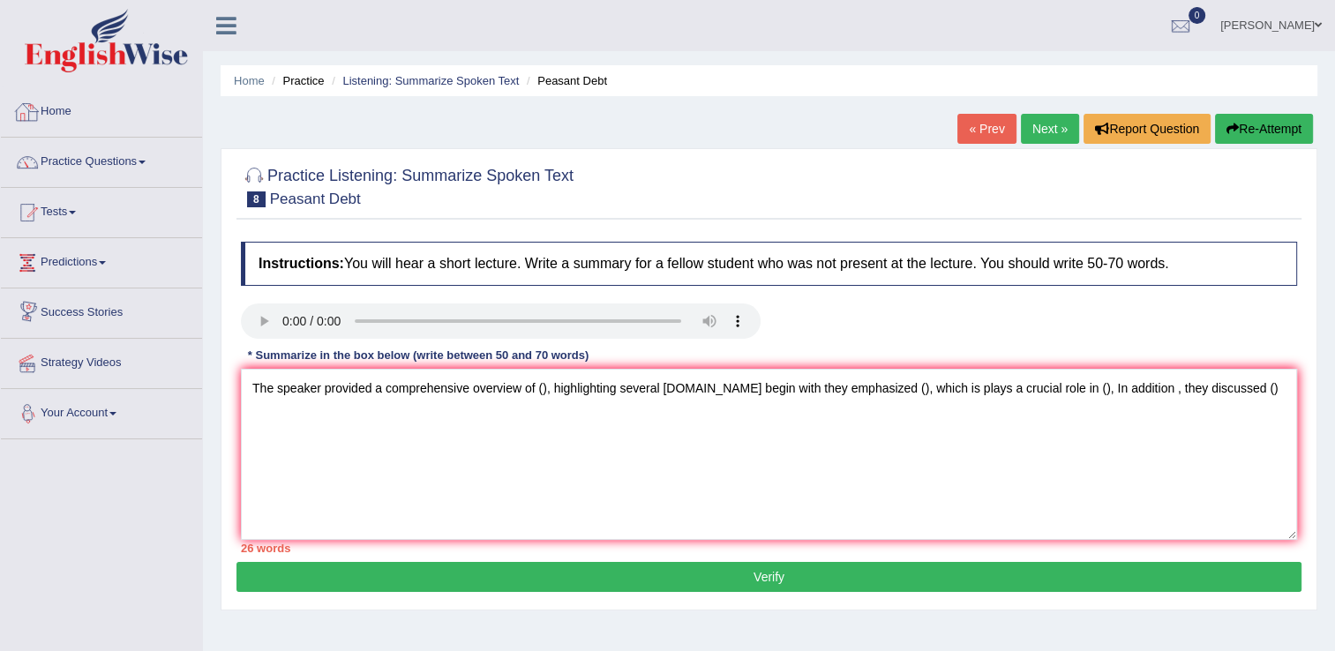
click at [562, 237] on div "Instructions: You will hear a short lecture. Write a summary for a fellow stude…" at bounding box center [769, 397] width 1065 height 329
click at [318, 425] on textarea "The speaker provided a comprehensive overview of (), highlighting several ideas…" at bounding box center [769, 454] width 1057 height 171
click at [1224, 355] on div "Instructions: You will hear a short lecture. Write a summary for a fellow stude…" at bounding box center [769, 397] width 1065 height 329
click at [1222, 390] on textarea "The speaker provided a comprehensive overview of (), highlighting several ideas…" at bounding box center [769, 454] width 1057 height 171
drag, startPoint x: 282, startPoint y: 417, endPoint x: 296, endPoint y: 416, distance: 13.3
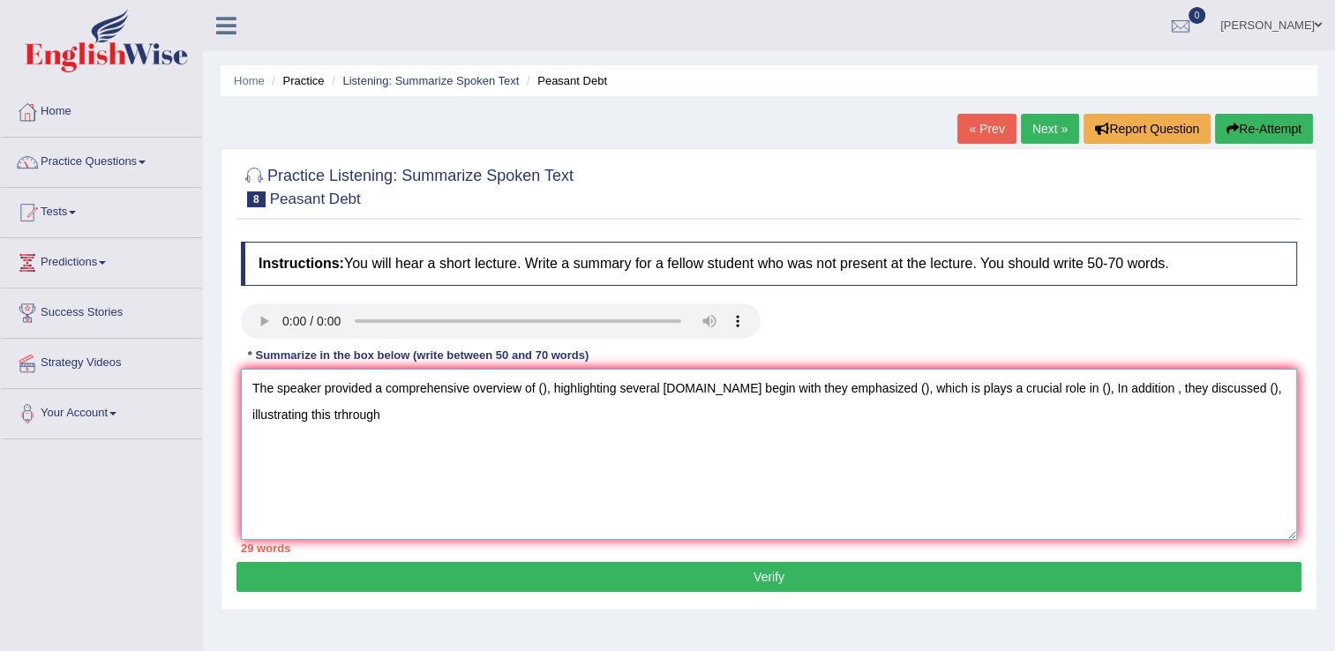
click at [282, 417] on textarea "The speaker provided a comprehensive overview of (), highlighting several ideas…" at bounding box center [769, 454] width 1057 height 171
click at [265, 408] on textarea "The speaker provided a comprehensive overview of (), highlighting several ideas…" at bounding box center [769, 454] width 1057 height 171
click at [320, 411] on textarea "The speaker provided a comprehensive overview of (), highlighting several ideas…" at bounding box center [769, 454] width 1057 height 171
click at [674, 408] on textarea "The speaker provided a comprehensive overview of (), highlighting several ideas…" at bounding box center [769, 454] width 1057 height 171
click at [703, 411] on textarea "The speaker provided a comprehensive overview of (), highlighting several ideas…" at bounding box center [769, 454] width 1057 height 171
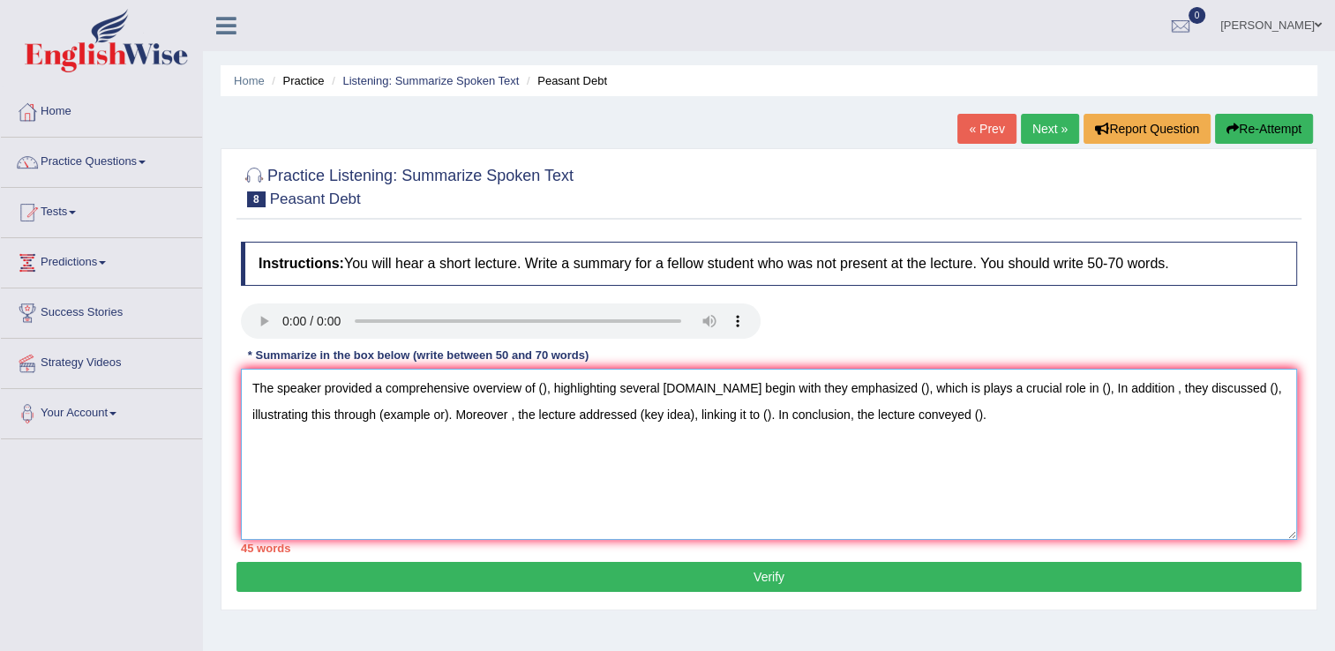
click at [1116, 392] on textarea "The speaker provided a comprehensive overview of (), highlighting several ideas…" at bounding box center [769, 454] width 1057 height 171
type textarea "The speaker provided a comprehensive overview of (), highlighting several ideas…"
